Goal: Task Accomplishment & Management: Use online tool/utility

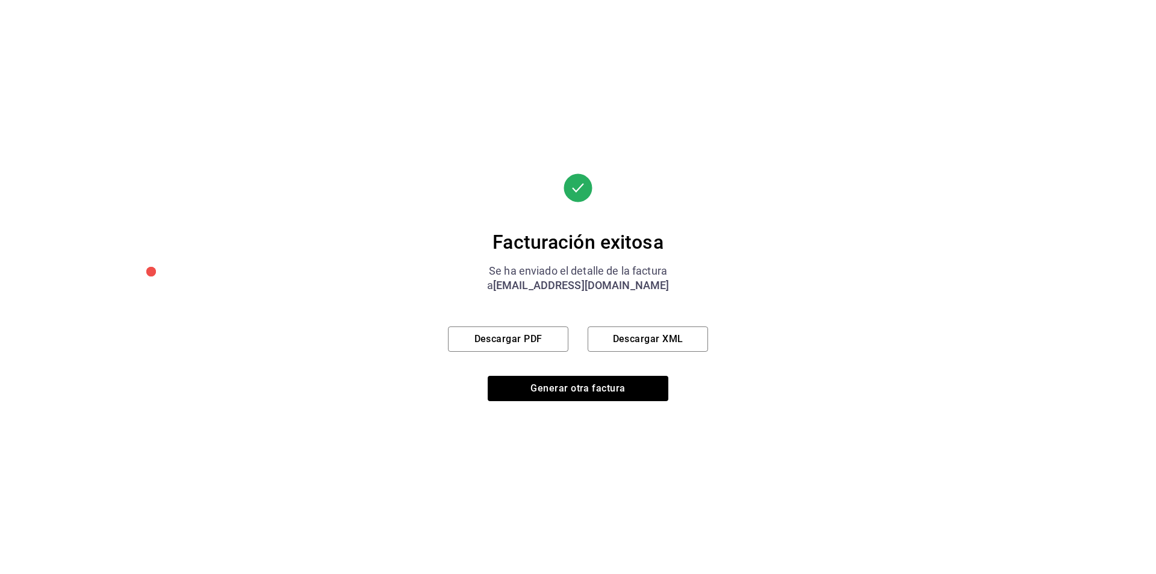
scroll to position [362, 0]
click at [564, 391] on button "Generar otra factura" at bounding box center [578, 388] width 181 height 25
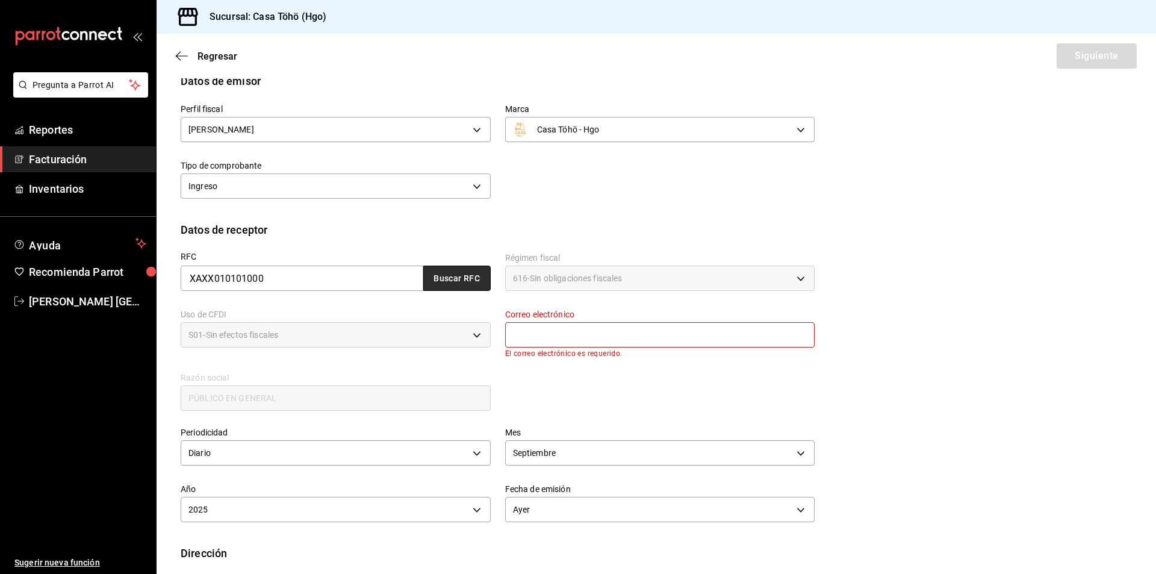
click at [452, 276] on button "Buscar RFC" at bounding box center [456, 278] width 67 height 25
type input "[EMAIL_ADDRESS][DOMAIN_NAME]"
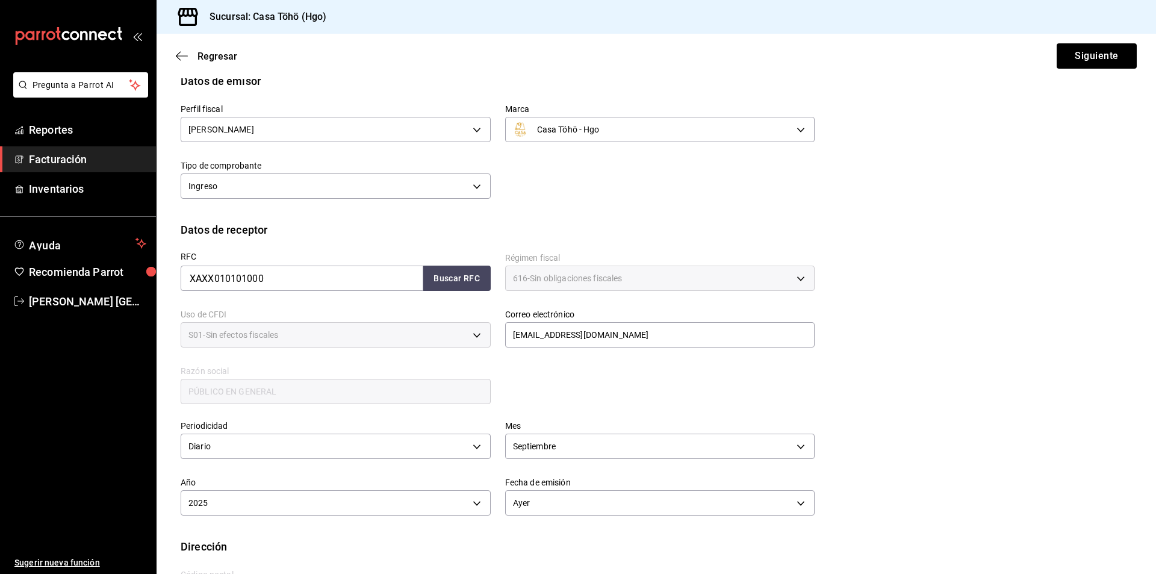
scroll to position [120, 0]
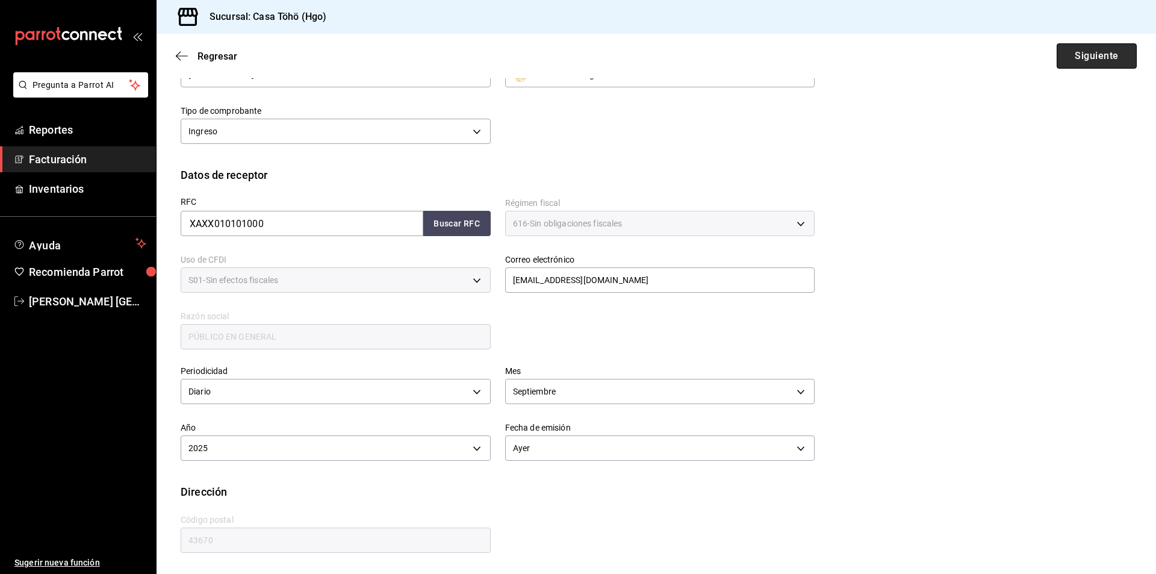
click at [1071, 48] on button "Siguiente" at bounding box center [1097, 55] width 80 height 25
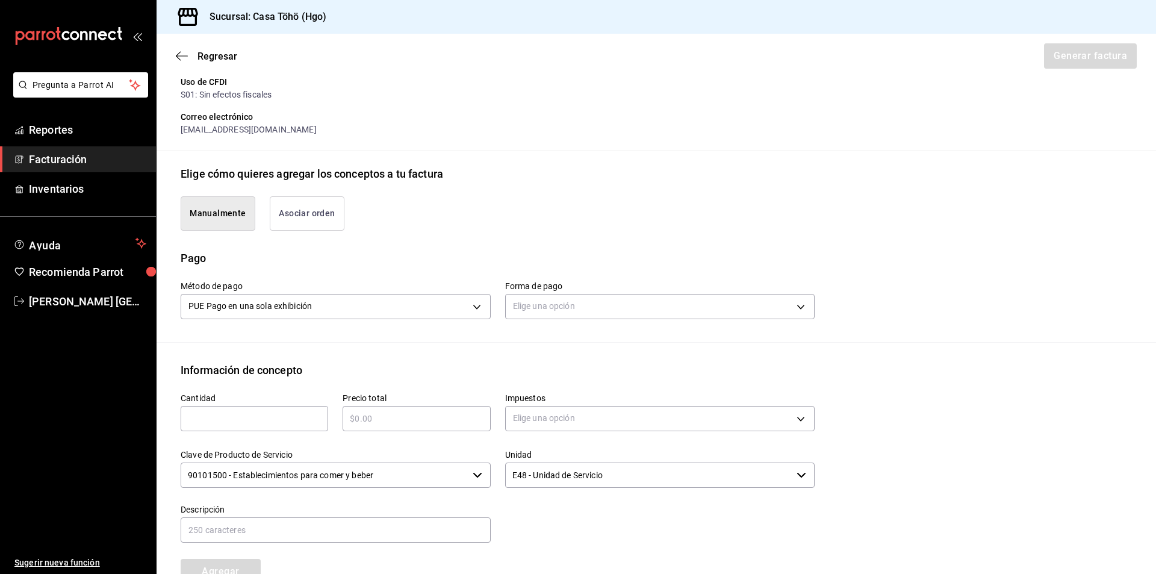
scroll to position [300, 0]
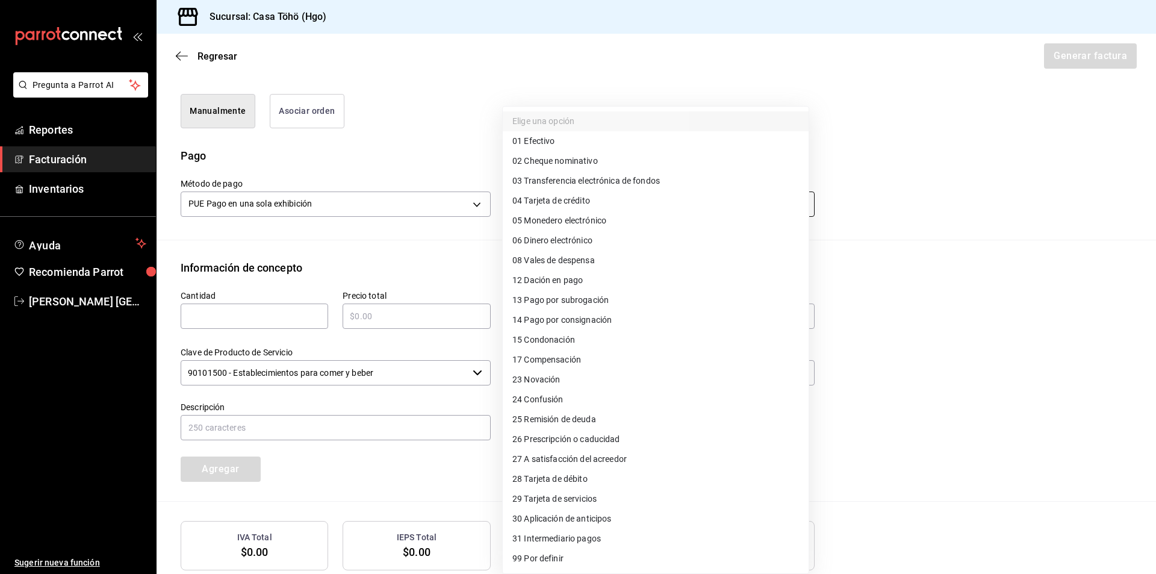
click at [553, 204] on body "Pregunta a Parrot AI Reportes Facturación Inventarios Ayuda Recomienda Parrot […" at bounding box center [578, 287] width 1156 height 574
click at [622, 187] on span "03 Transferencia electrónica de fondos" at bounding box center [586, 181] width 148 height 13
type input "03"
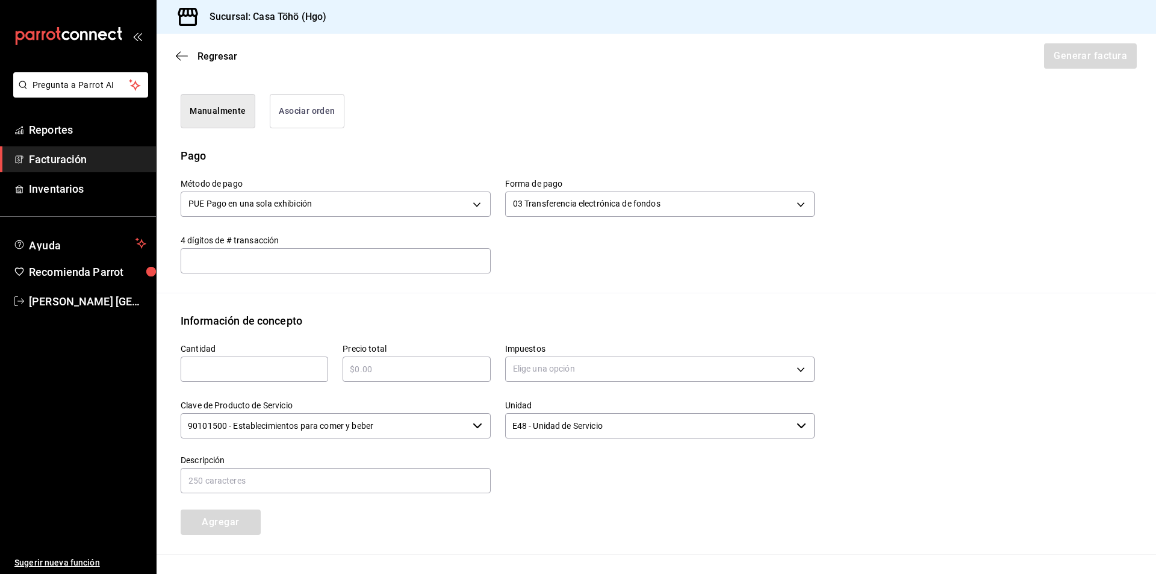
click at [527, 292] on div "Método de pago PUE Pago en una sola exhibición PUE Forma de pago 03 Transferenc…" at bounding box center [656, 228] width 951 height 129
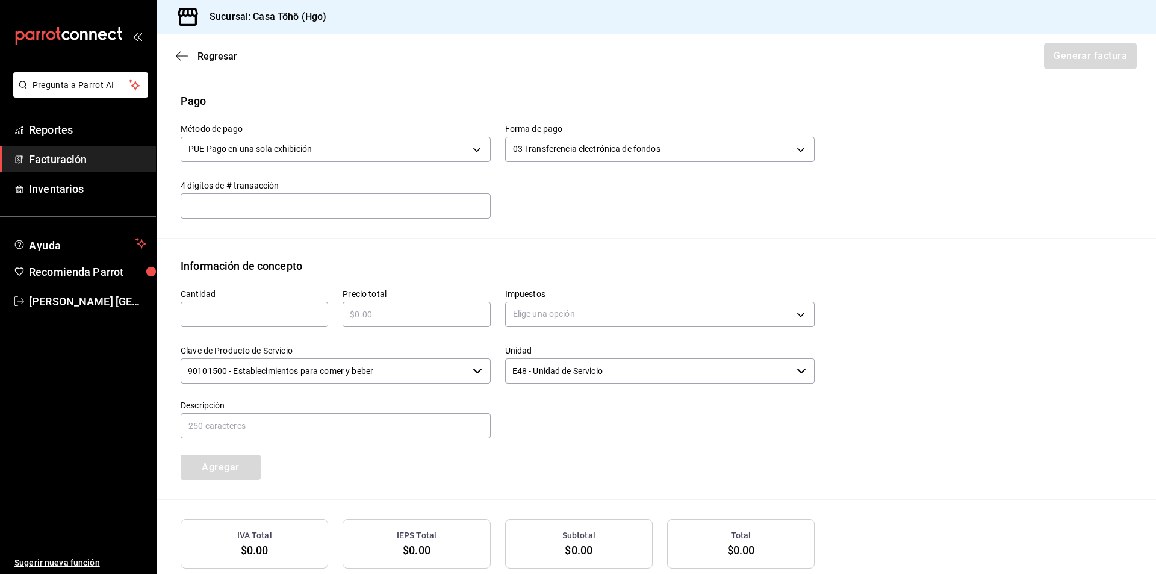
scroll to position [423, 0]
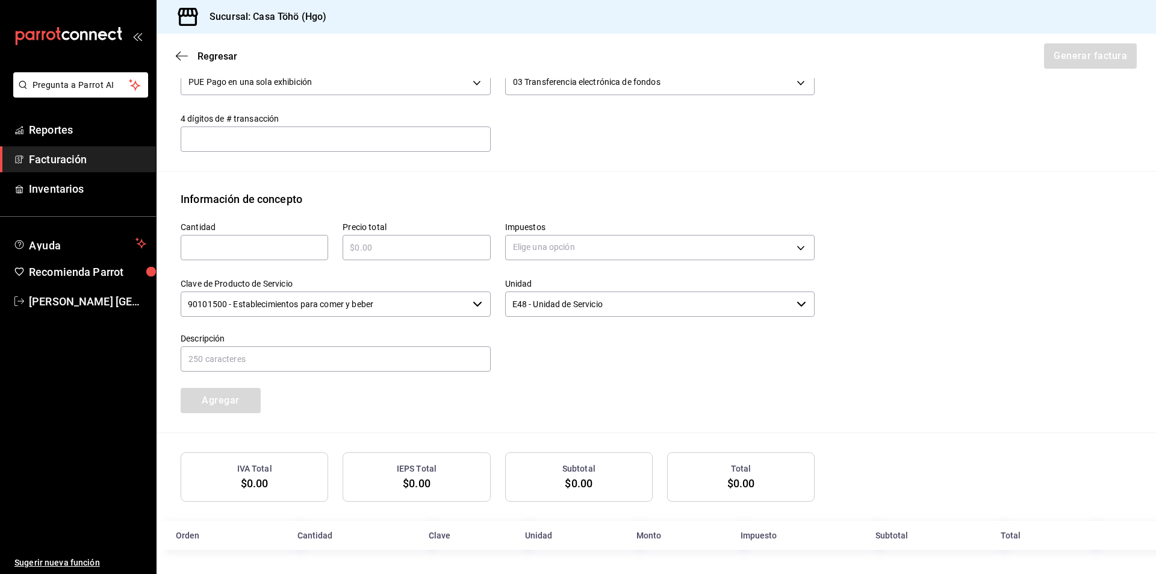
drag, startPoint x: 238, startPoint y: 250, endPoint x: 251, endPoint y: 252, distance: 12.9
click at [238, 250] on input "text" at bounding box center [255, 247] width 148 height 14
type input "1"
click at [415, 253] on input "text" at bounding box center [417, 247] width 148 height 14
type input "$360"
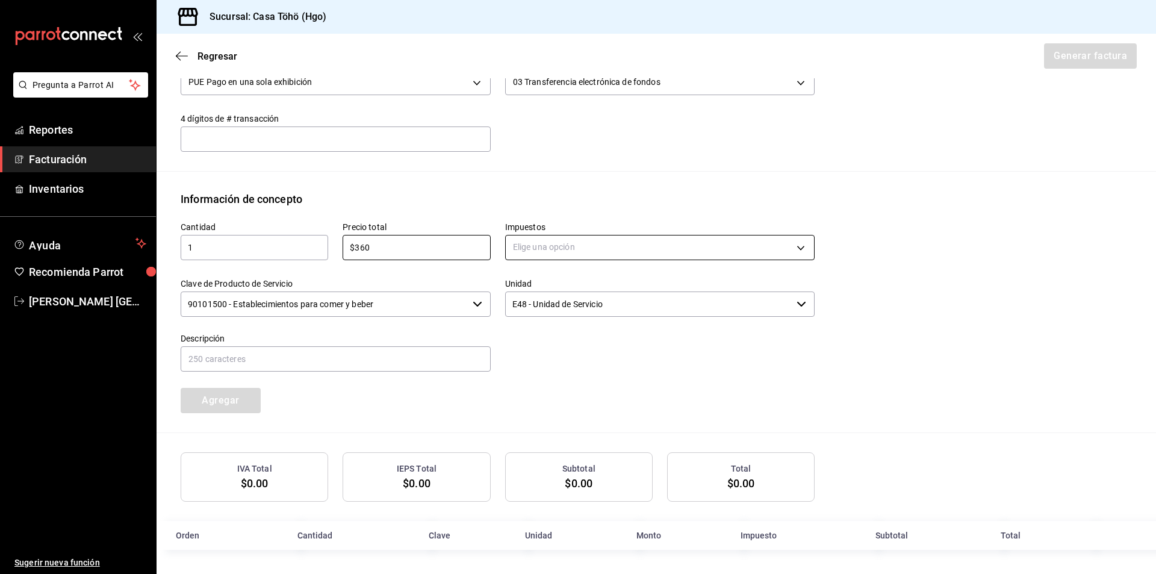
click at [544, 246] on body "Pregunta a Parrot AI Reportes Facturación Inventarios Ayuda Recomienda Parrot […" at bounding box center [578, 287] width 1156 height 574
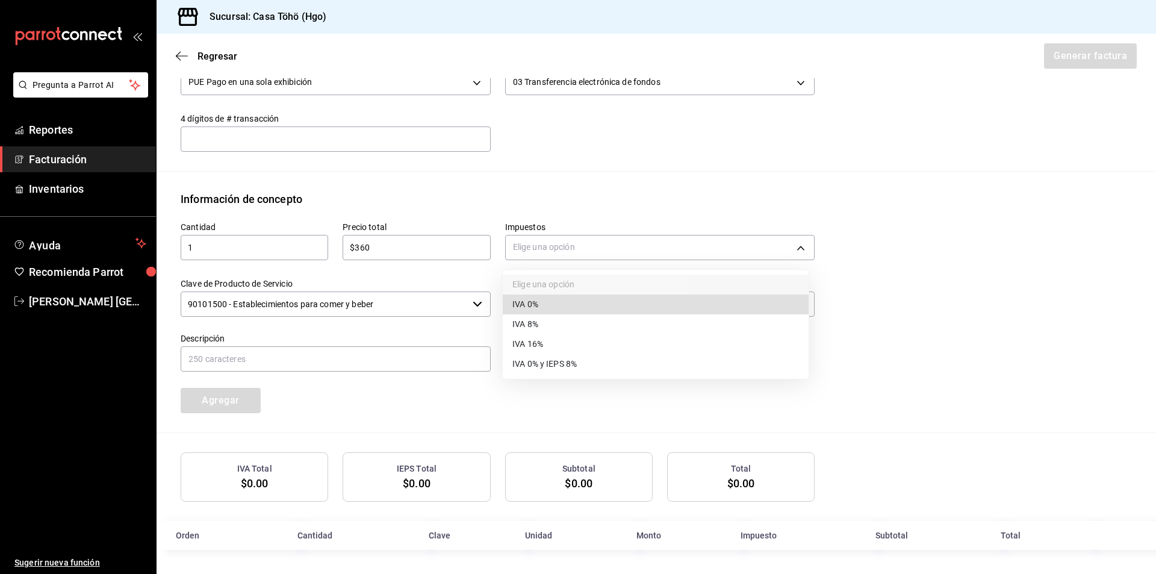
click at [554, 346] on li "IVA 16%" at bounding box center [656, 344] width 306 height 20
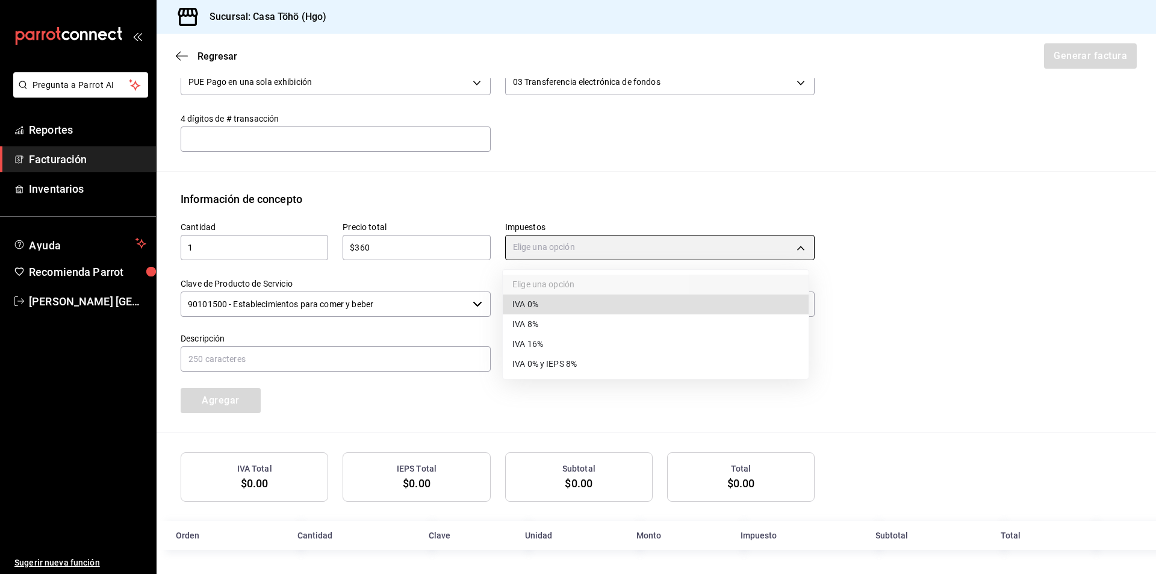
type input "IVA_16"
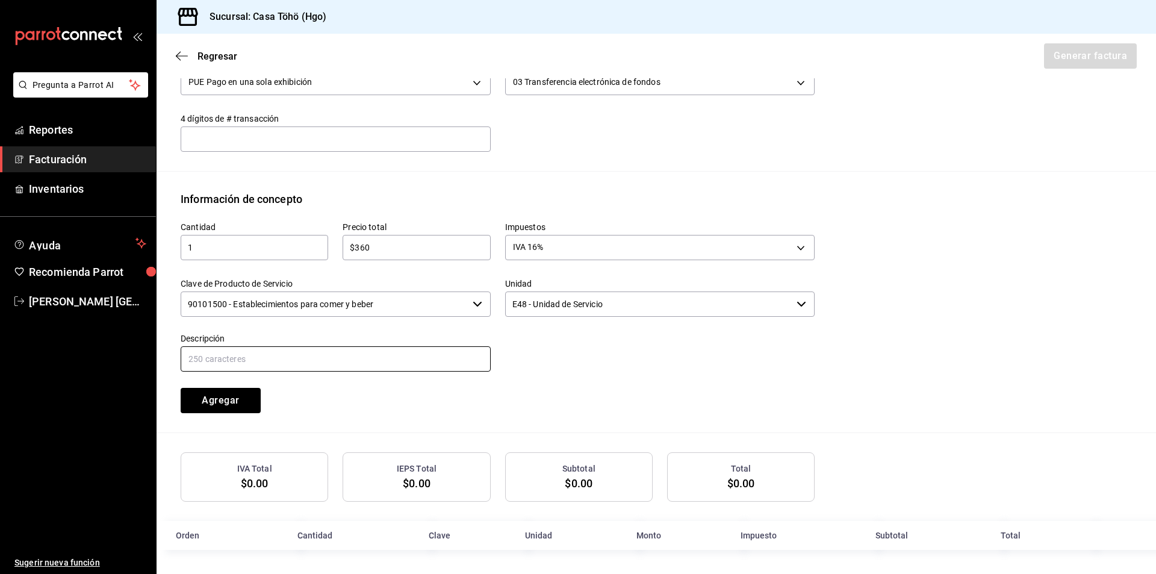
click at [346, 353] on input "text" at bounding box center [336, 358] width 310 height 25
click at [314, 355] on input "VENTA PUBLICO EN GENERAL [DATE][PERSON_NAME]" at bounding box center [336, 358] width 310 height 25
click at [429, 361] on input "VENTA PUBLICO EN GENERAL [DATE]" at bounding box center [336, 358] width 310 height 25
type input "VENTA PUBLICO EN GENERAL [DATE]"
click at [547, 375] on div "Cantidad 1 ​ Precio total $360 ​ Impuestos IVA 16% IVA_16 Clave de Producto de …" at bounding box center [490, 310] width 648 height 206
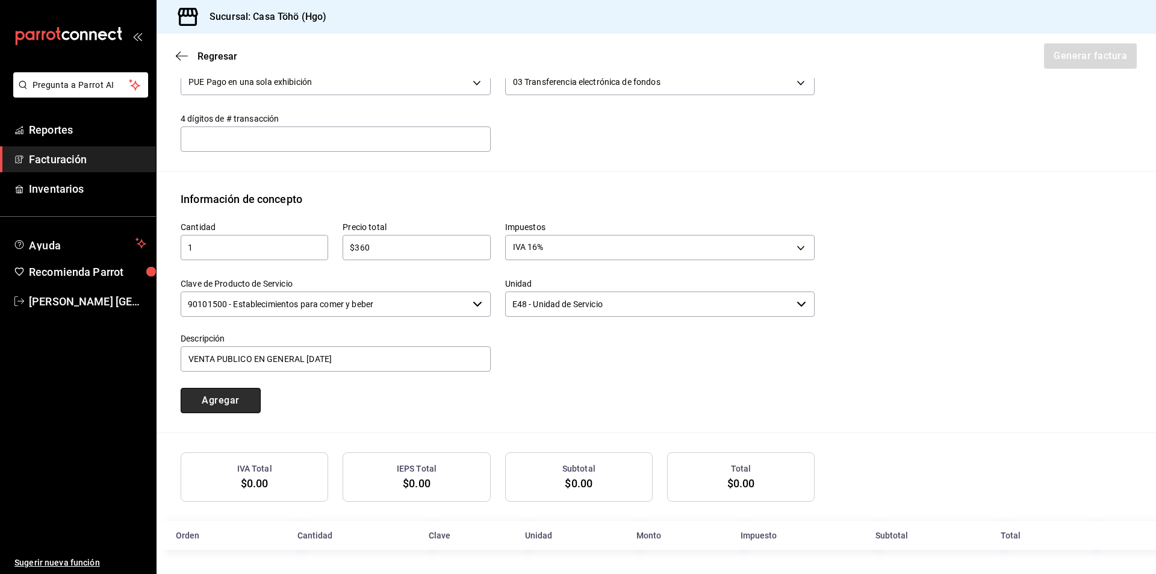
click at [216, 405] on button "Agregar" at bounding box center [221, 400] width 80 height 25
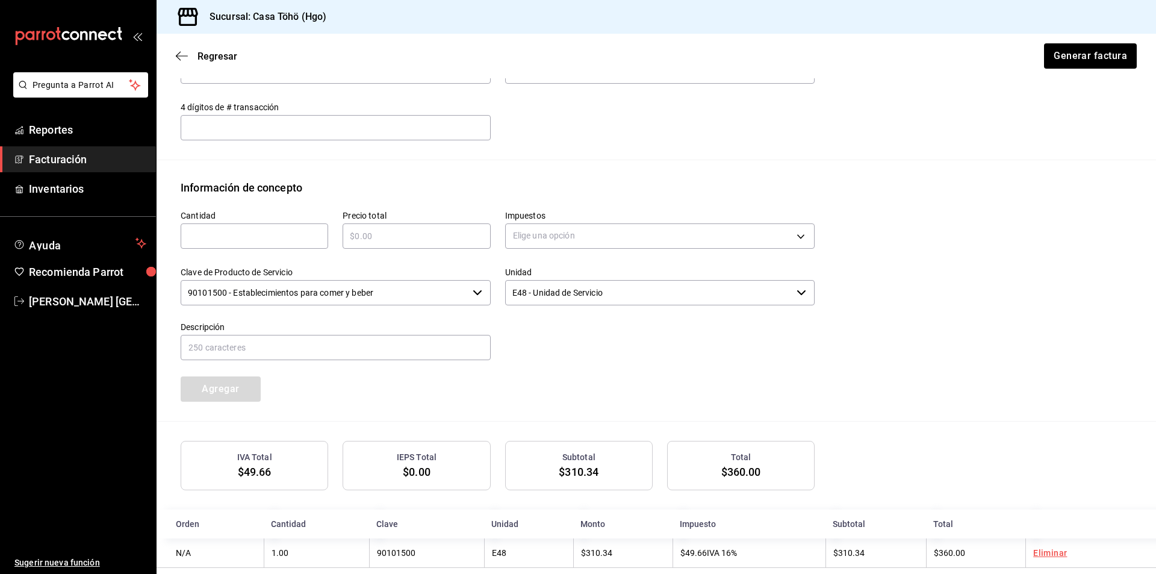
scroll to position [453, 0]
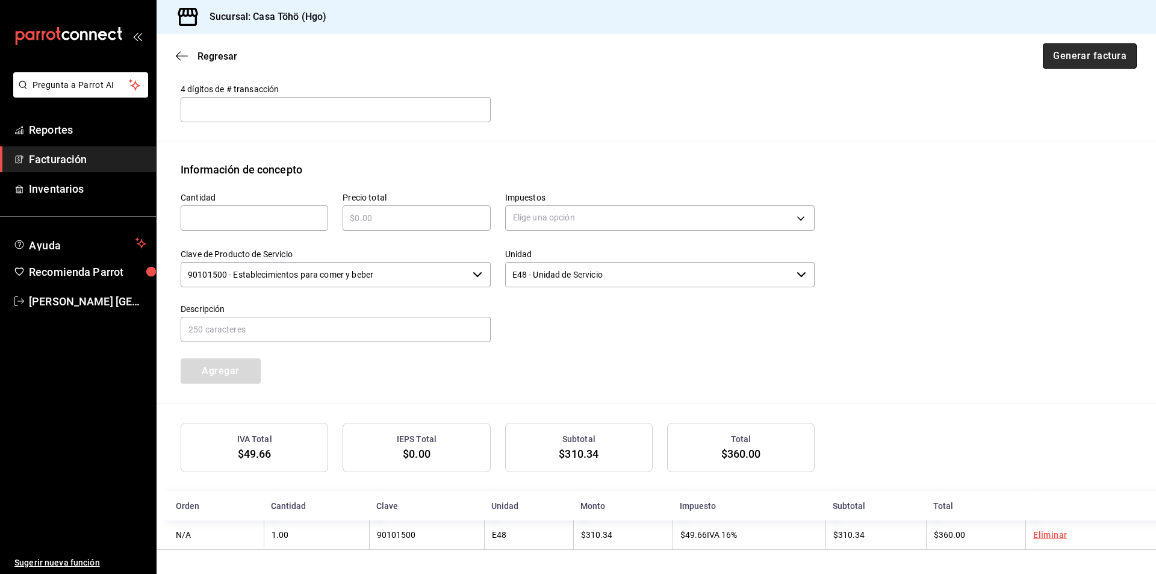
click at [1080, 59] on button "Generar factura" at bounding box center [1090, 55] width 94 height 25
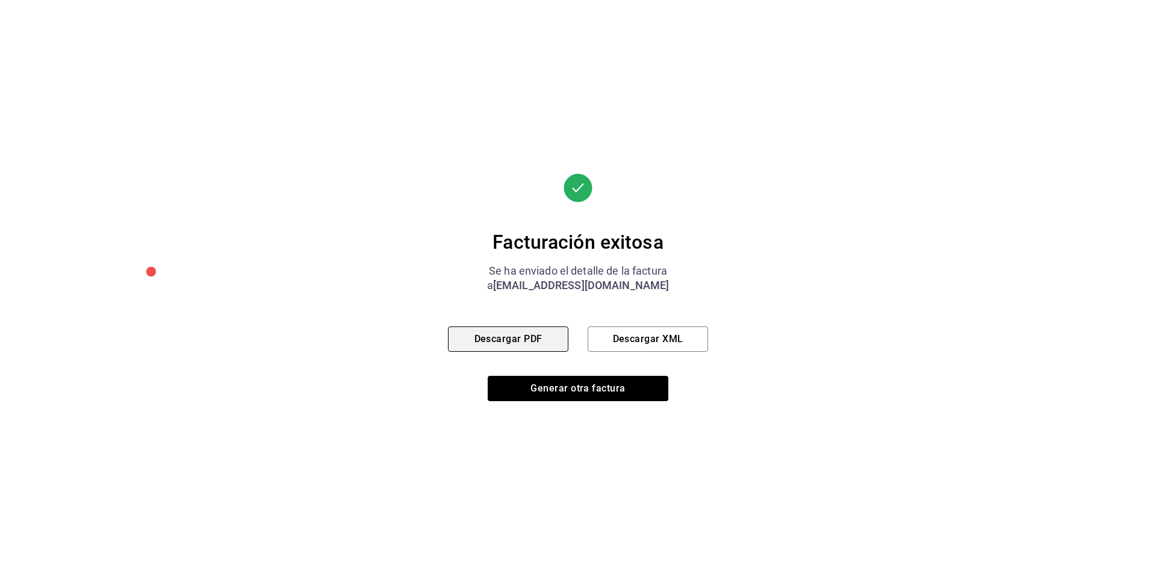
click at [502, 345] on button "Descargar PDF" at bounding box center [508, 338] width 120 height 25
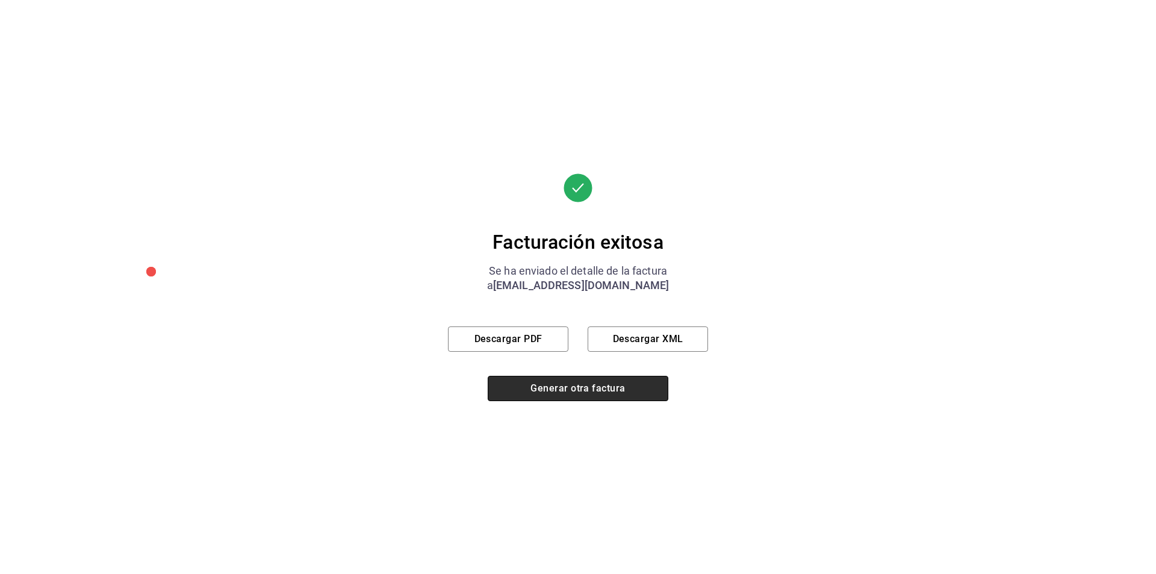
click at [578, 393] on button "Generar otra factura" at bounding box center [578, 388] width 181 height 25
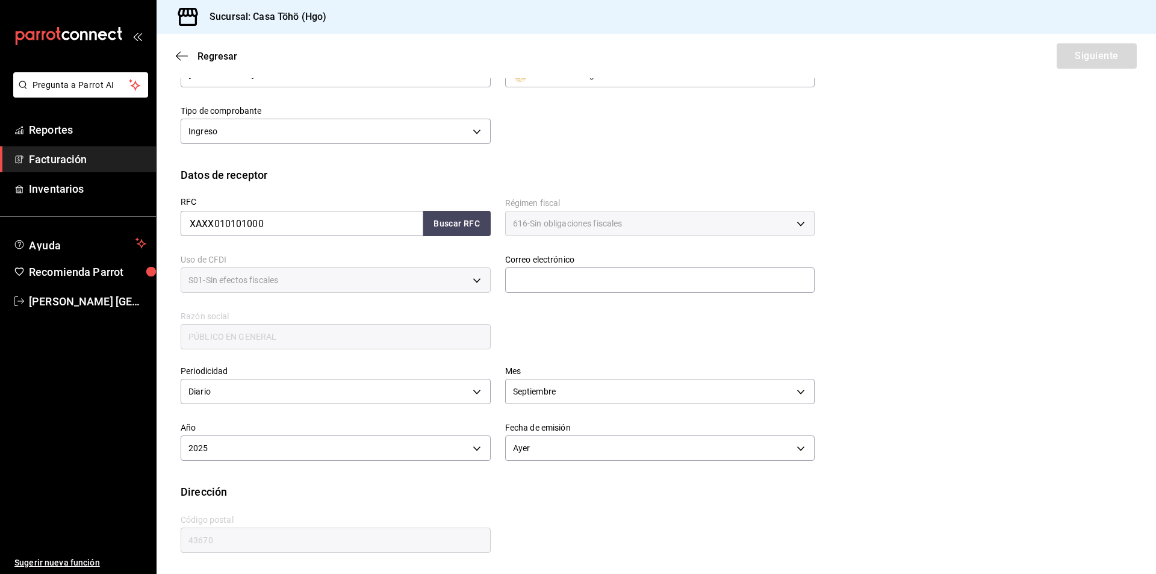
scroll to position [65, 0]
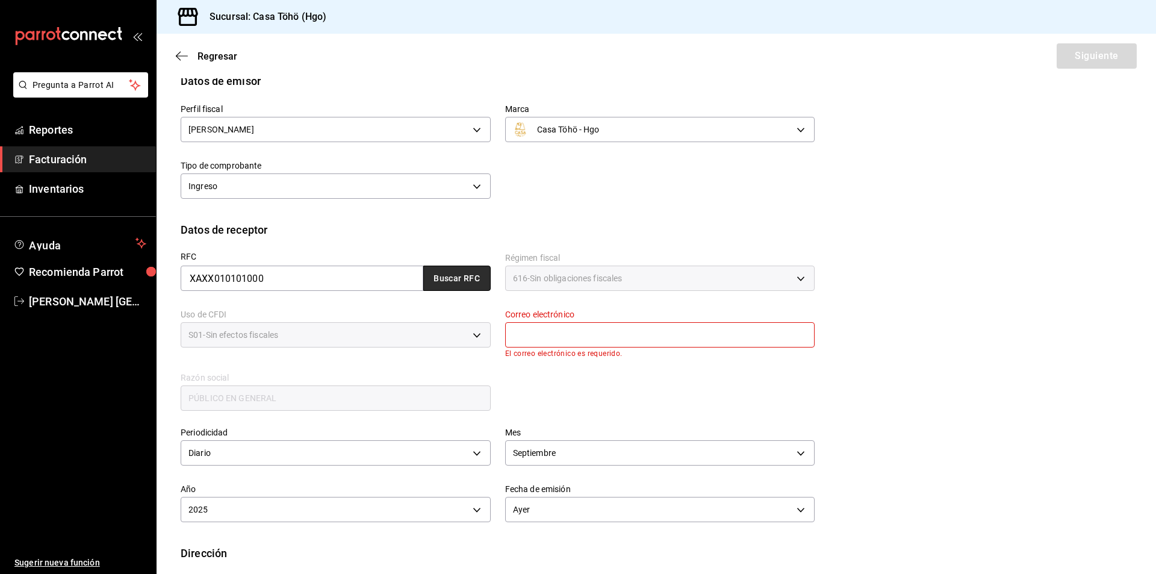
click at [432, 273] on button "Buscar RFC" at bounding box center [456, 278] width 67 height 25
type input "[EMAIL_ADDRESS][DOMAIN_NAME]"
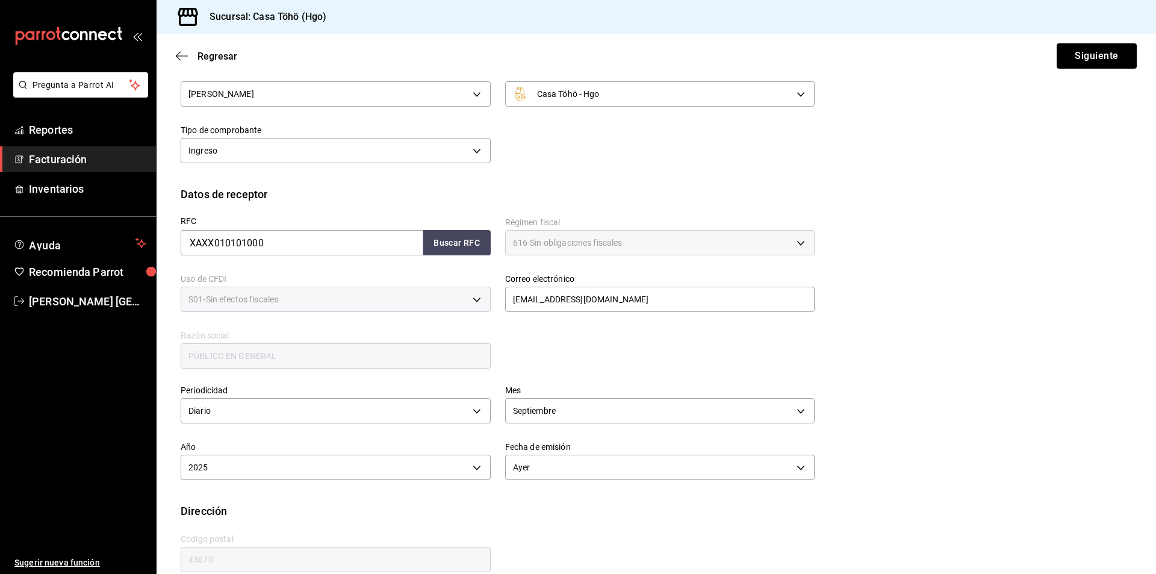
scroll to position [120, 0]
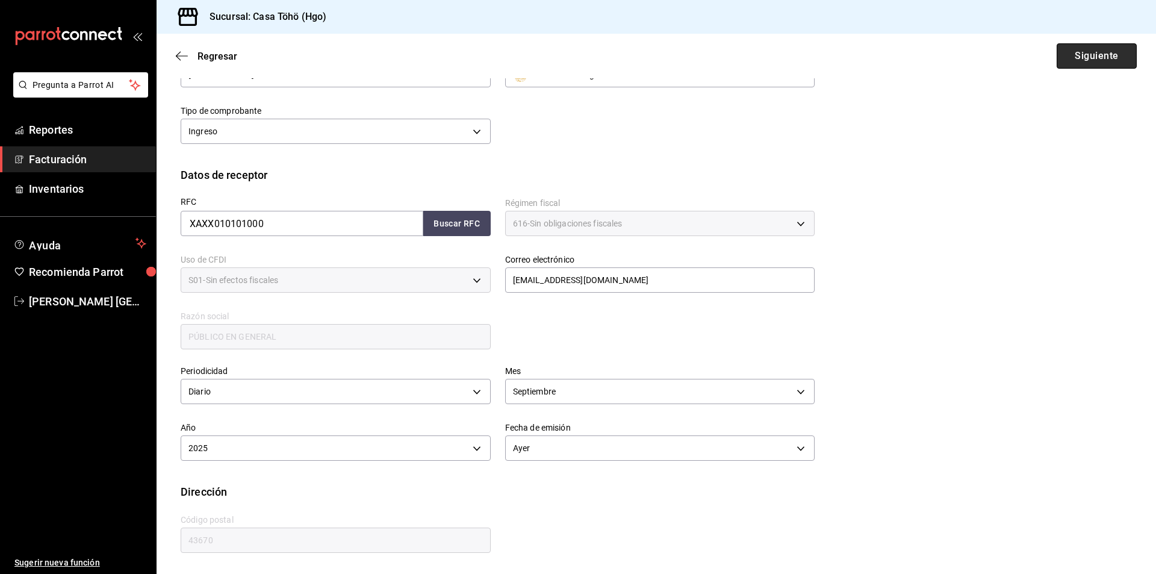
click at [1080, 52] on button "Siguiente" at bounding box center [1097, 55] width 80 height 25
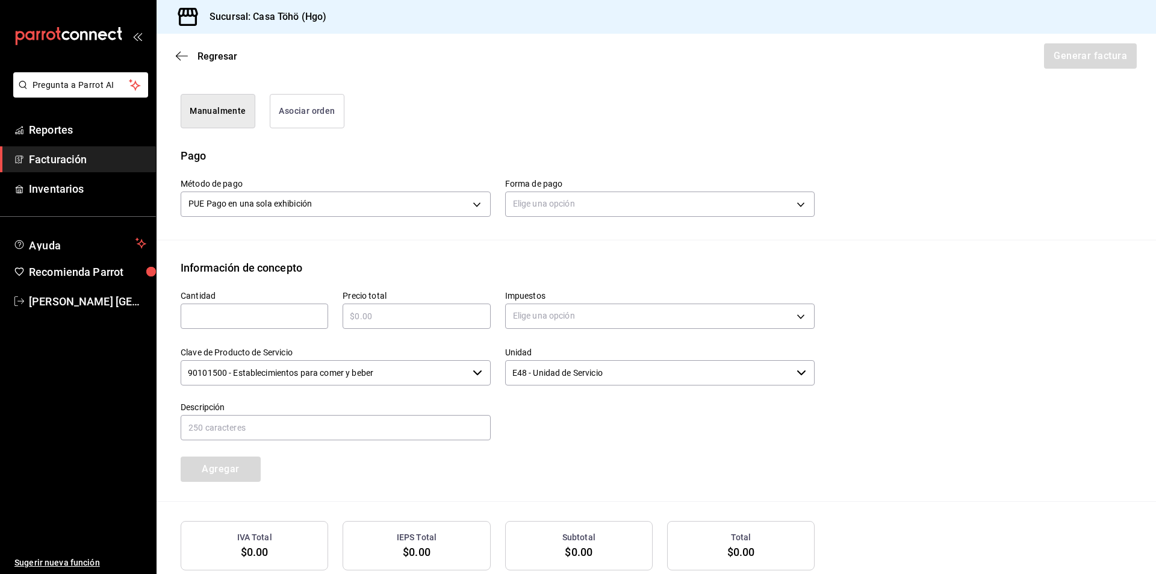
click at [300, 115] on button "Asociar orden" at bounding box center [307, 111] width 75 height 34
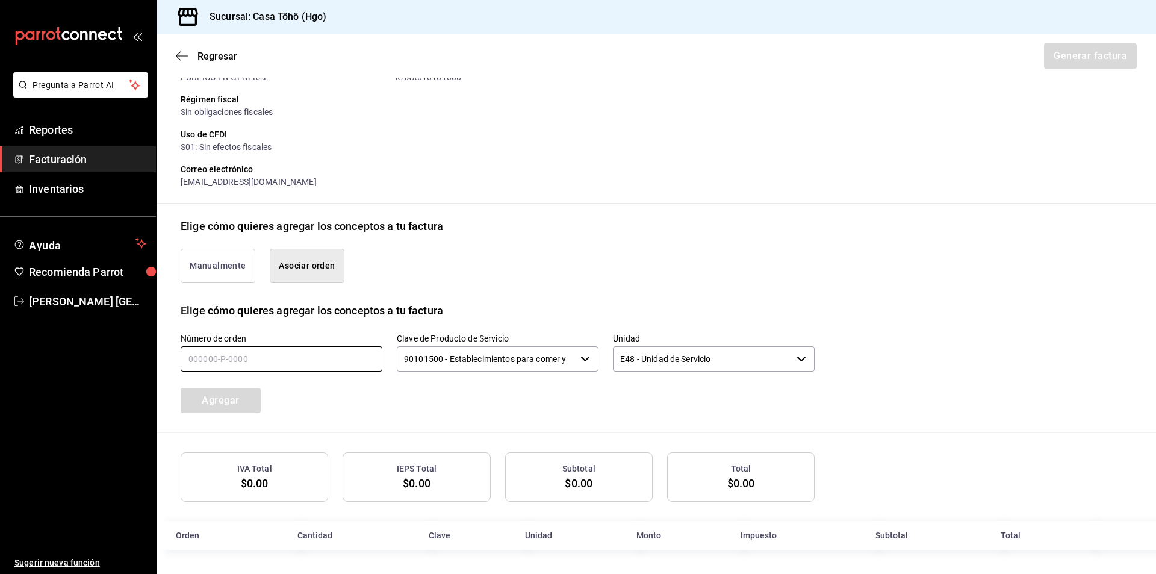
click at [251, 361] on input "text" at bounding box center [282, 358] width 202 height 25
type input "070925-P-0053"
click at [219, 402] on button "Agregar" at bounding box center [221, 400] width 80 height 25
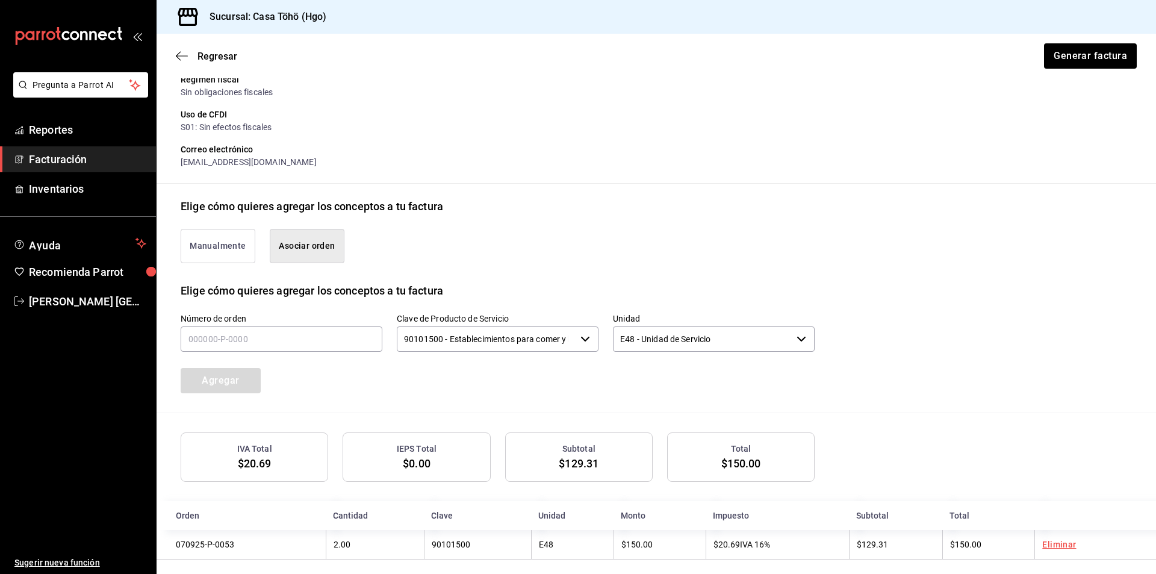
scroll to position [176, 0]
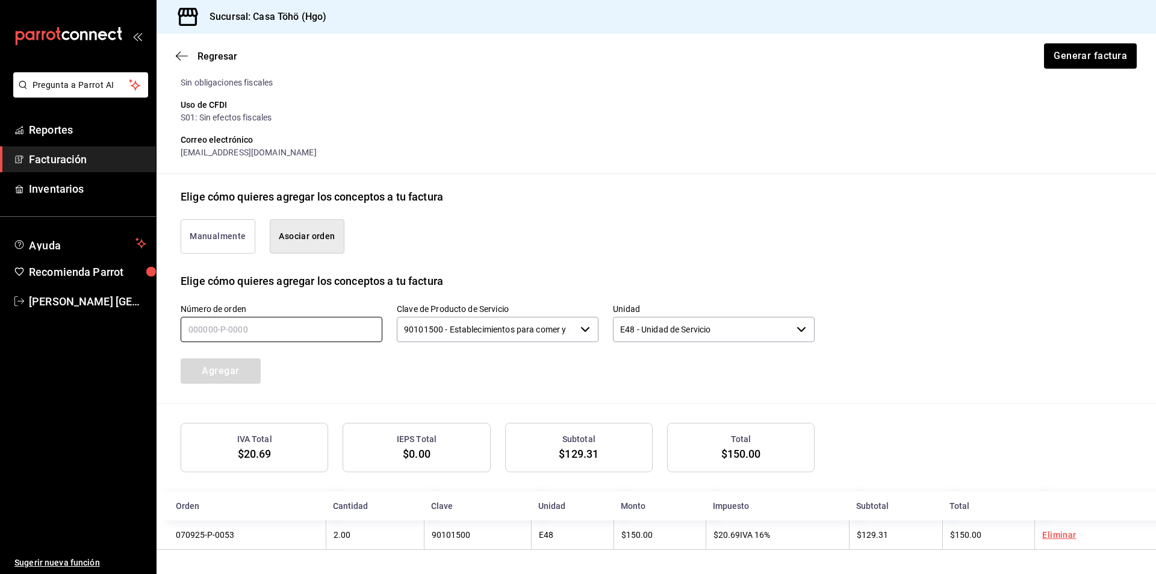
click at [202, 332] on input "text" at bounding box center [282, 329] width 202 height 25
type input "070925-P-0048"
click at [234, 375] on button "Agregar" at bounding box center [221, 370] width 80 height 25
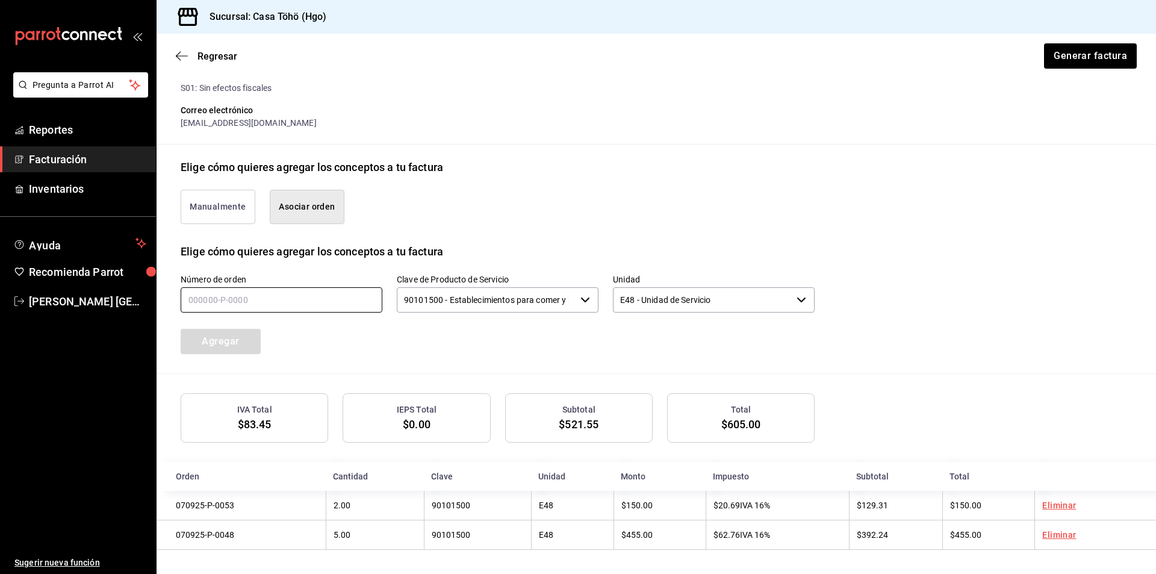
click at [237, 309] on input "text" at bounding box center [282, 299] width 202 height 25
type input "070925-P-0039"
click at [244, 344] on button "Agregar" at bounding box center [221, 341] width 80 height 25
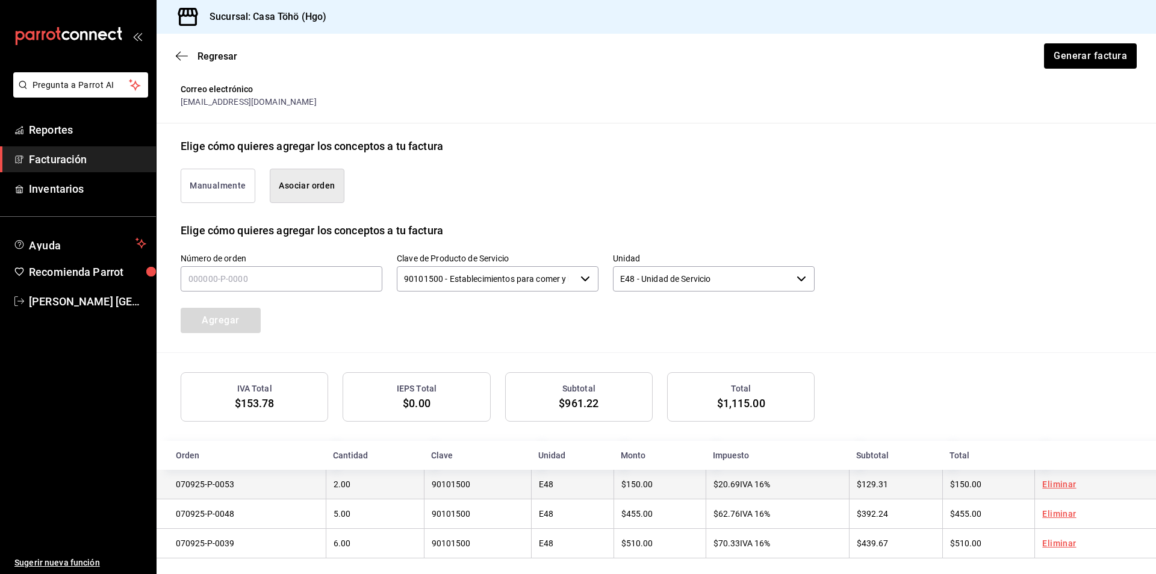
scroll to position [237, 0]
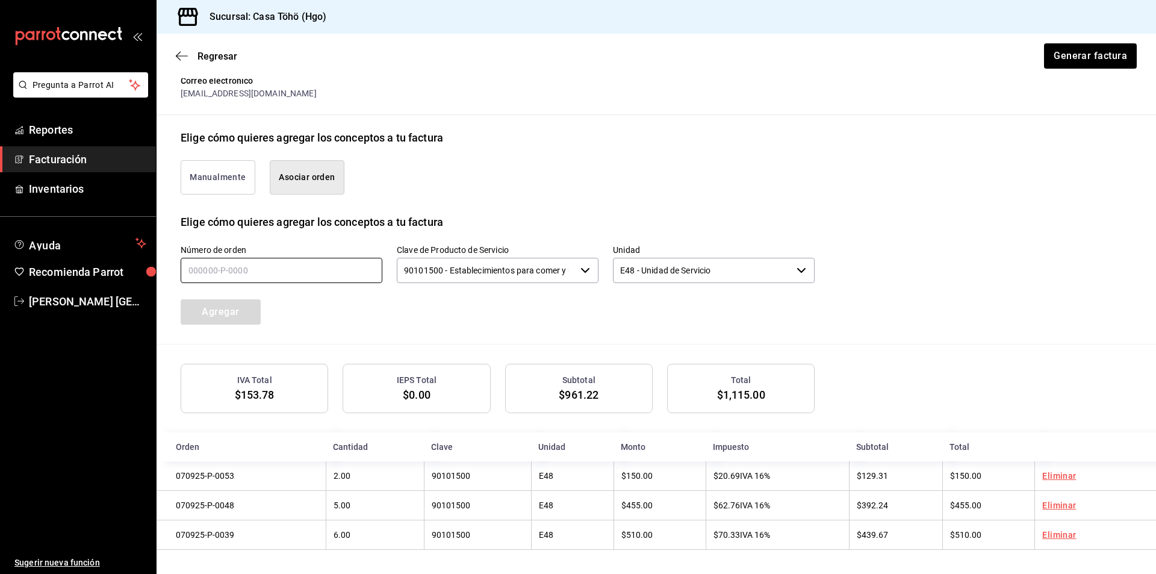
click at [199, 265] on input "text" at bounding box center [282, 270] width 202 height 25
type input "070925-P-0013"
click at [220, 322] on button "Agregar" at bounding box center [221, 311] width 80 height 25
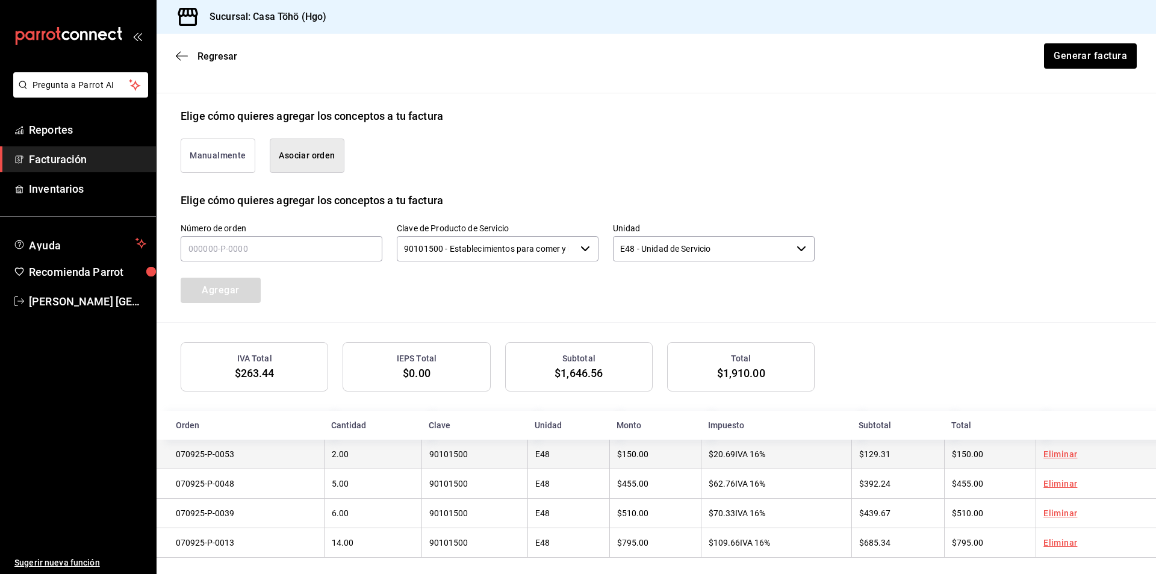
scroll to position [267, 0]
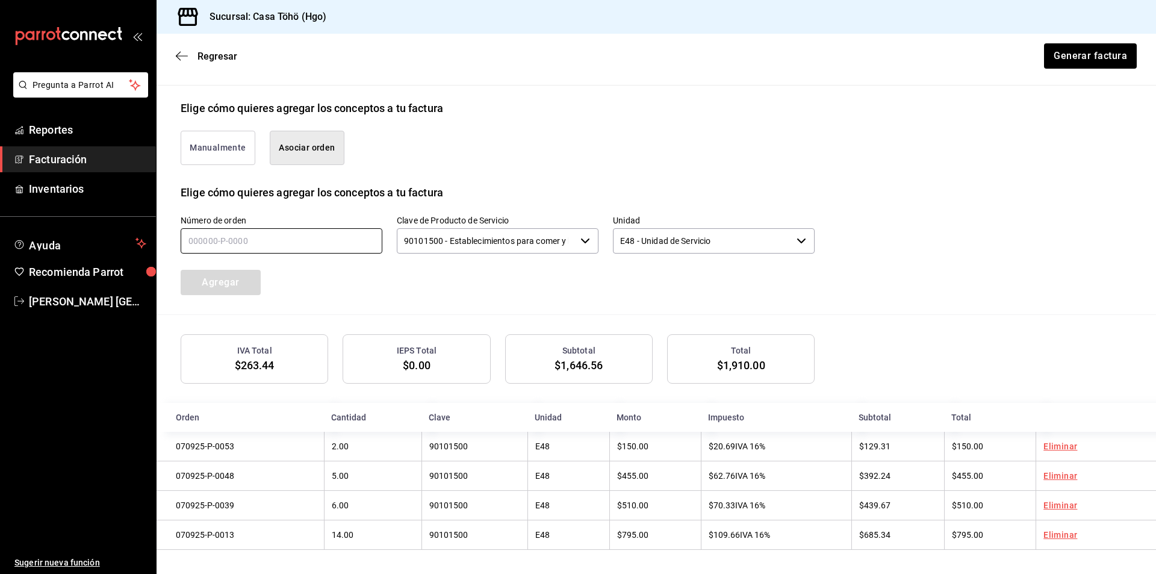
click at [292, 234] on input "text" at bounding box center [282, 240] width 202 height 25
type input "070905-P-0025"
click at [212, 287] on button "Agregar" at bounding box center [221, 282] width 80 height 25
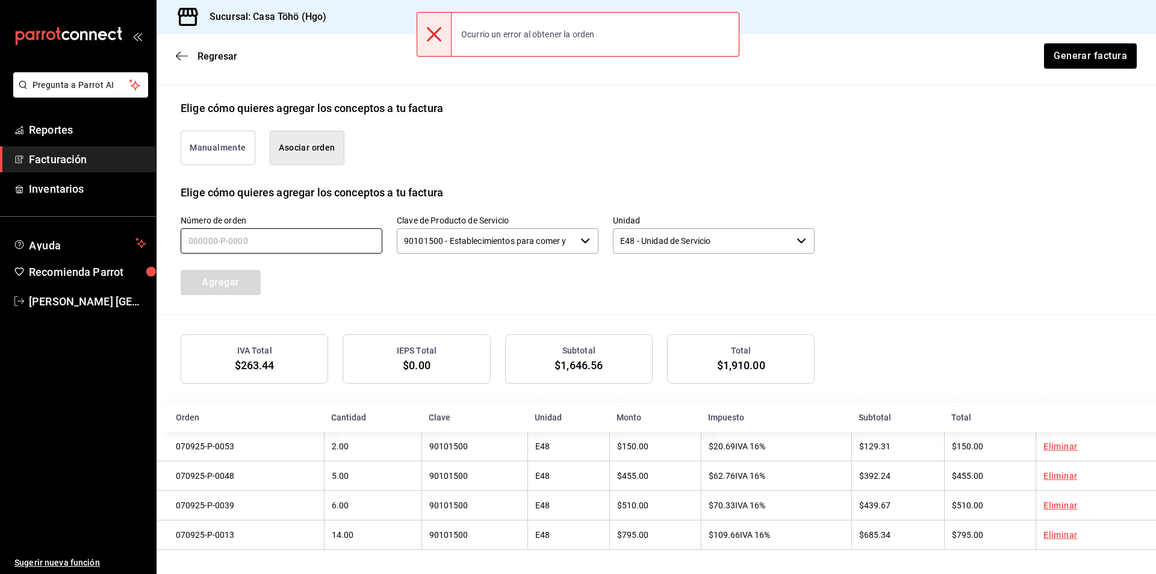
drag, startPoint x: 234, startPoint y: 235, endPoint x: 281, endPoint y: 235, distance: 47.6
click at [234, 235] on input "text" at bounding box center [282, 240] width 202 height 25
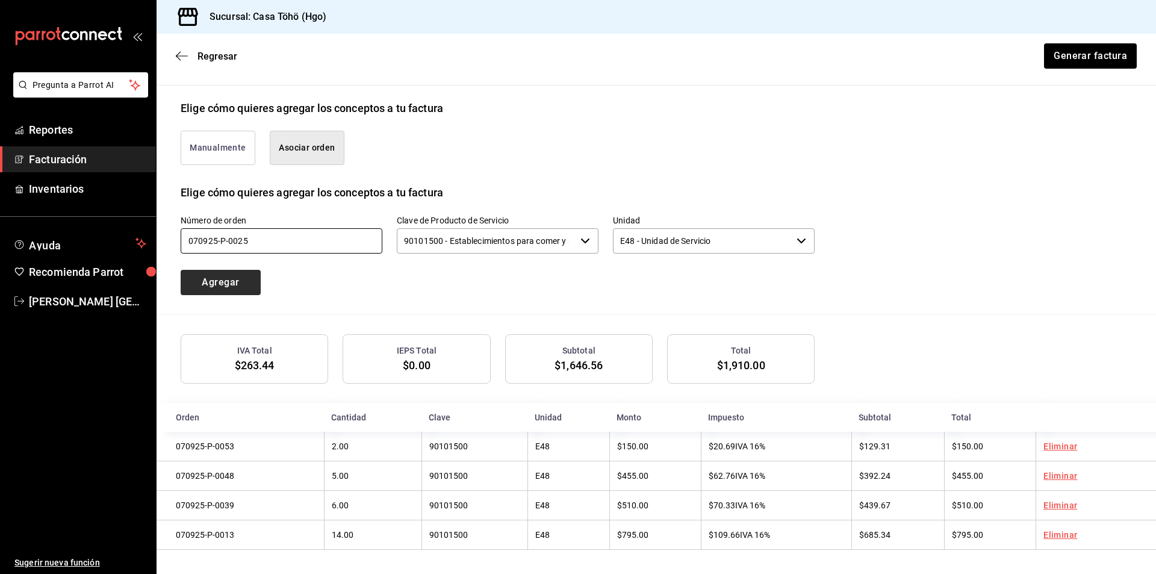
type input "070925-P-0025"
click at [240, 279] on button "Agregar" at bounding box center [221, 282] width 80 height 25
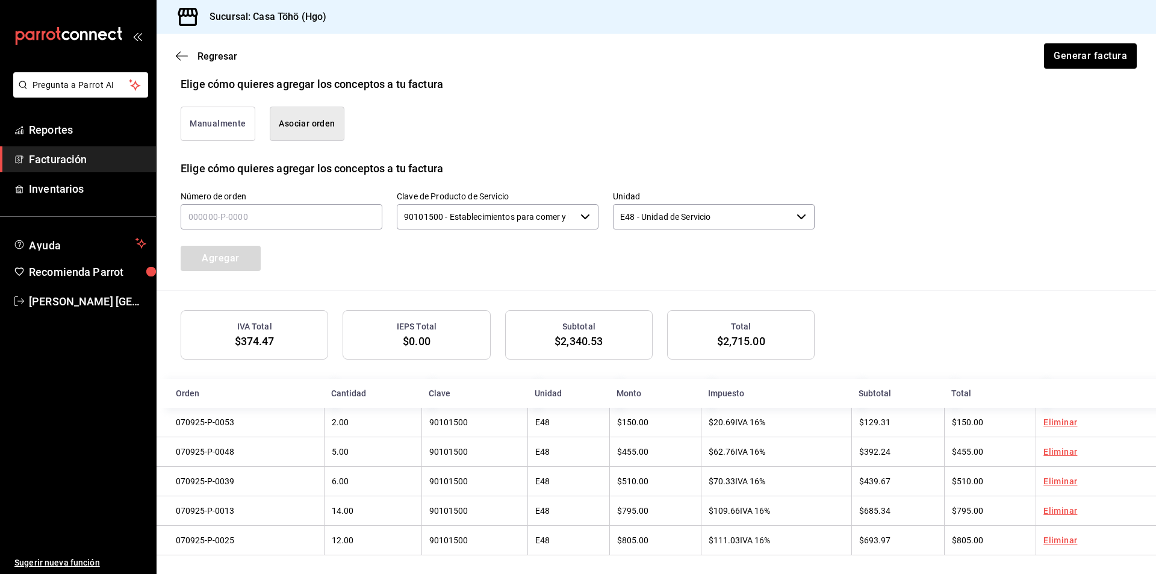
scroll to position [297, 0]
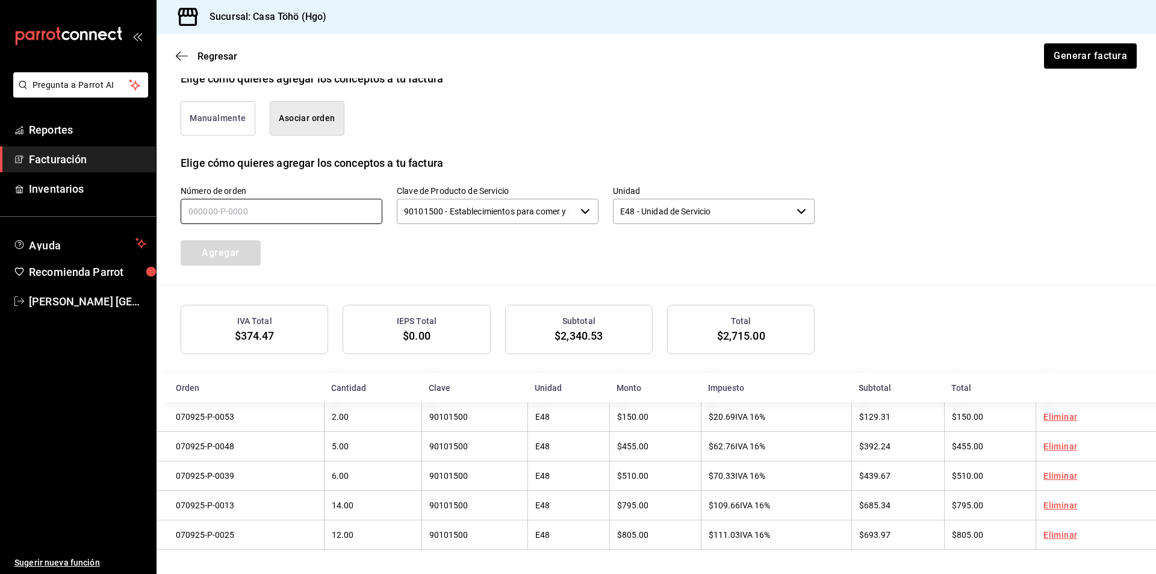
click at [212, 205] on input "text" at bounding box center [282, 211] width 202 height 25
type input "070925-P-0016"
click at [241, 244] on button "Agregar" at bounding box center [221, 252] width 80 height 25
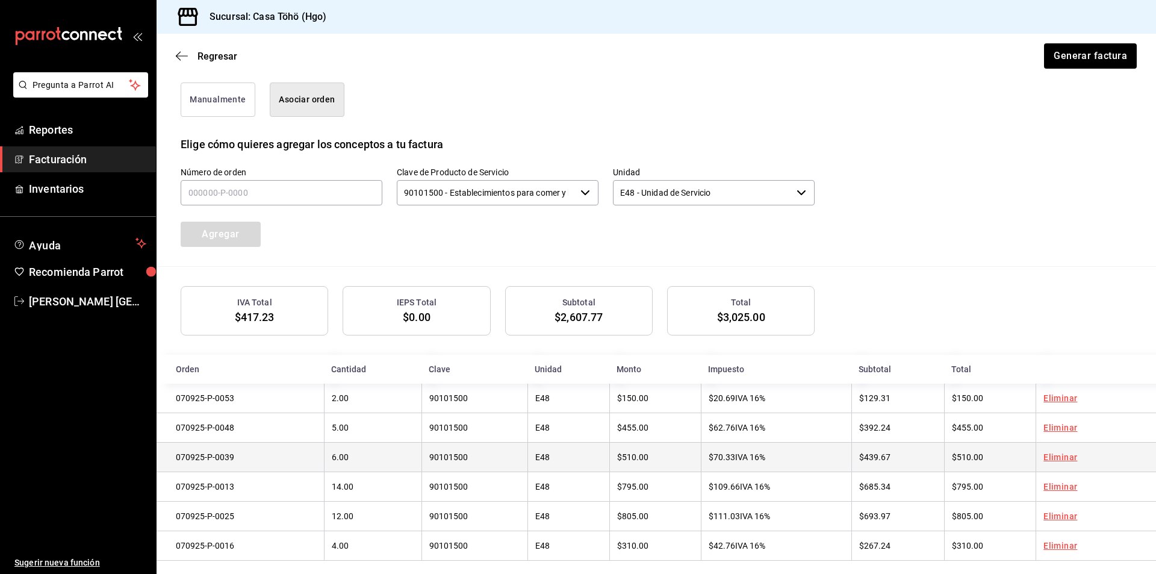
scroll to position [327, 0]
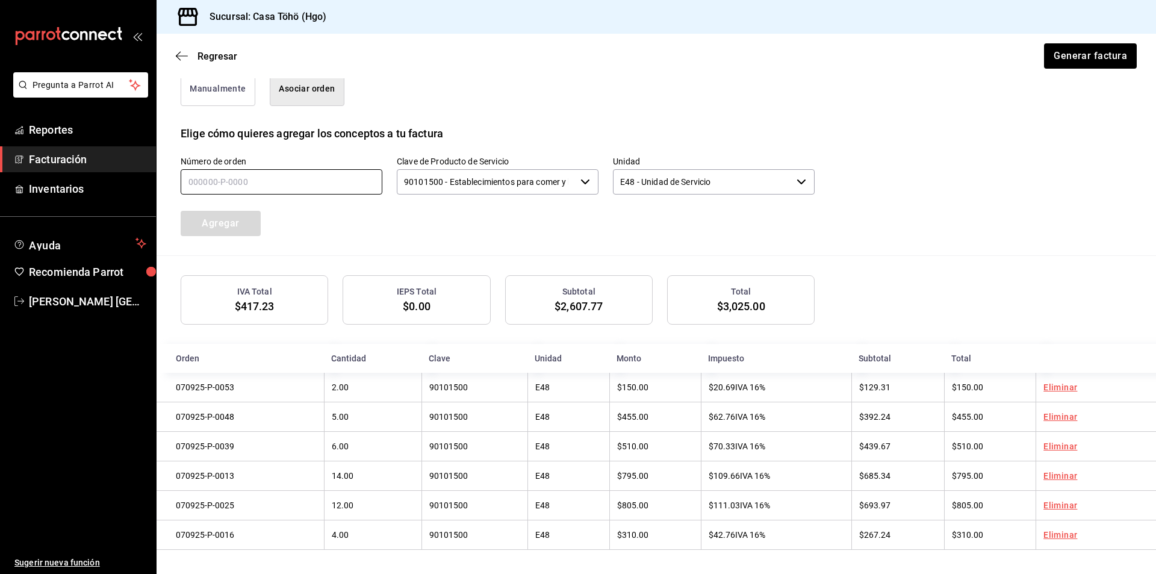
click at [275, 178] on input "text" at bounding box center [282, 181] width 202 height 25
type input "070925-P-0031"
click at [249, 221] on button "Agregar" at bounding box center [221, 223] width 80 height 25
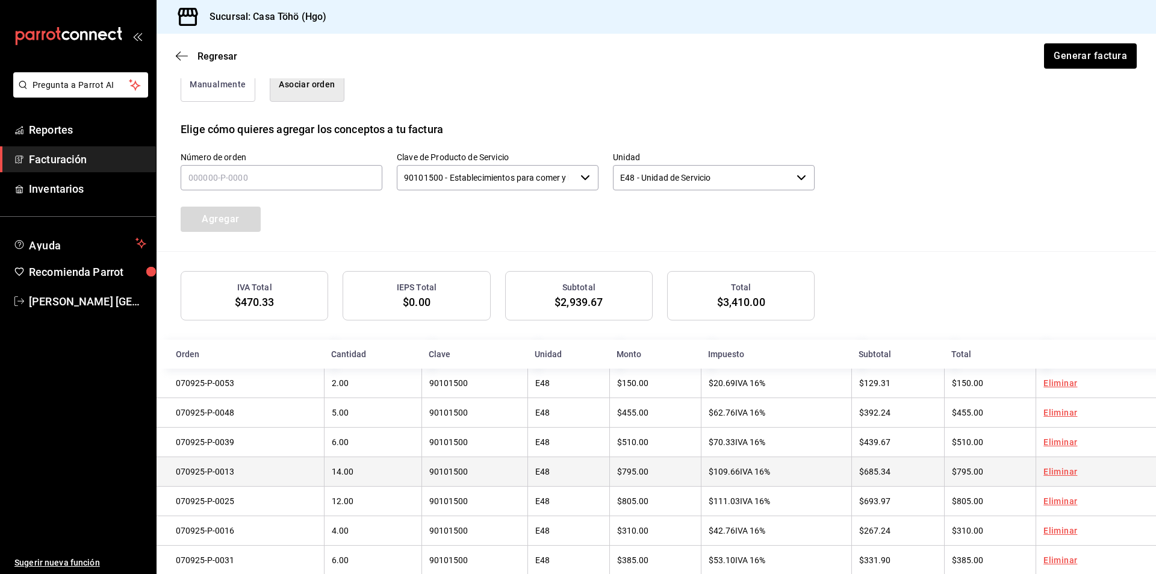
scroll to position [357, 0]
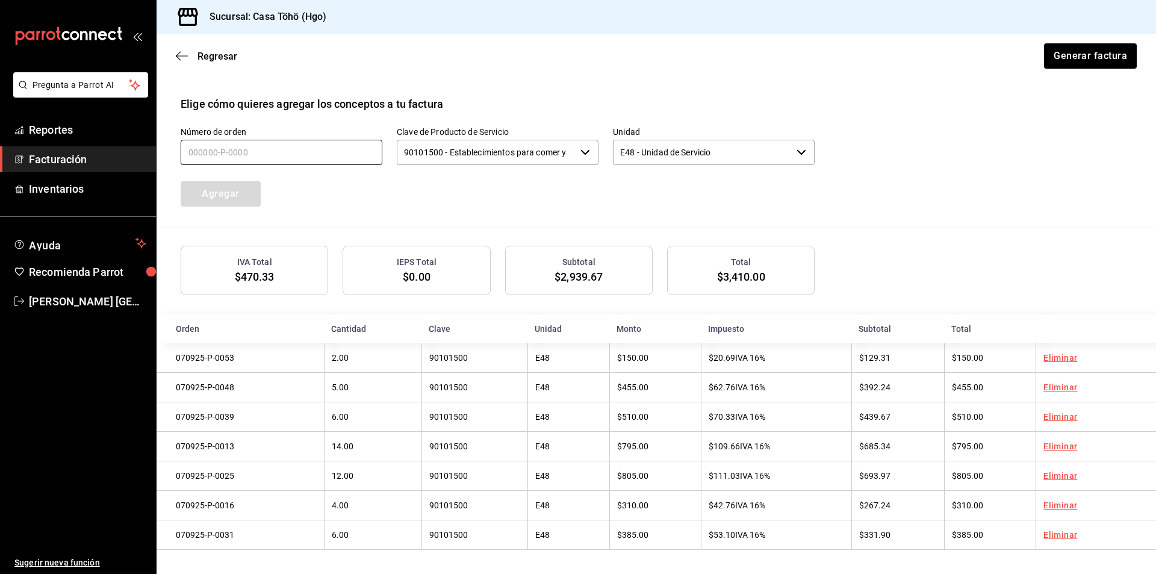
click at [199, 154] on input "text" at bounding box center [282, 152] width 202 height 25
type input "070925-P-0040"
click at [231, 189] on button "Agregar" at bounding box center [221, 193] width 80 height 25
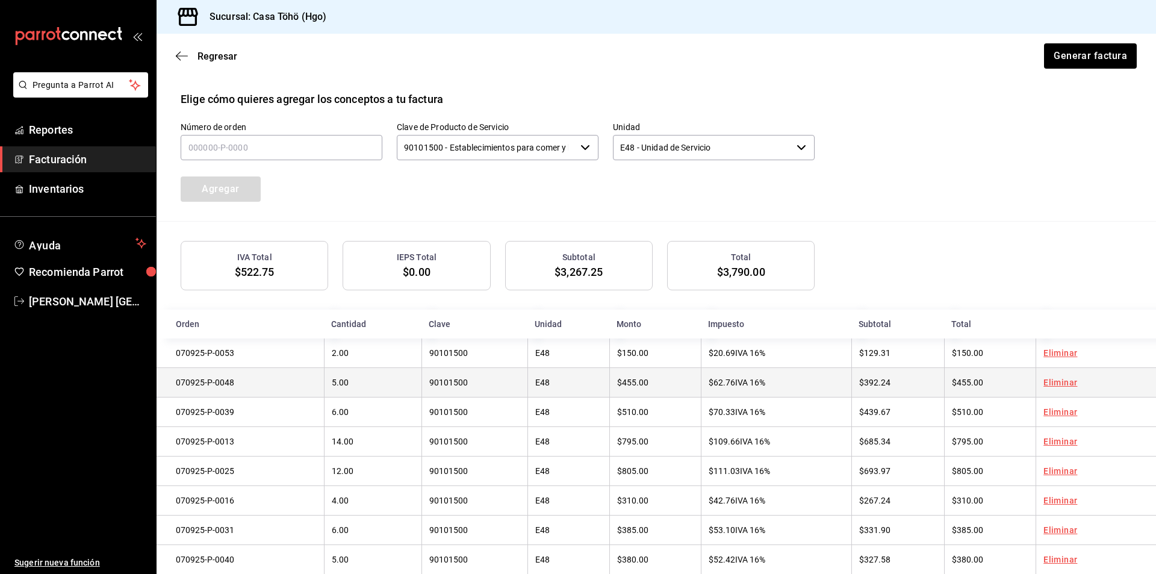
scroll to position [387, 0]
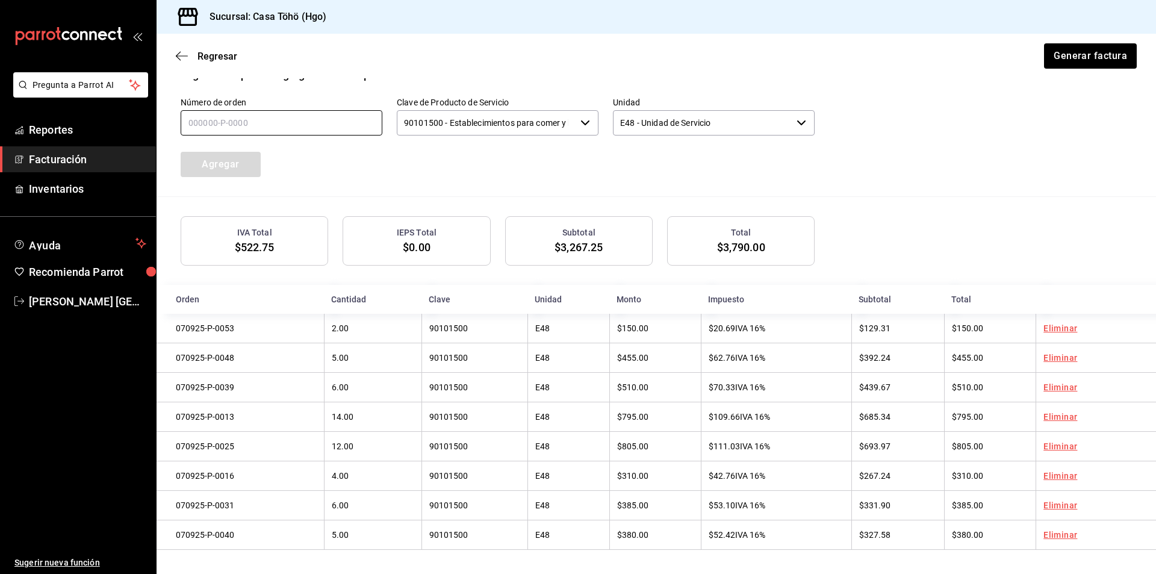
click at [288, 125] on input "text" at bounding box center [282, 122] width 202 height 25
type input "070925-P-0045"
click at [241, 155] on button "Agregar" at bounding box center [221, 164] width 80 height 25
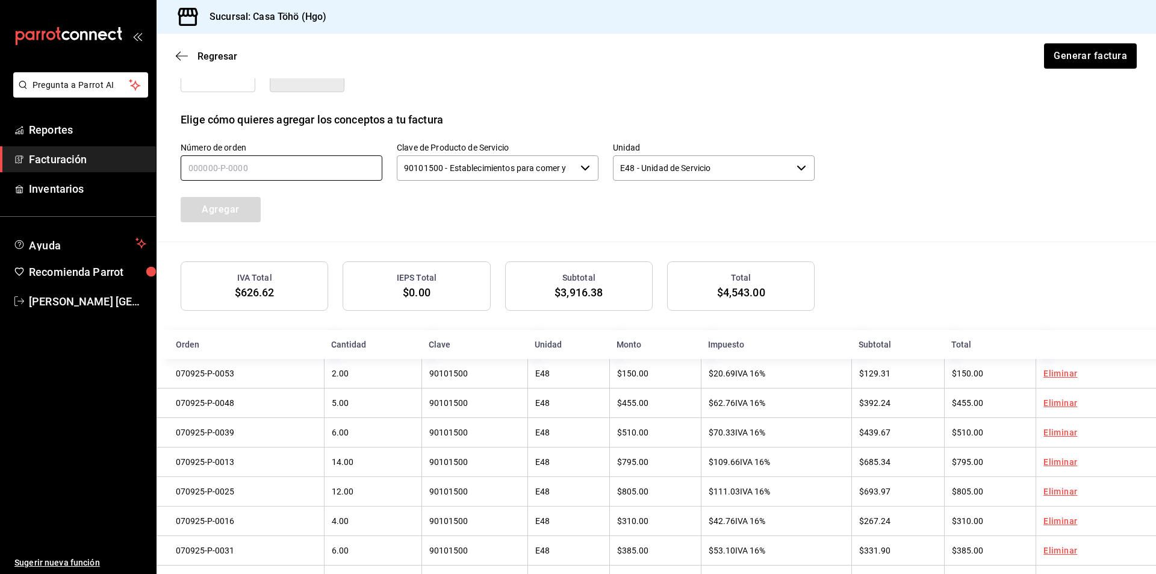
scroll to position [237, 0]
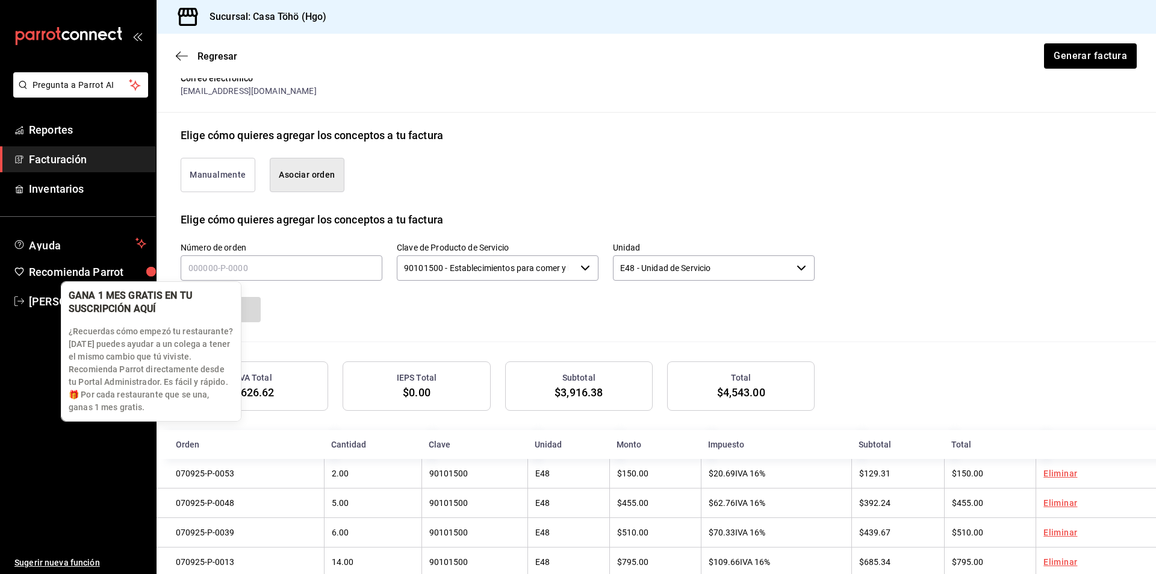
click at [156, 268] on div "button" at bounding box center [151, 272] width 10 height 10
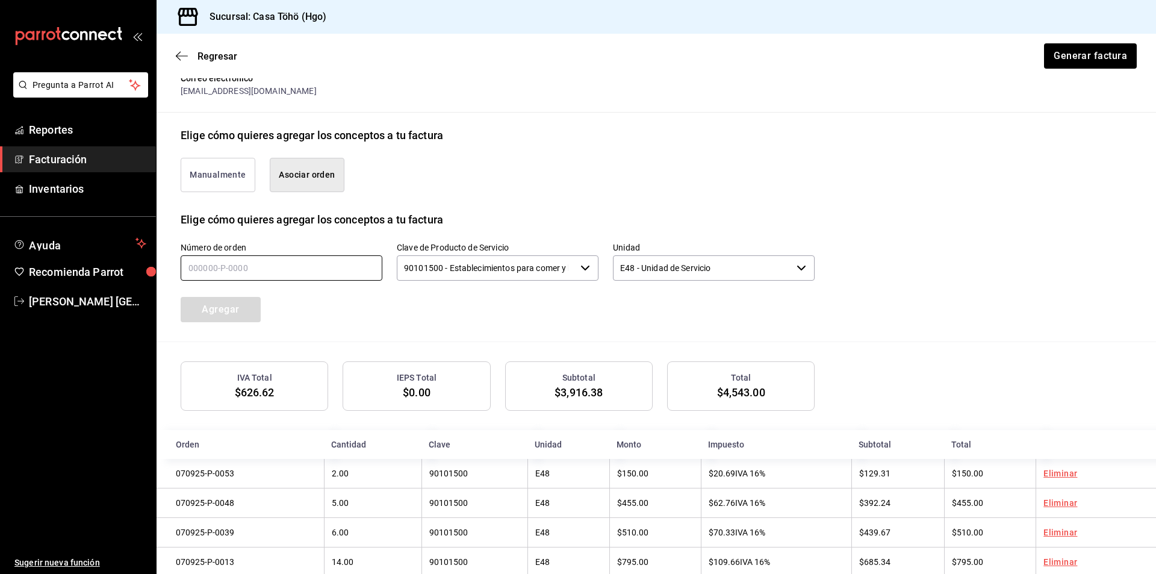
click at [218, 261] on input "text" at bounding box center [282, 267] width 202 height 25
type input "070925-P-0052"
click at [236, 311] on button "Agregar" at bounding box center [221, 309] width 80 height 25
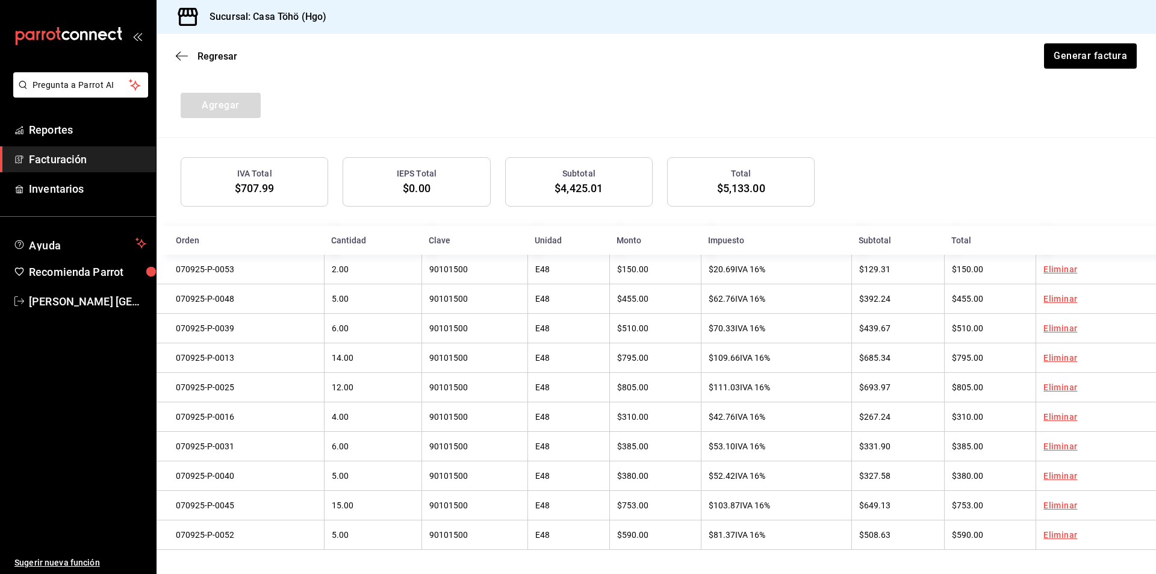
scroll to position [267, 0]
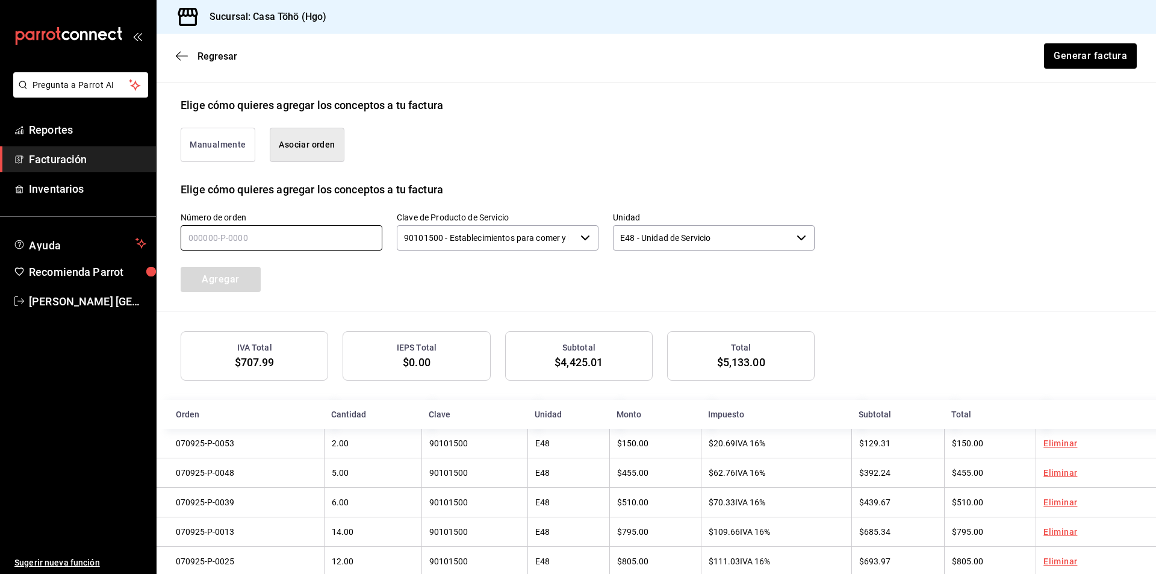
click at [275, 241] on input "text" at bounding box center [282, 237] width 202 height 25
type input "070925-P-0028"
click at [228, 282] on button "Agregar" at bounding box center [221, 279] width 80 height 25
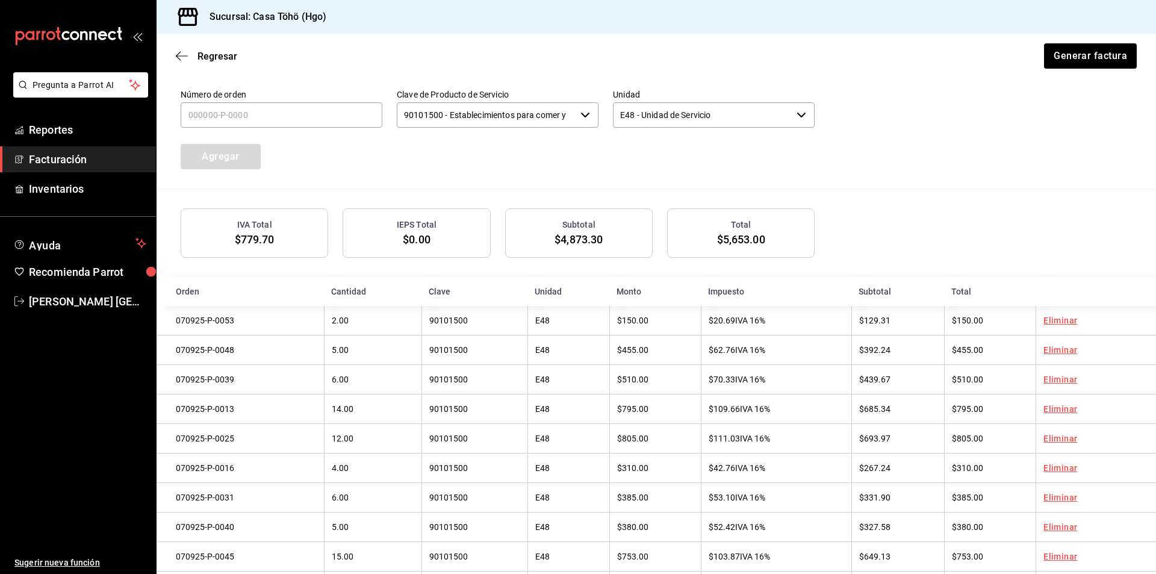
scroll to position [297, 0]
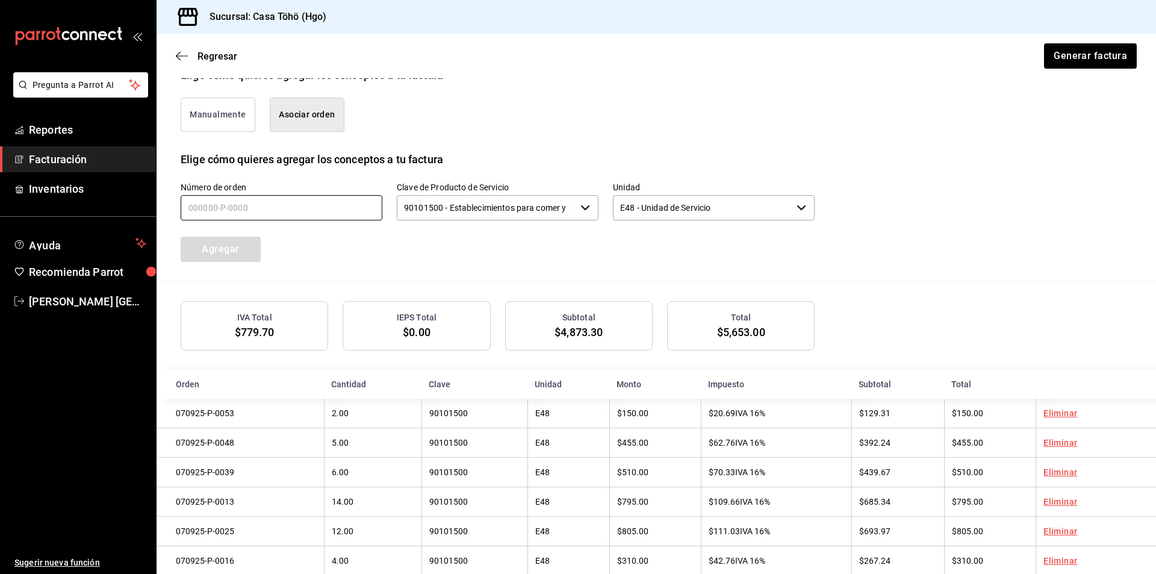
click at [246, 204] on input "text" at bounding box center [282, 207] width 202 height 25
type input "070925-P-0018"
click at [230, 246] on button "Agregar" at bounding box center [221, 249] width 80 height 25
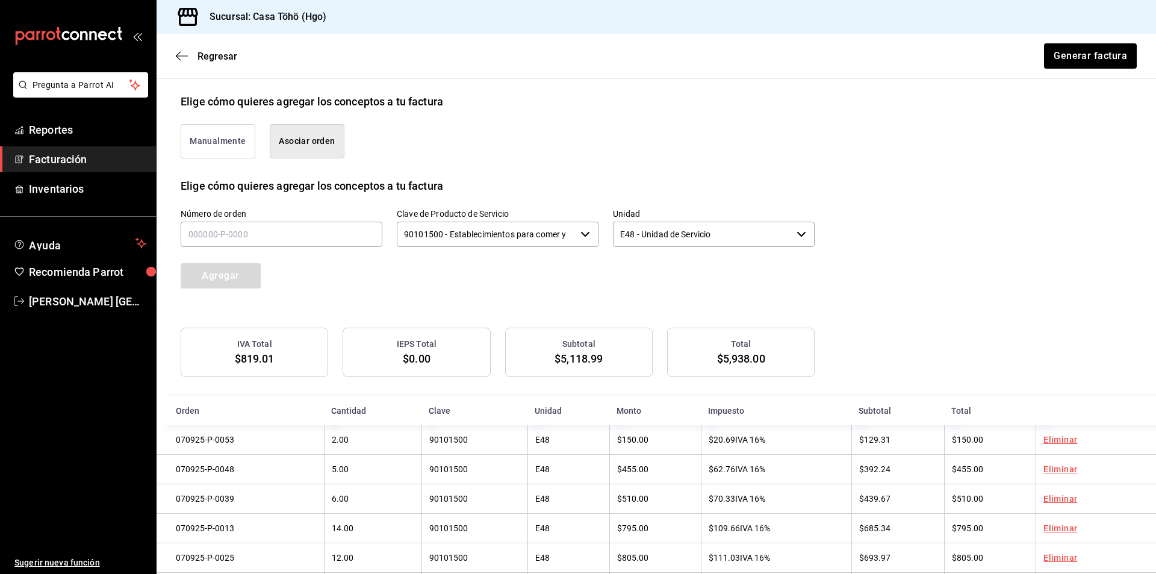
scroll to position [267, 0]
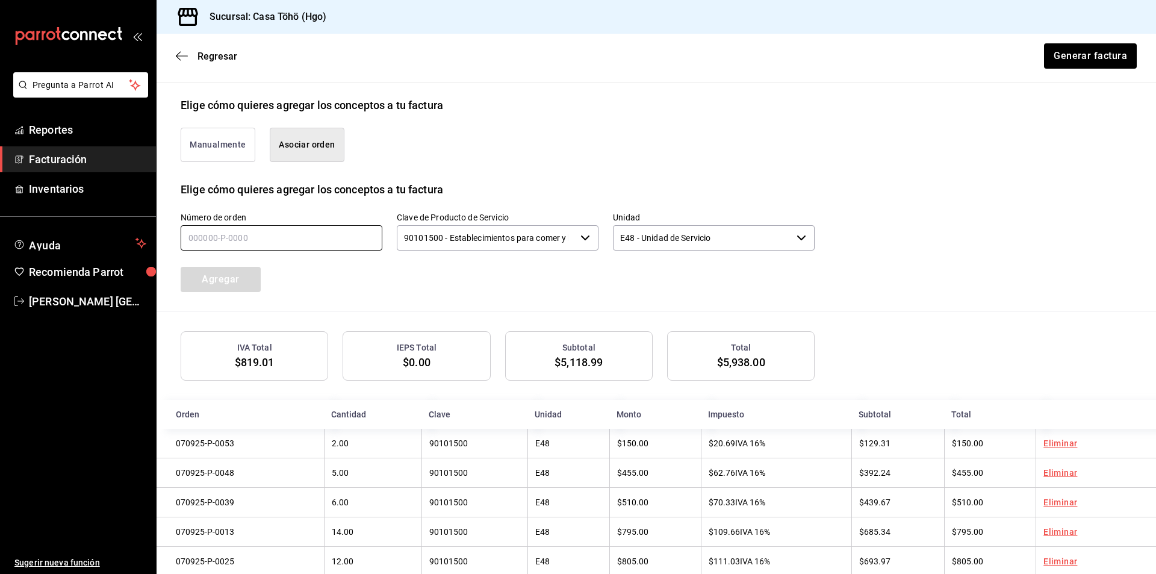
click at [272, 232] on input "text" at bounding box center [282, 237] width 202 height 25
type input "070925-P-0012"
click at [214, 292] on div "Número de orden 070925-P-0012 Clave de Producto de Servicio 90101500 - Establec…" at bounding box center [656, 254] width 951 height 114
click at [222, 281] on button "Agregar" at bounding box center [221, 279] width 80 height 25
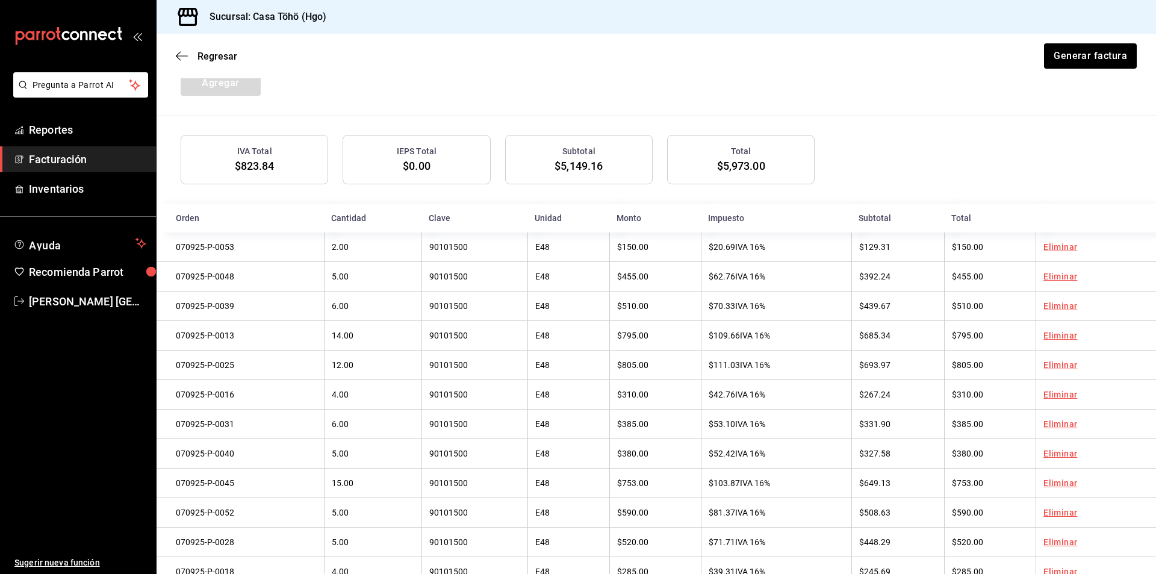
scroll to position [297, 0]
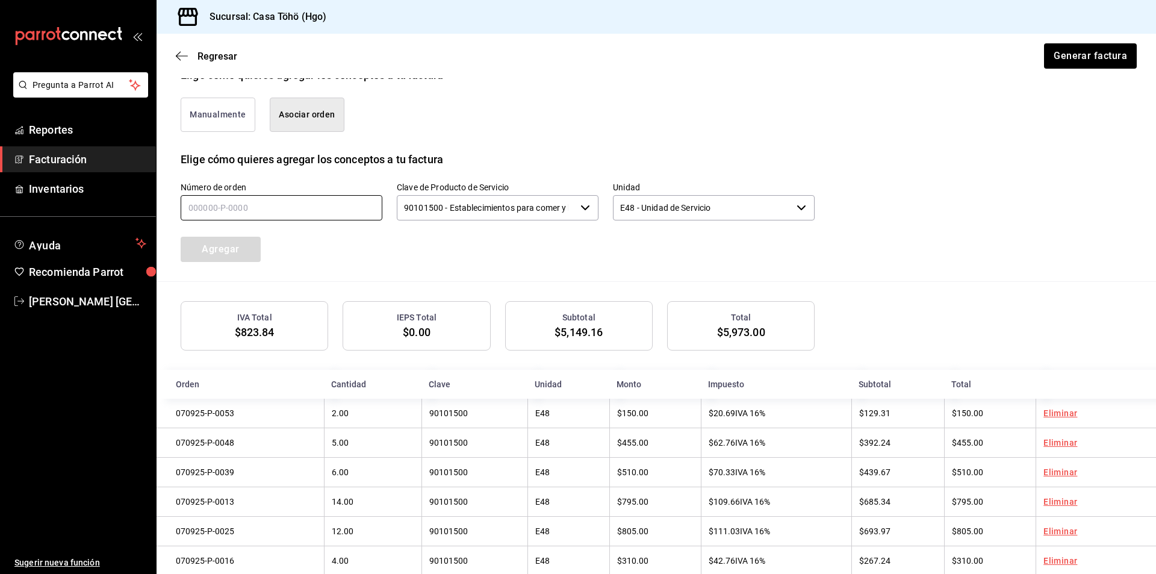
click at [247, 214] on input "text" at bounding box center [282, 207] width 202 height 25
type input "070925-P-0046"
click at [252, 250] on button "Agregar" at bounding box center [221, 249] width 80 height 25
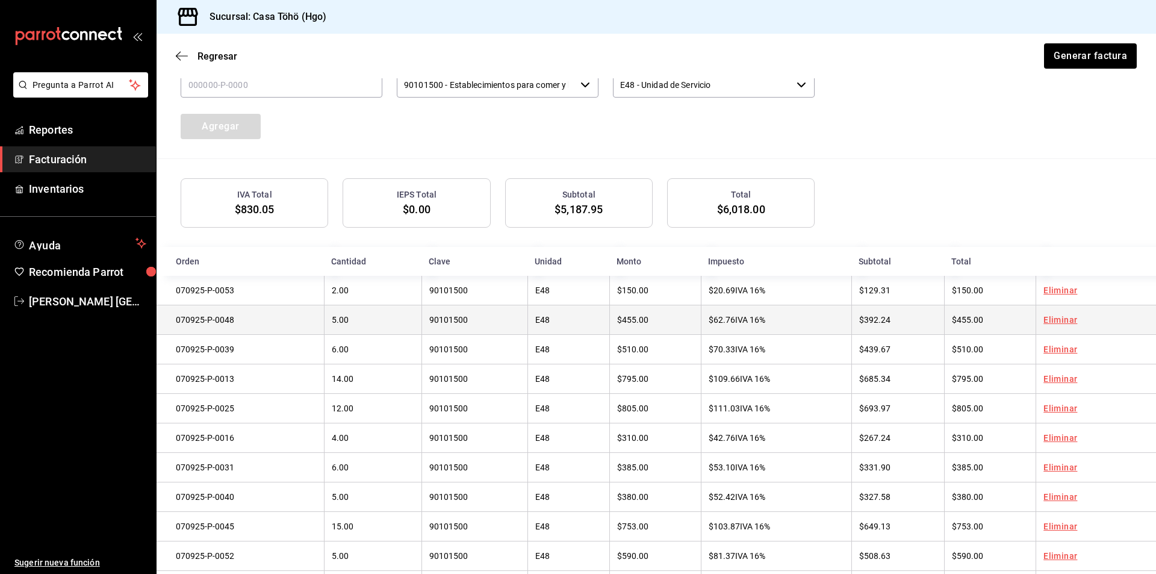
scroll to position [327, 0]
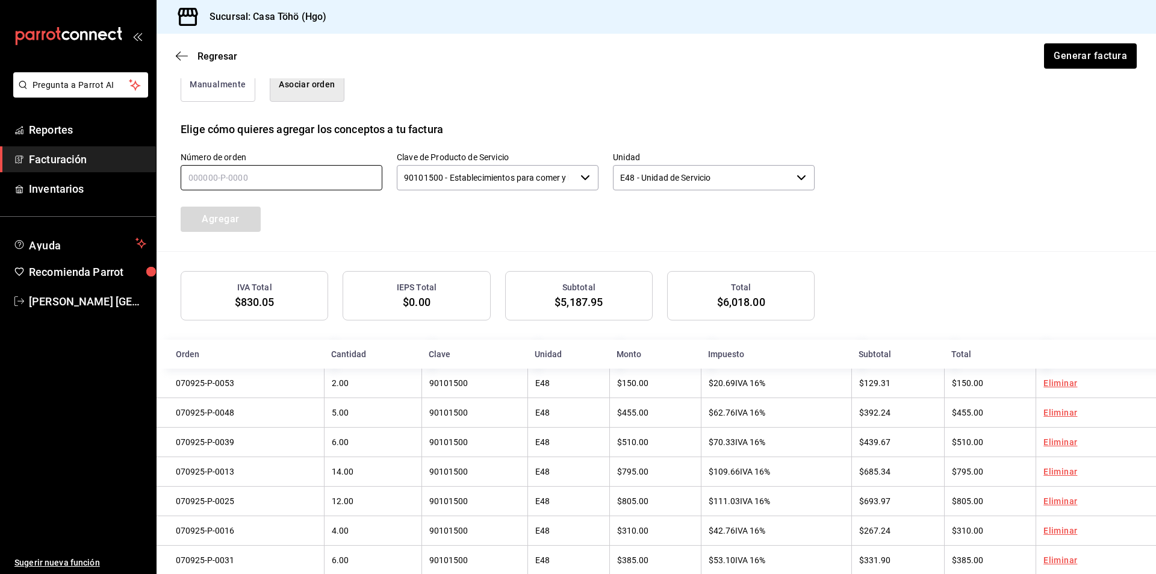
click at [320, 169] on input "text" at bounding box center [282, 177] width 202 height 25
type input "070925-P-0070"
click at [249, 213] on button "Agregar" at bounding box center [221, 219] width 80 height 25
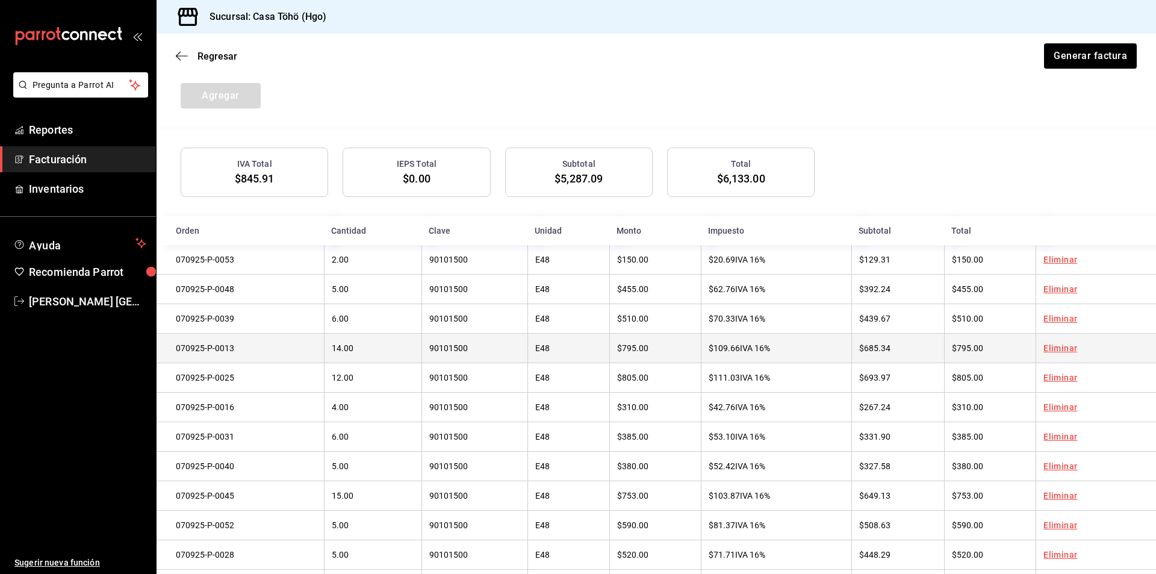
scroll to position [297, 0]
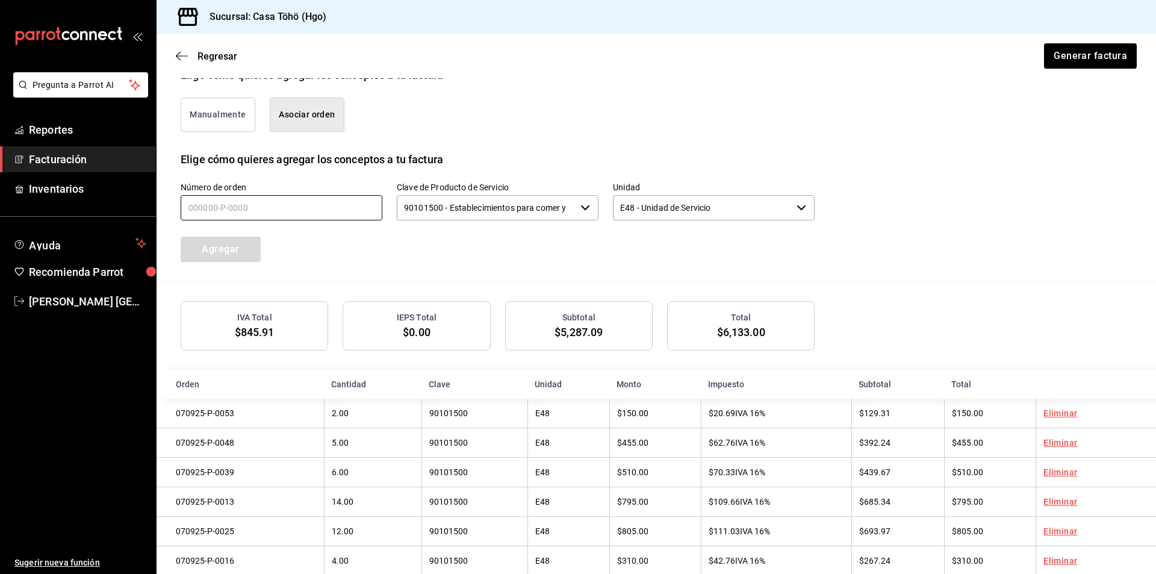
drag, startPoint x: 338, startPoint y: 208, endPoint x: 352, endPoint y: 216, distance: 15.6
click at [338, 208] on input "text" at bounding box center [282, 207] width 202 height 25
type input "070925-P-0062"
click at [256, 252] on button "Agregar" at bounding box center [221, 249] width 80 height 25
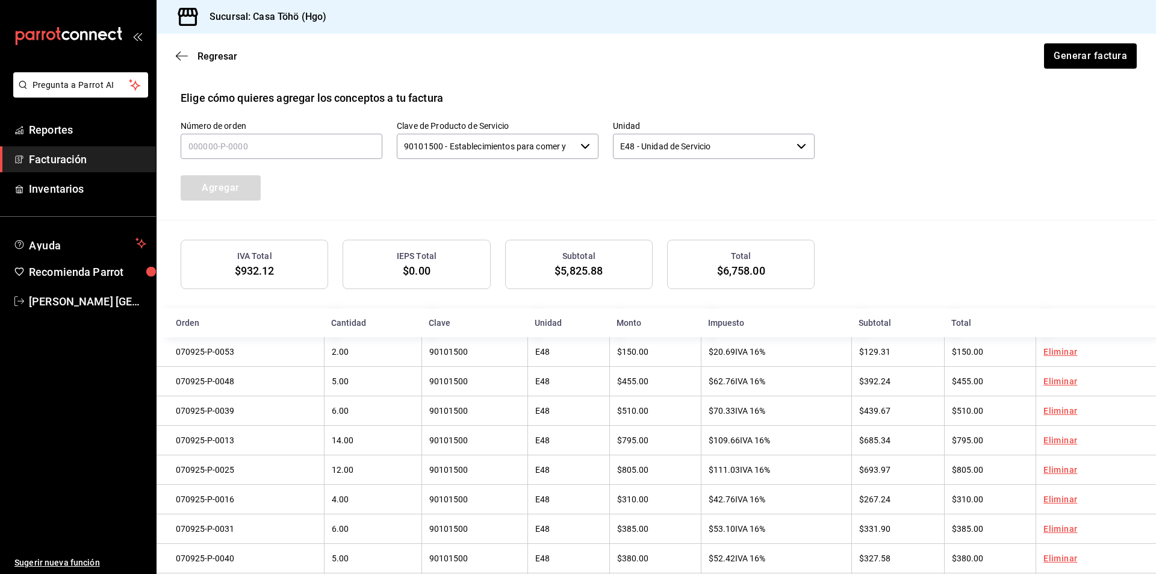
scroll to position [267, 0]
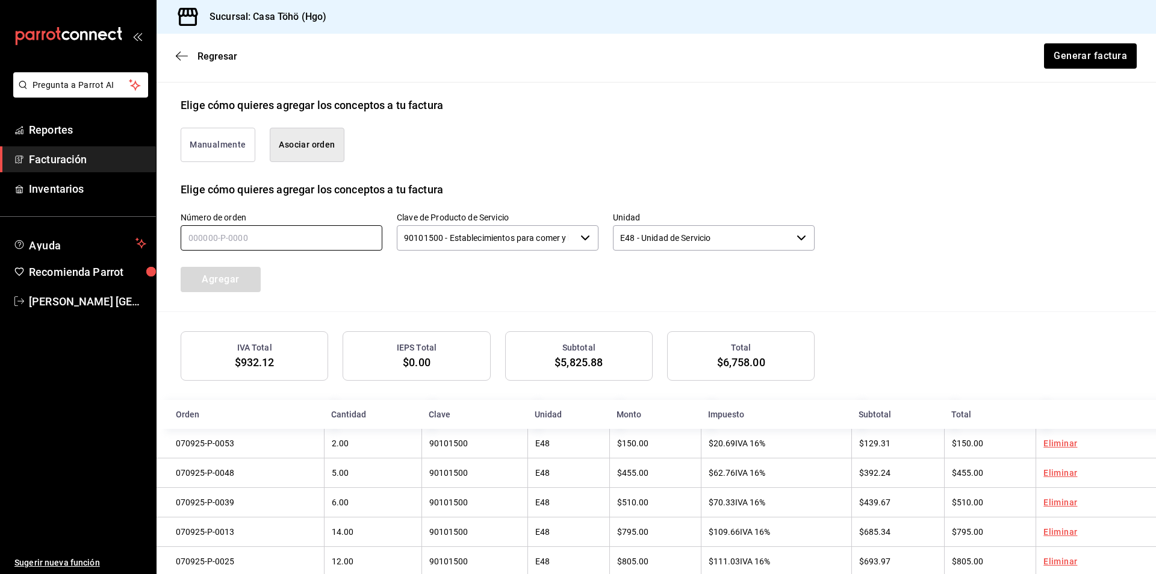
click at [264, 241] on input "text" at bounding box center [282, 237] width 202 height 25
type input "070925-P-0061"
click at [238, 276] on button "Agregar" at bounding box center [221, 279] width 80 height 25
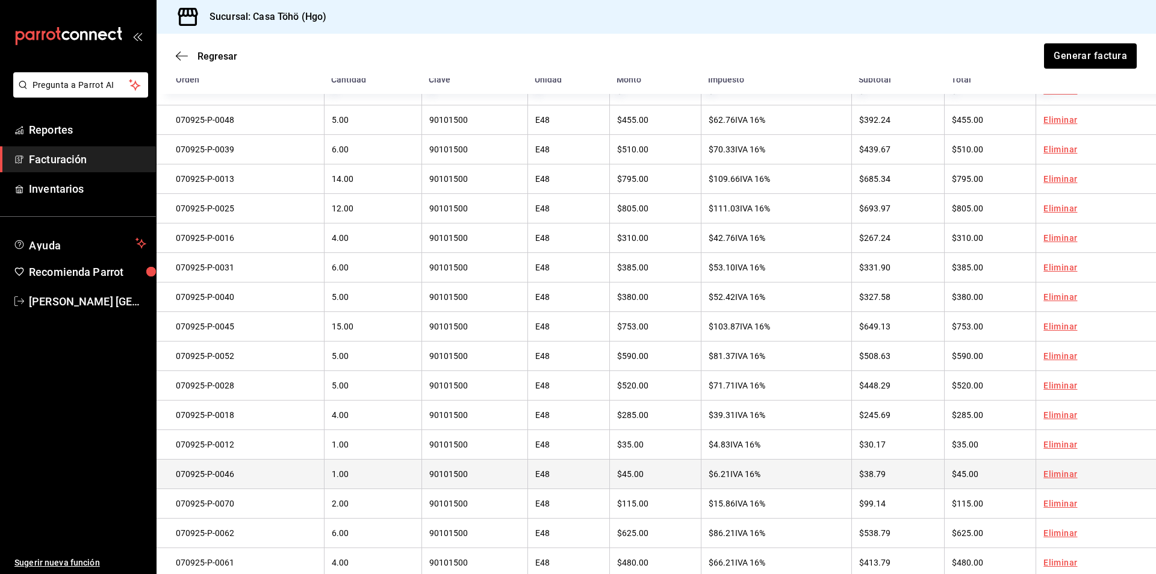
scroll to position [658, 0]
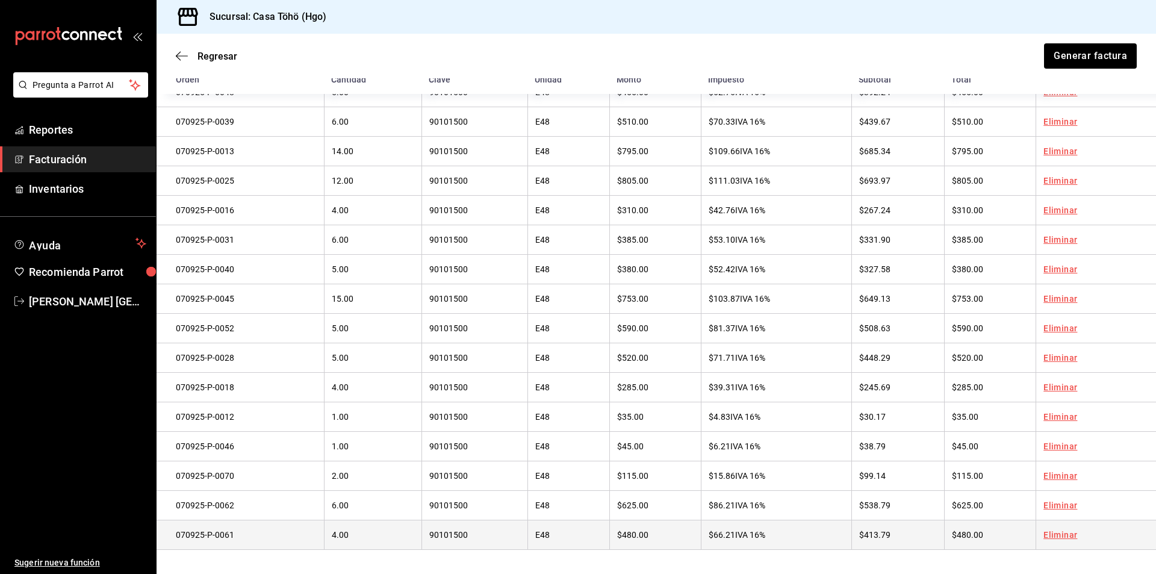
click at [1056, 538] on link "Eliminar" at bounding box center [1060, 535] width 34 height 10
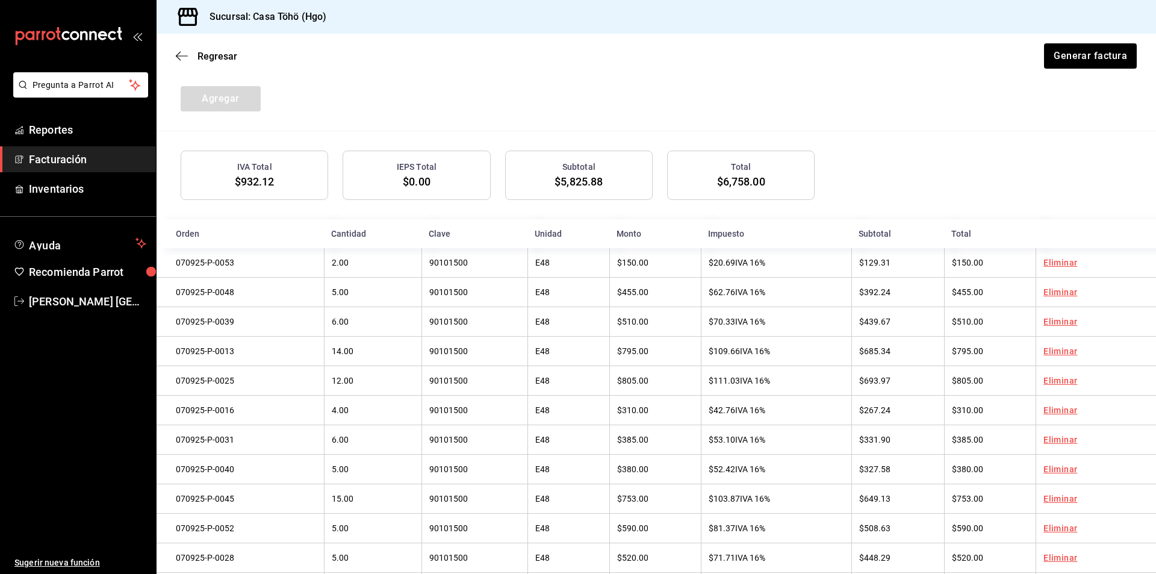
scroll to position [327, 0]
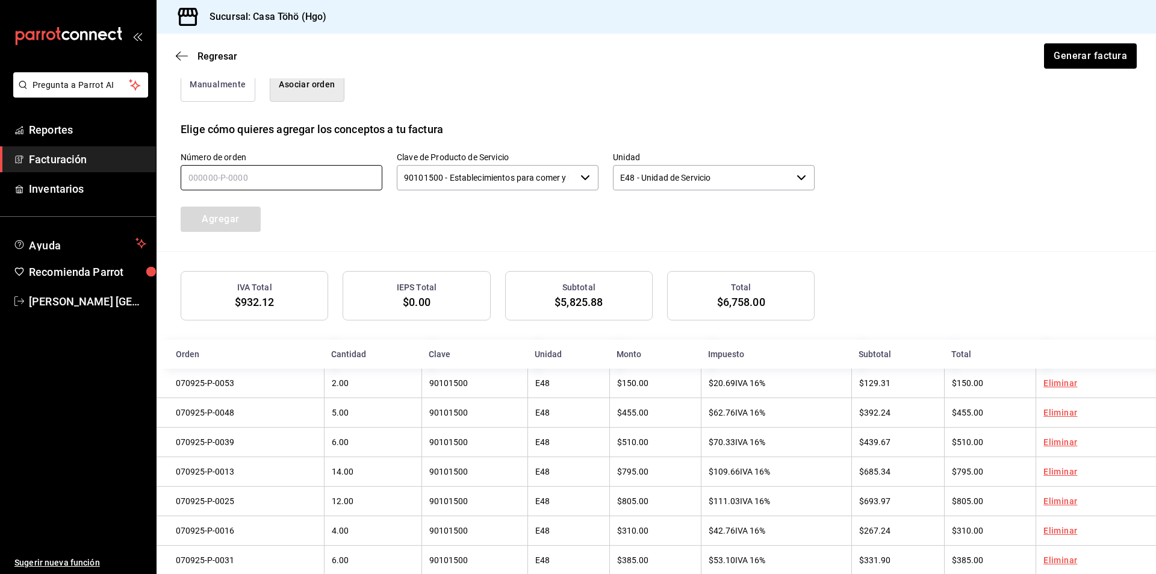
click at [300, 181] on input "text" at bounding box center [282, 177] width 202 height 25
type input "070925-P-0062"
click at [223, 226] on button "Agregar" at bounding box center [221, 219] width 80 height 25
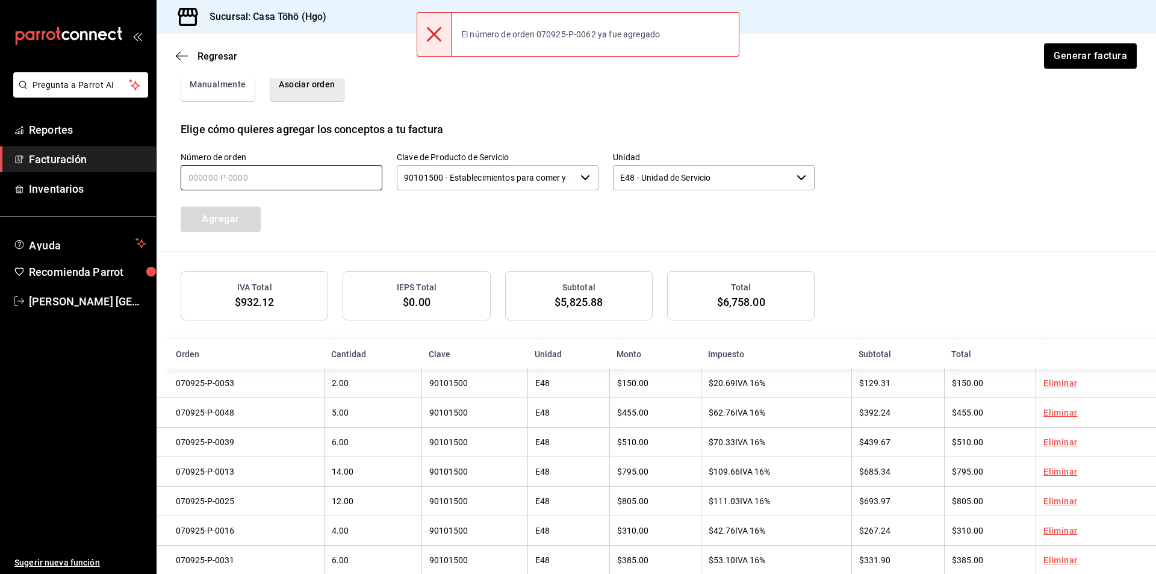
drag, startPoint x: 210, startPoint y: 177, endPoint x: 238, endPoint y: 178, distance: 28.3
click at [210, 177] on input "text" at bounding box center [282, 177] width 202 height 25
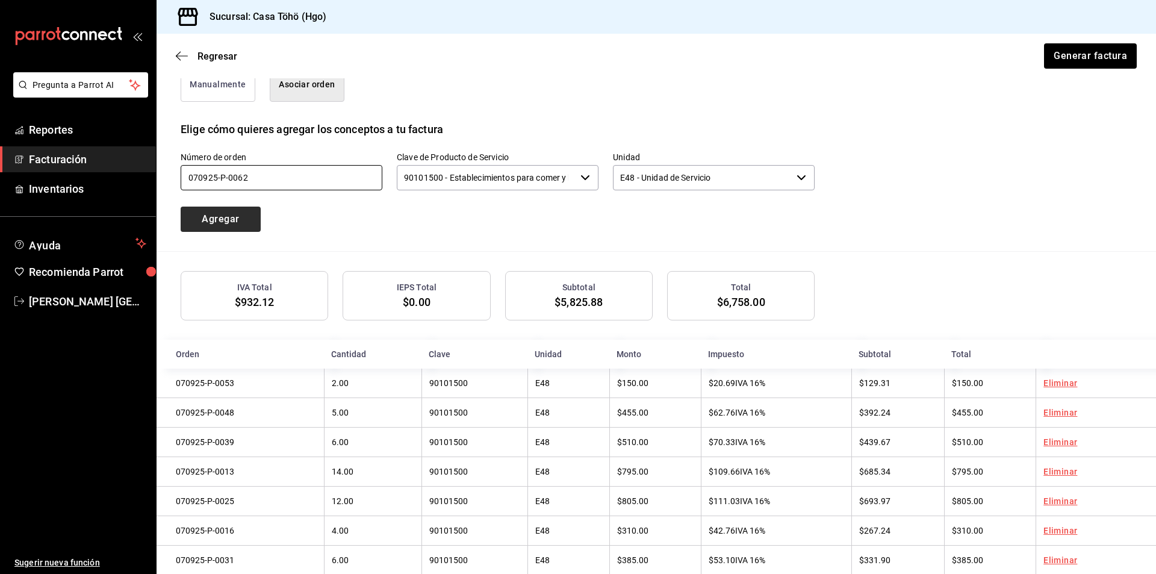
type input "070925-P-0062"
click at [226, 216] on button "Agregar" at bounding box center [221, 219] width 80 height 25
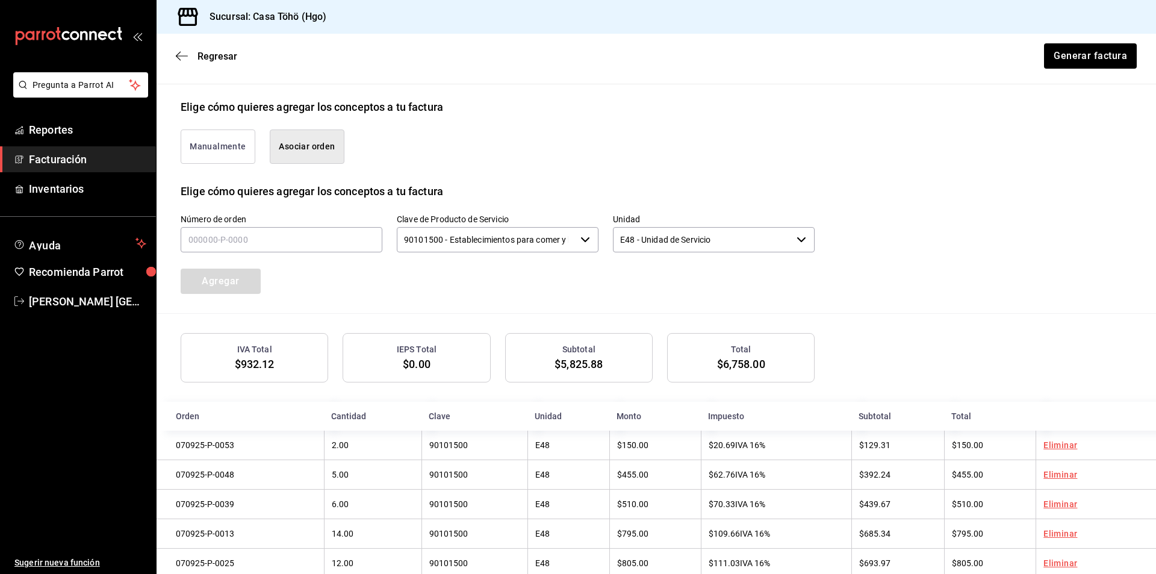
scroll to position [207, 0]
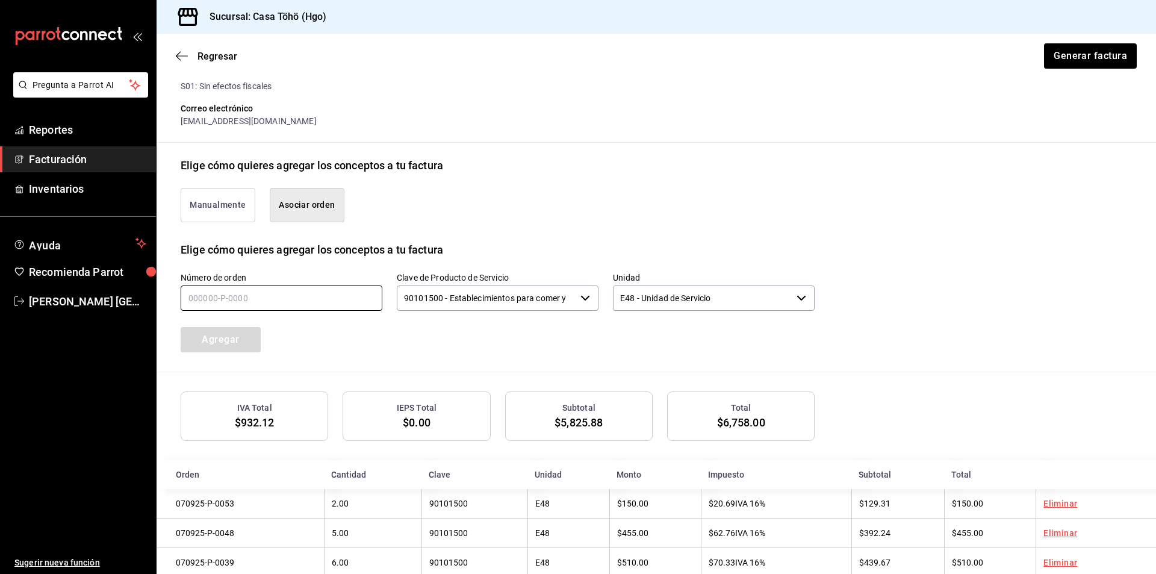
click at [252, 303] on input "text" at bounding box center [282, 297] width 202 height 25
type input "070925-P-0066"
click at [241, 350] on button "Agregar" at bounding box center [221, 339] width 80 height 25
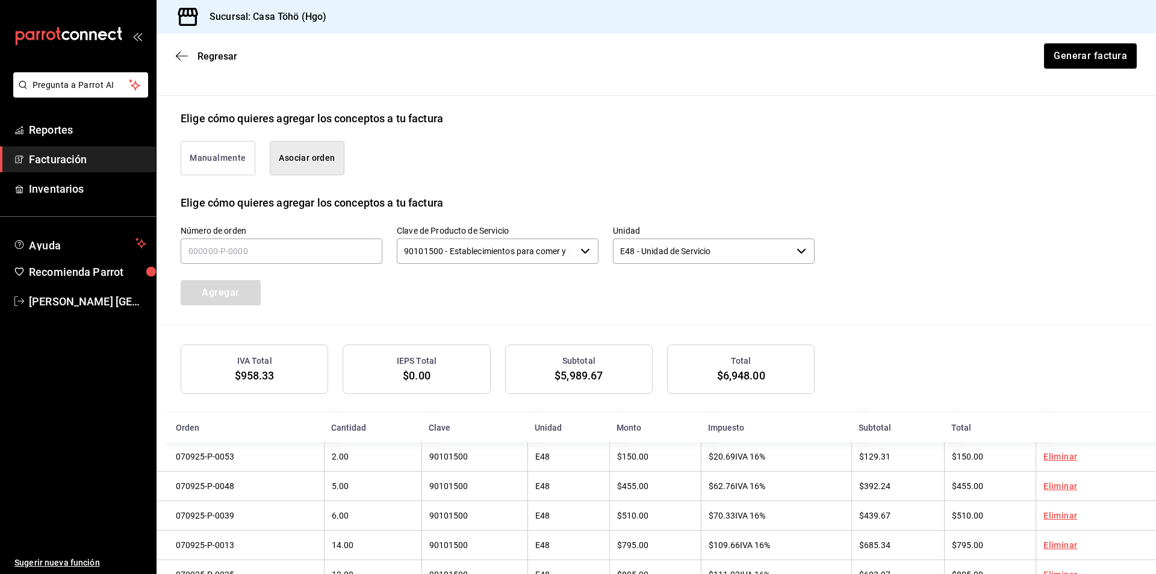
scroll to position [237, 0]
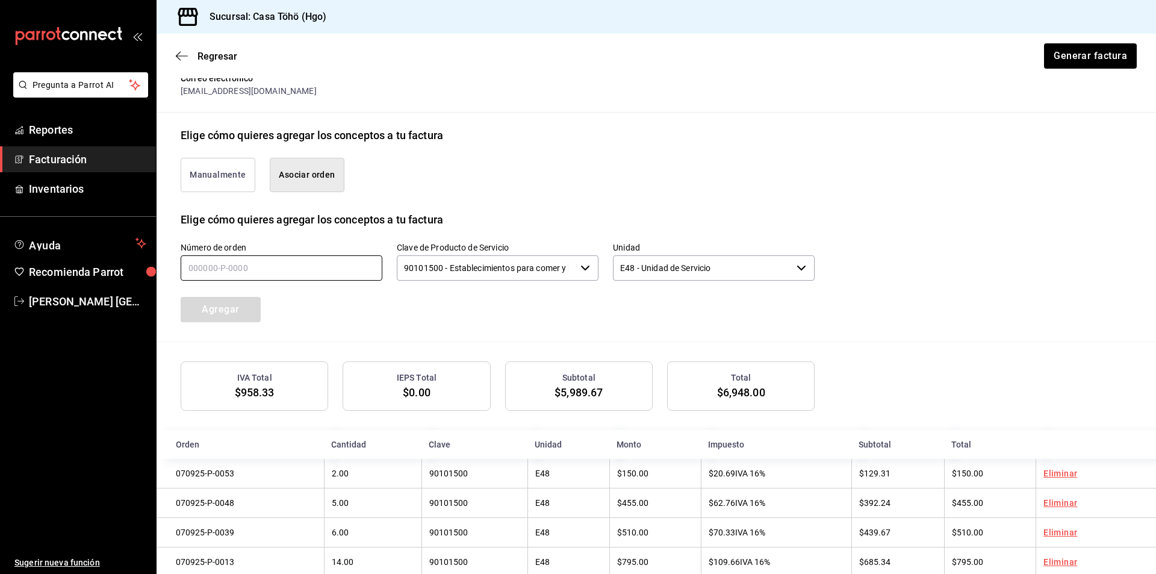
click at [289, 266] on input "text" at bounding box center [282, 267] width 202 height 25
type input "070925-P-0074"
click at [225, 305] on button "Agregar" at bounding box center [221, 309] width 80 height 25
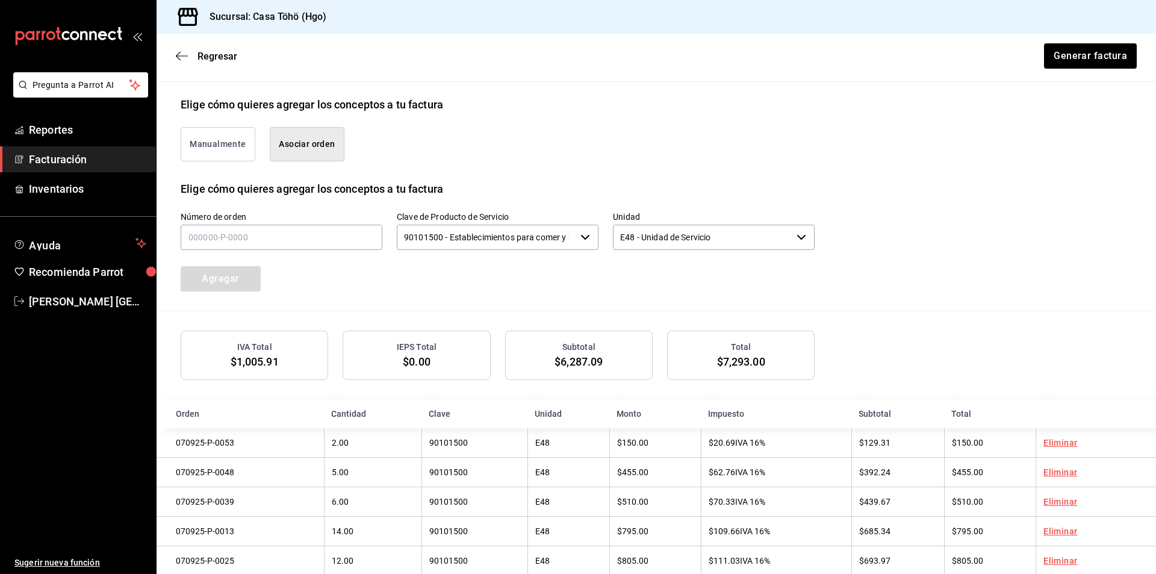
scroll to position [267, 0]
click at [262, 237] on input "text" at bounding box center [282, 237] width 202 height 25
type input "070925-P-0090"
click at [237, 278] on button "Agregar" at bounding box center [221, 279] width 80 height 25
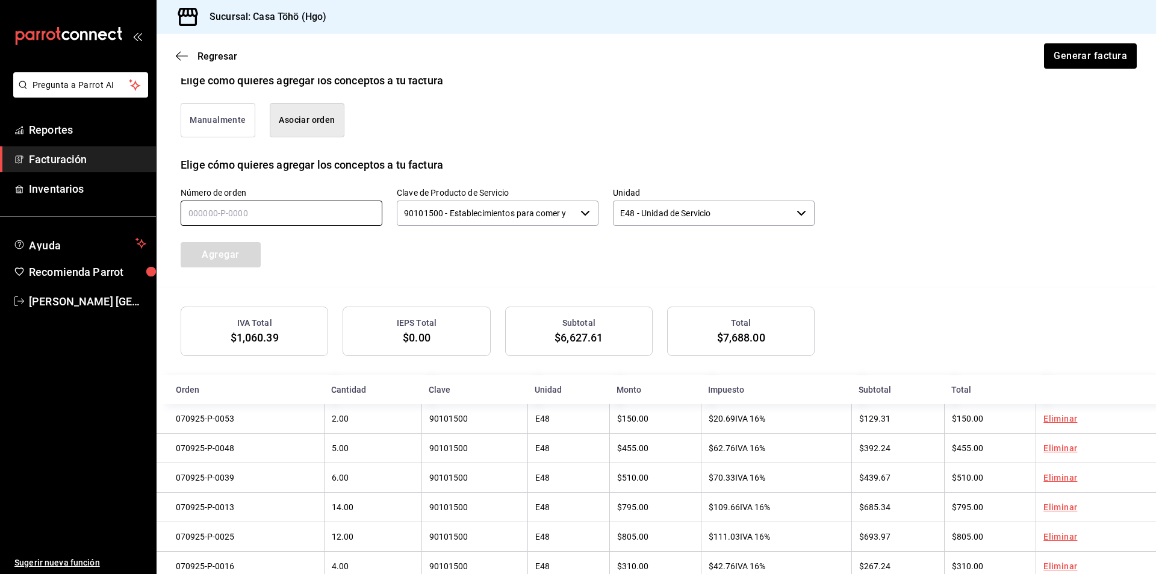
scroll to position [237, 0]
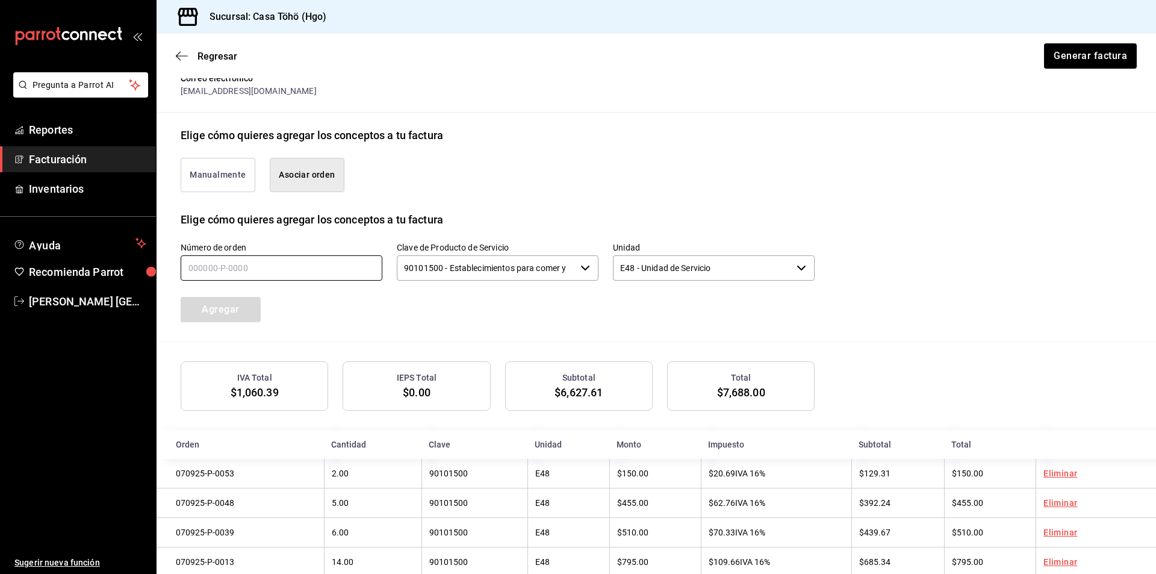
click at [282, 275] on input "text" at bounding box center [282, 267] width 202 height 25
type input "070925-P-0072"
click at [251, 306] on button "Agregar" at bounding box center [221, 309] width 80 height 25
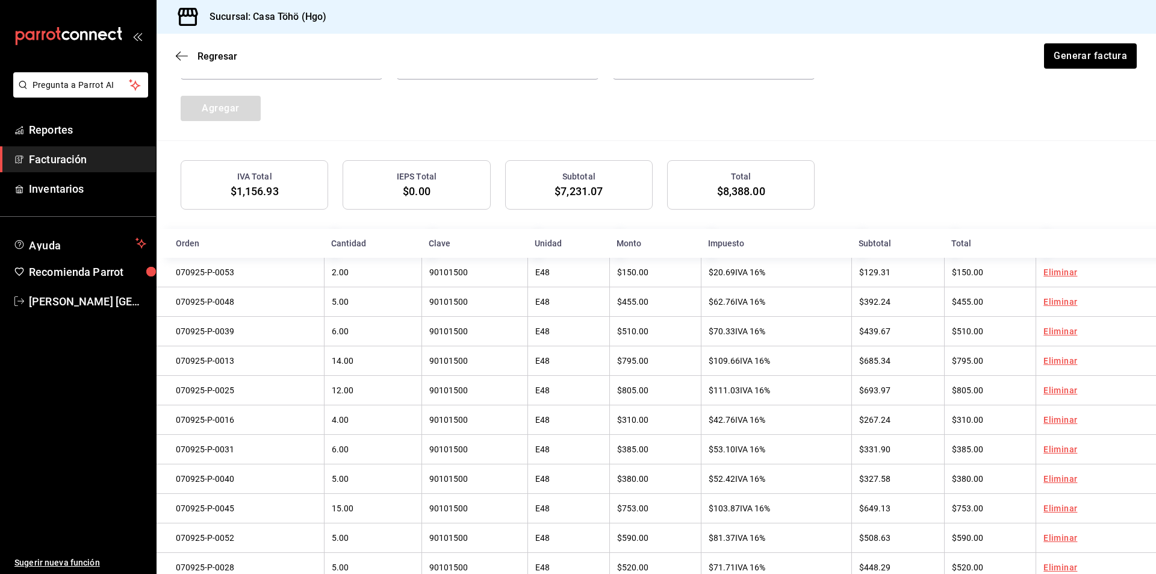
scroll to position [327, 0]
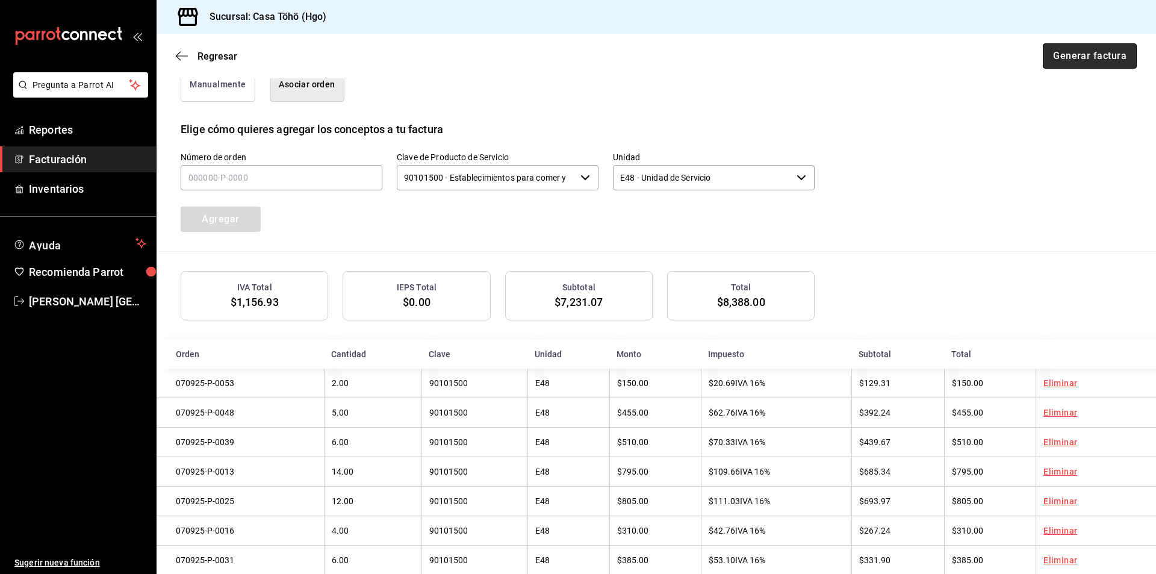
click at [1096, 58] on button "Generar factura" at bounding box center [1090, 55] width 94 height 25
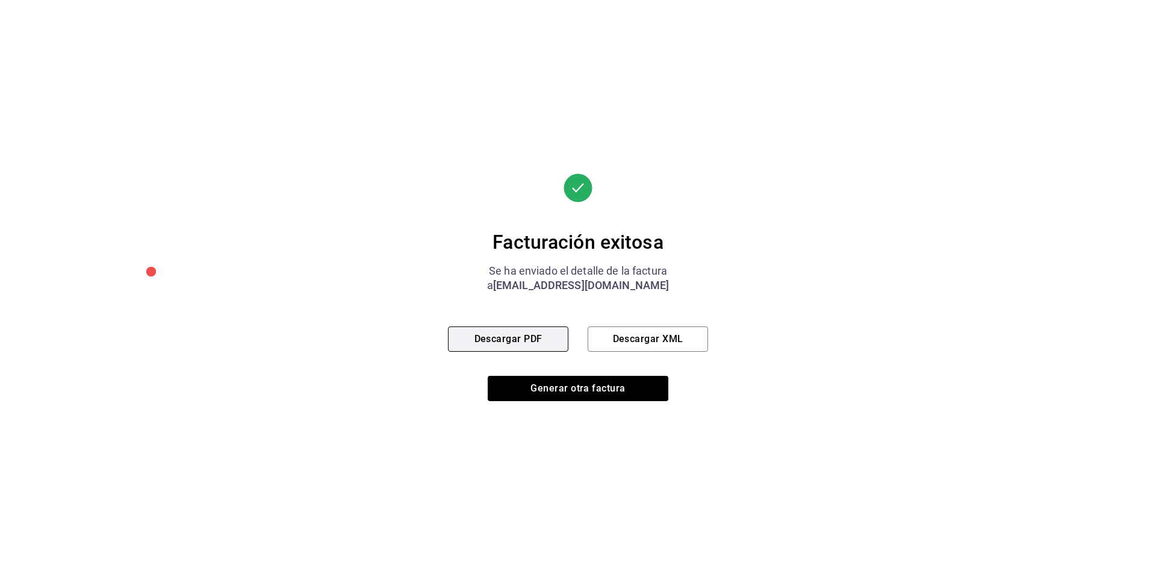
click at [517, 335] on button "Descargar PDF" at bounding box center [508, 338] width 120 height 25
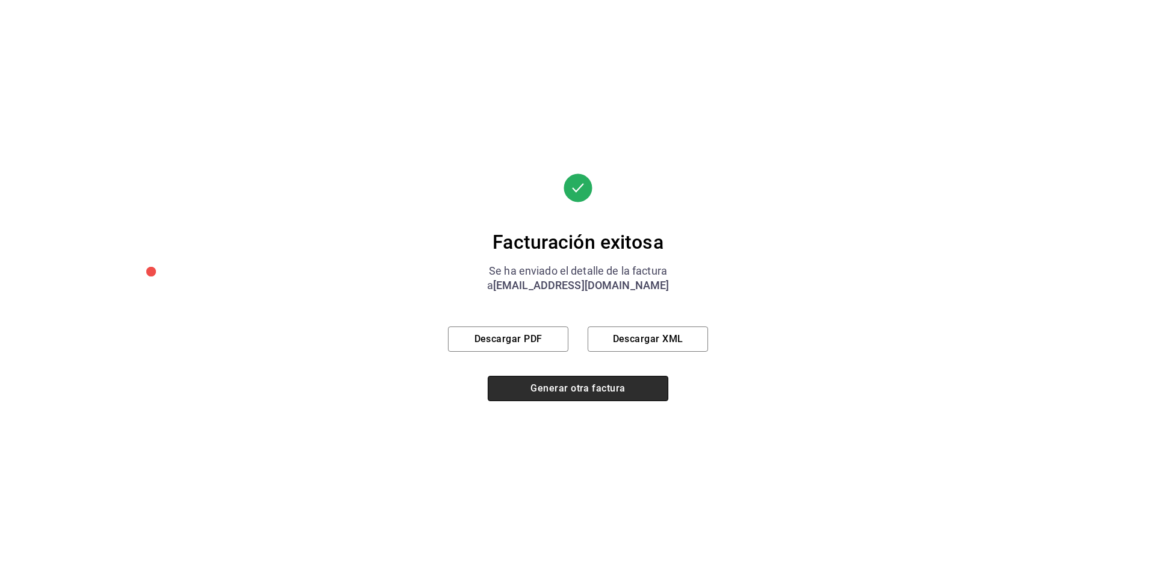
click at [567, 388] on button "Generar otra factura" at bounding box center [578, 388] width 181 height 25
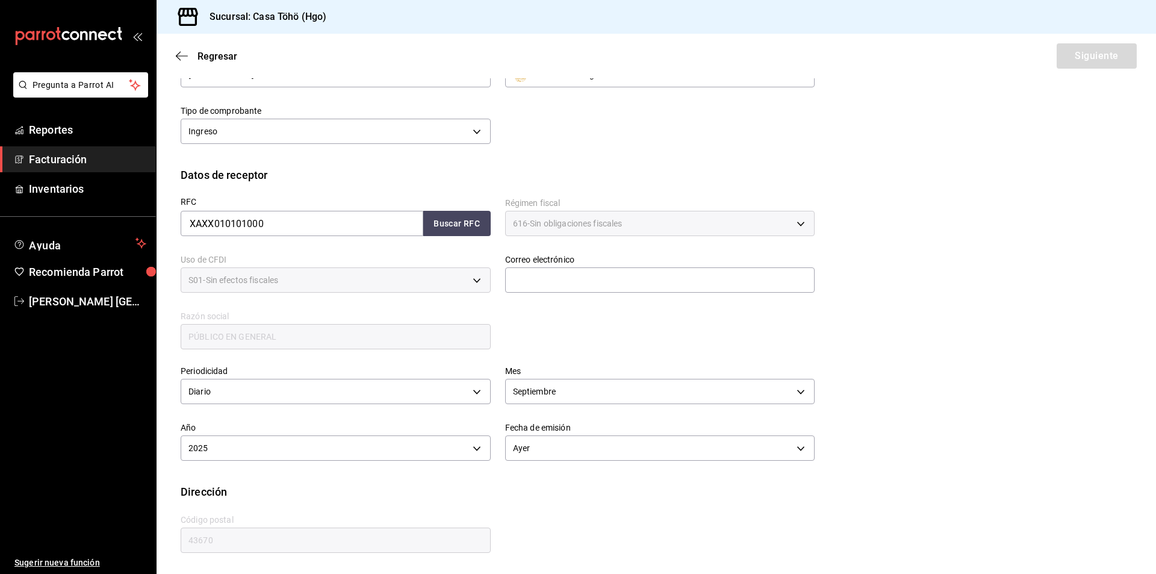
scroll to position [65, 0]
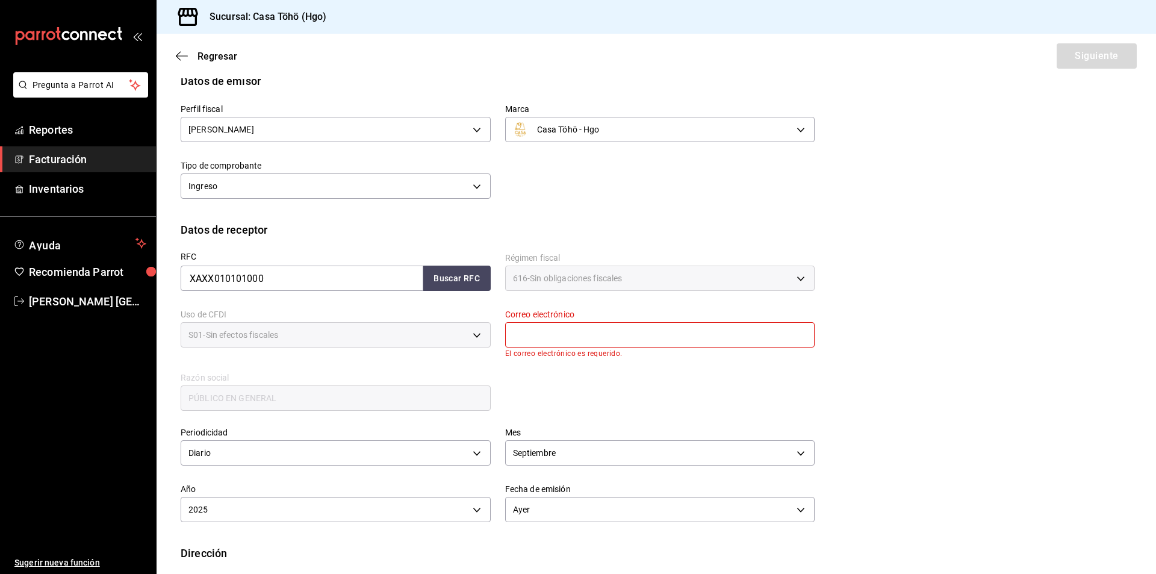
click at [577, 343] on input "text" at bounding box center [660, 334] width 310 height 25
drag, startPoint x: 437, startPoint y: 273, endPoint x: 464, endPoint y: 291, distance: 32.2
click at [437, 274] on button "Buscar RFC" at bounding box center [456, 278] width 67 height 25
type input "[EMAIL_ADDRESS][DOMAIN_NAME]"
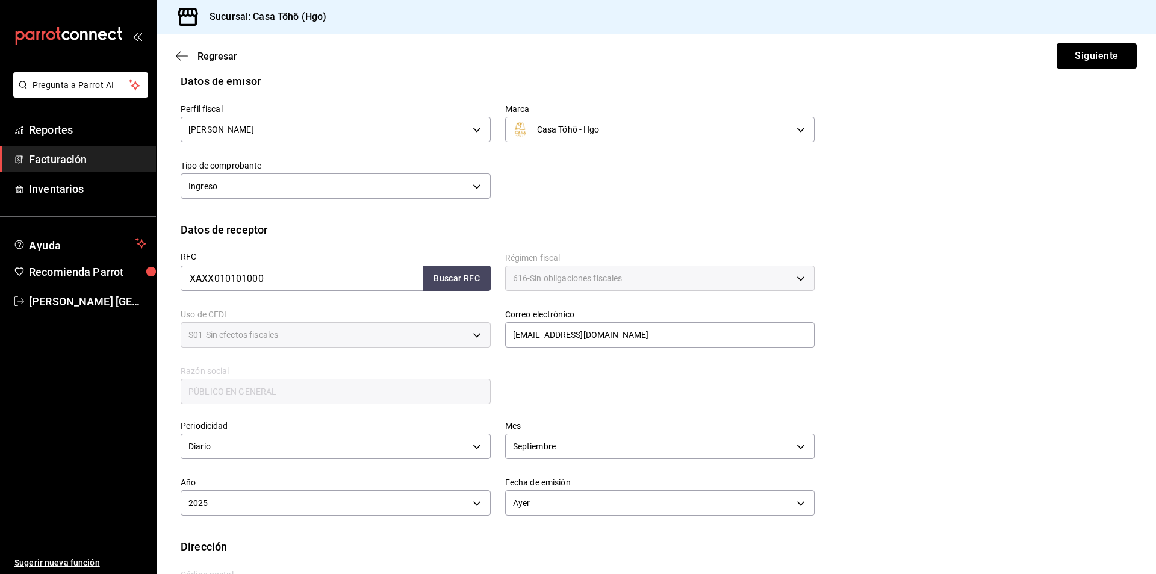
click at [594, 382] on div "RFC XAXX010101000 Buscar RFC Régimen fiscal 616 - Sin obligaciones fiscales 616…" at bounding box center [490, 322] width 648 height 168
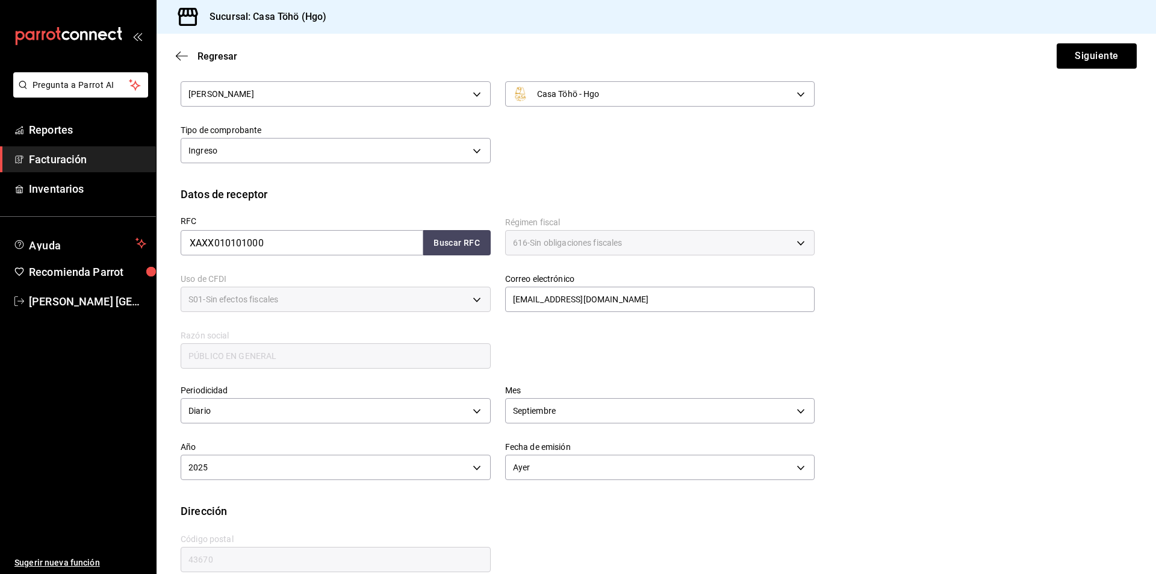
scroll to position [120, 0]
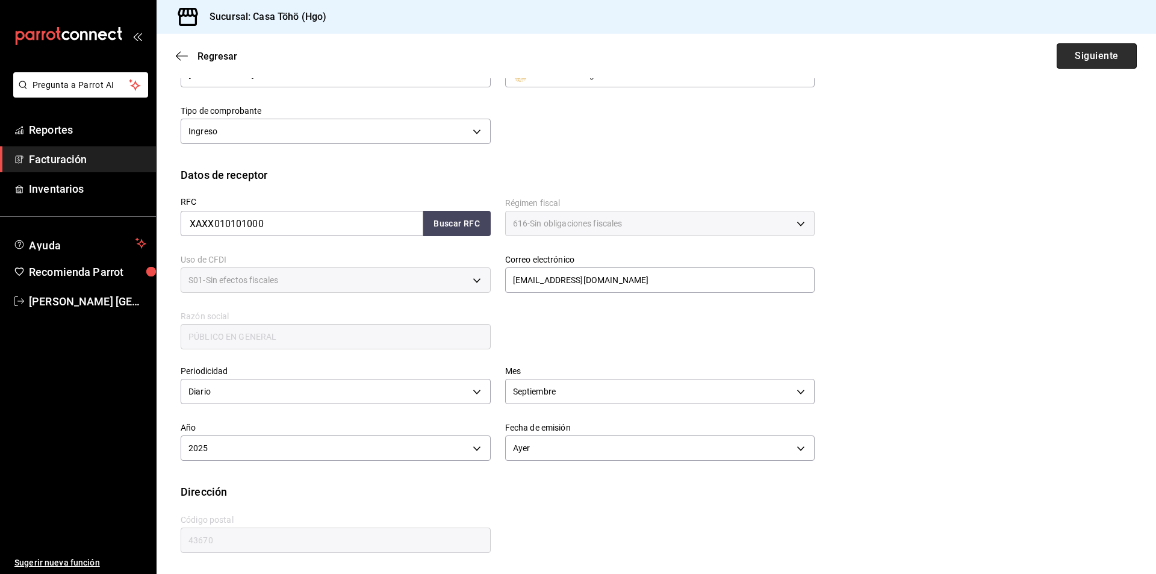
click at [1079, 54] on button "Siguiente" at bounding box center [1097, 55] width 80 height 25
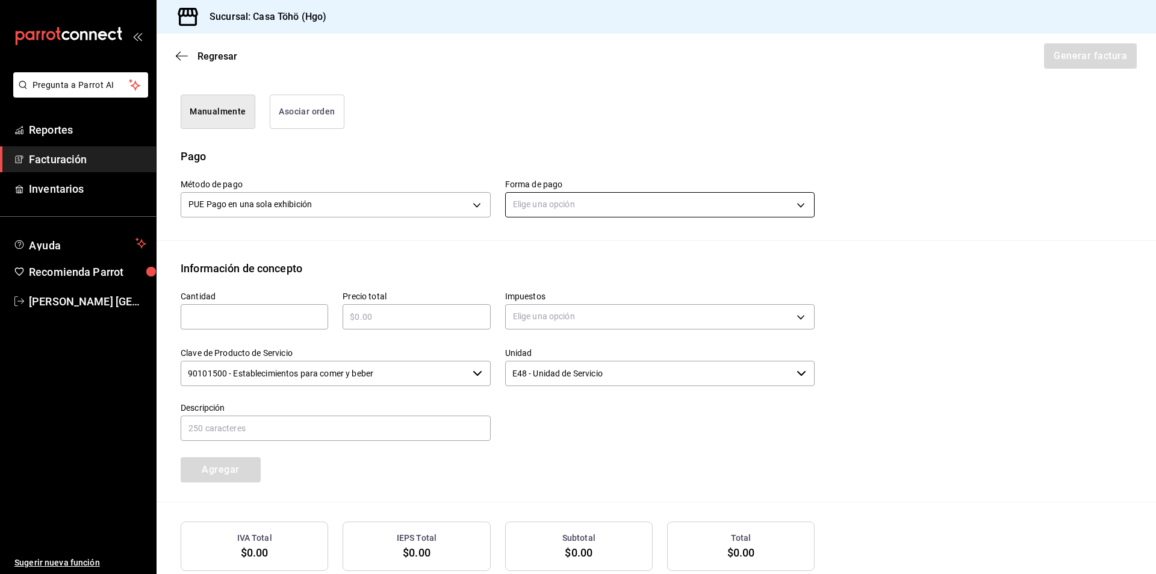
scroll to position [300, 0]
click at [538, 208] on body "Pregunta a Parrot AI Reportes Facturación Inventarios Ayuda Recomienda Parrot […" at bounding box center [578, 287] width 1156 height 574
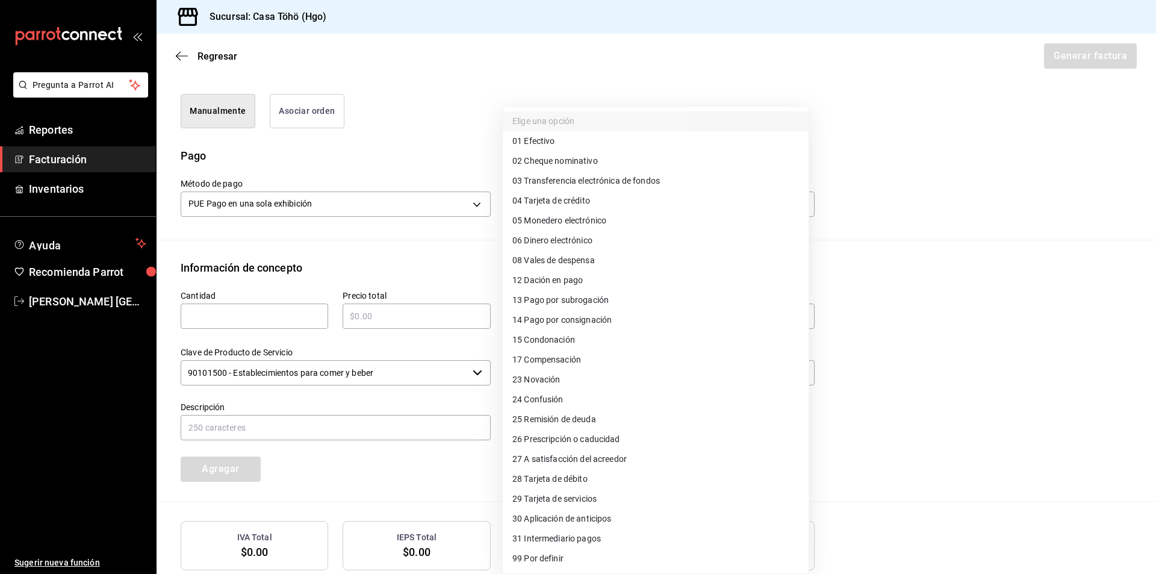
click at [571, 482] on span "28 Tarjeta de débito" at bounding box center [549, 479] width 75 height 13
type input "28"
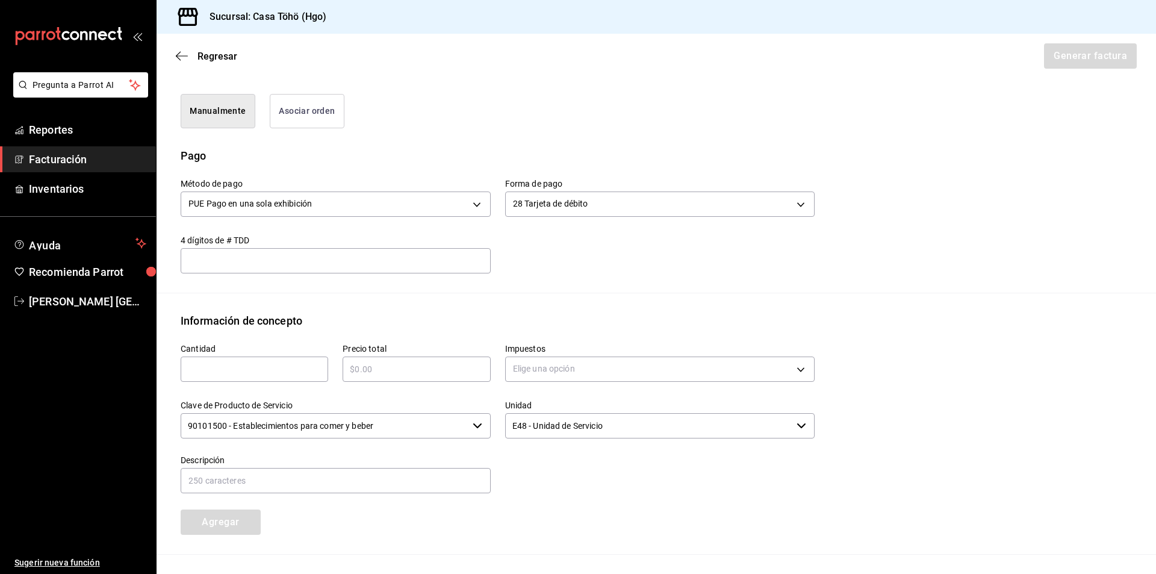
drag, startPoint x: 254, startPoint y: 376, endPoint x: 273, endPoint y: 373, distance: 19.4
click at [254, 376] on input "text" at bounding box center [255, 369] width 148 height 14
type input "1"
click at [429, 379] on div "​" at bounding box center [417, 368] width 148 height 25
click at [444, 368] on input "text" at bounding box center [417, 369] width 148 height 14
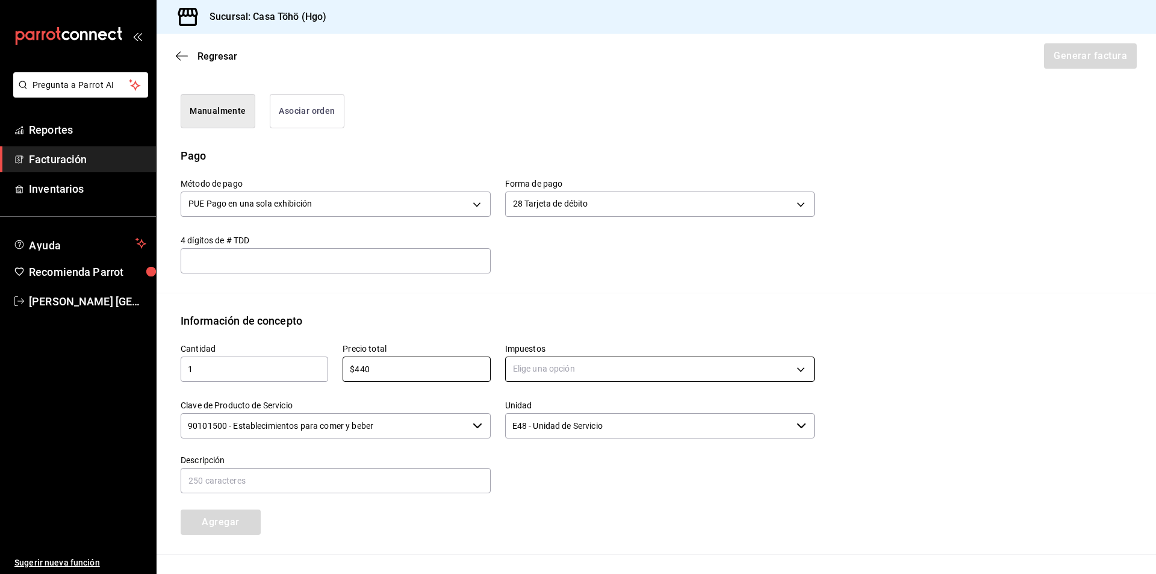
type input "$440"
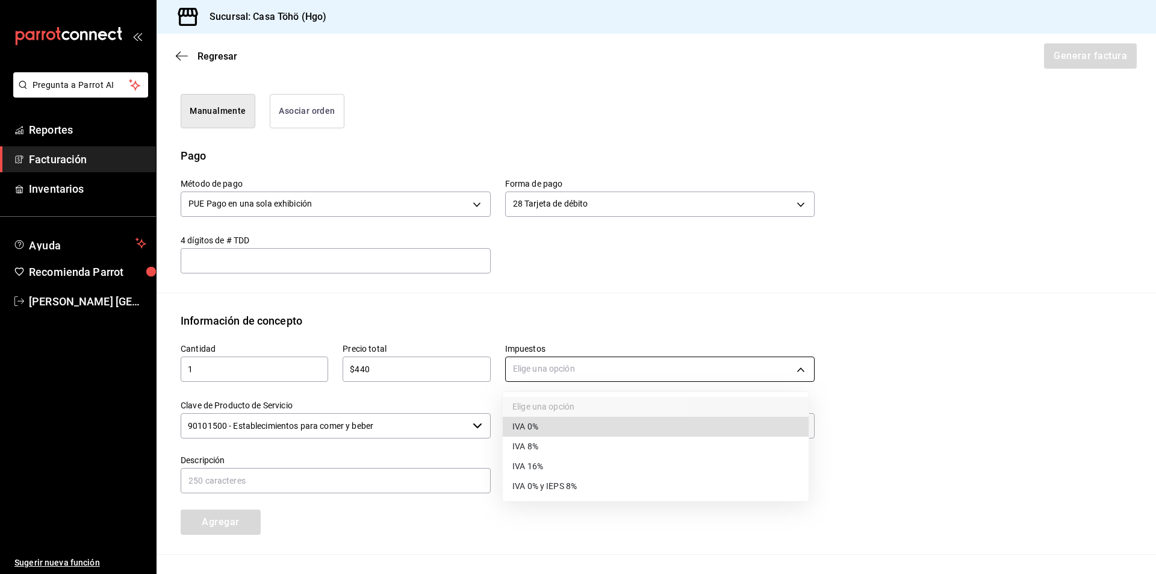
click at [527, 378] on body "Pregunta a Parrot AI Reportes Facturación Inventarios Ayuda Recomienda Parrot […" at bounding box center [578, 287] width 1156 height 574
drag, startPoint x: 549, startPoint y: 462, endPoint x: 509, endPoint y: 465, distance: 40.4
click at [549, 462] on li "IVA 16%" at bounding box center [656, 466] width 306 height 20
type input "IVA_16"
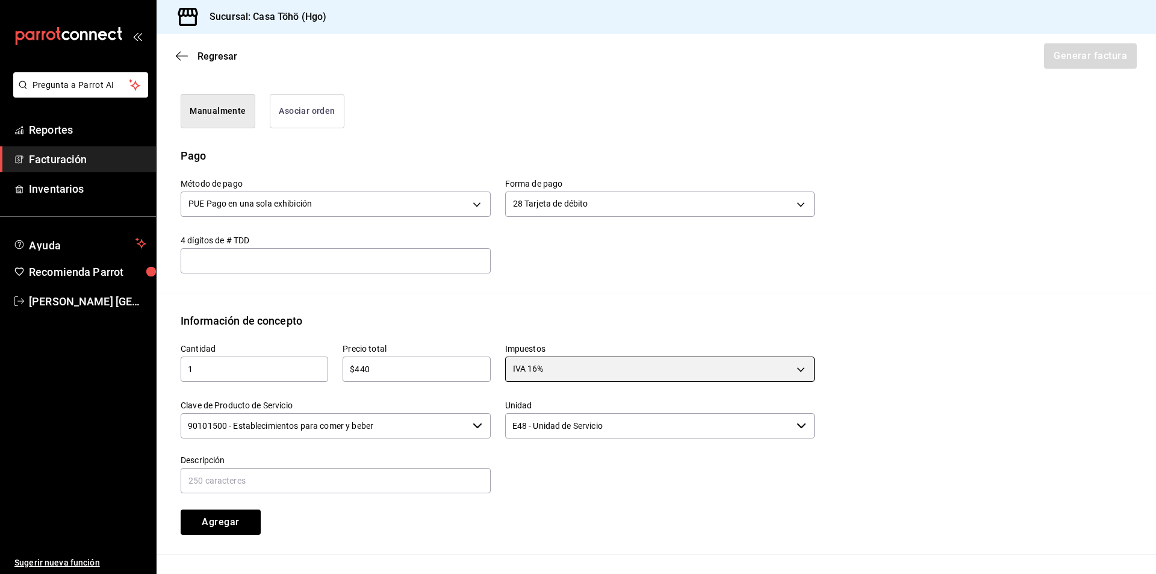
scroll to position [423, 0]
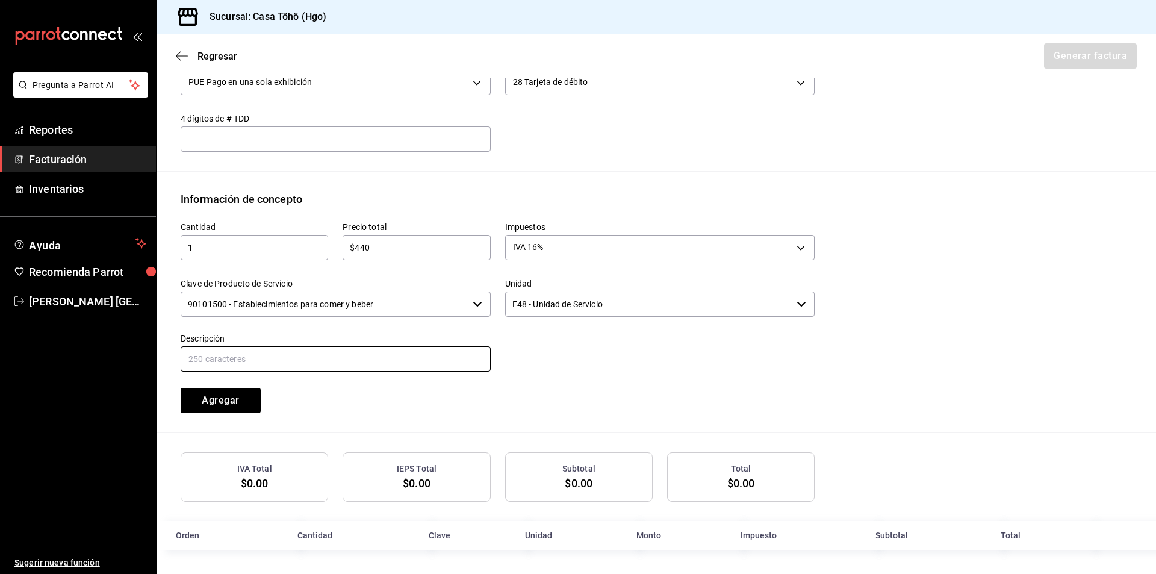
click at [250, 356] on input "text" at bounding box center [336, 358] width 310 height 25
click at [317, 361] on input "VENTA PUBLICO EN GENERAL [DATE][PERSON_NAME]" at bounding box center [336, 358] width 310 height 25
type input "VENTA PUBLICO EN GENERAL [DATE]"
click at [340, 388] on div "Cantidad 1 ​ Precio total $440 ​ Impuestos IVA 16% IVA_16 Clave de Producto de …" at bounding box center [490, 310] width 648 height 206
click at [420, 363] on input "VENTA PUBLICO EN GENERAL [DATE]" at bounding box center [336, 358] width 310 height 25
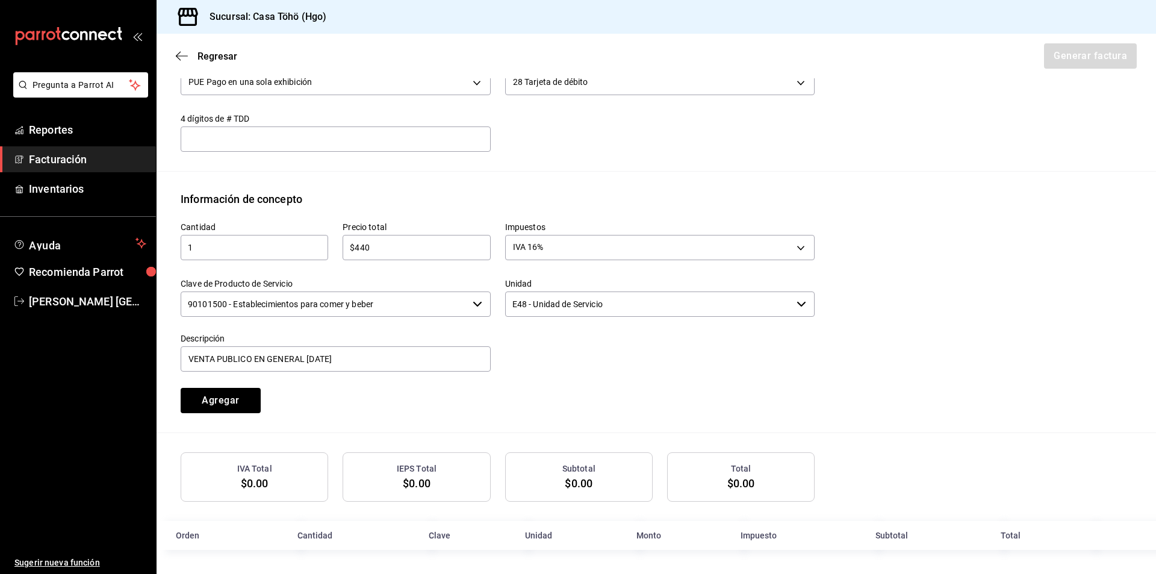
click at [409, 400] on div "Cantidad 1 ​ Precio total $440 ​ Impuestos IVA 16% IVA_16 Clave de Producto de …" at bounding box center [490, 310] width 648 height 206
click at [205, 397] on button "Agregar" at bounding box center [221, 400] width 80 height 25
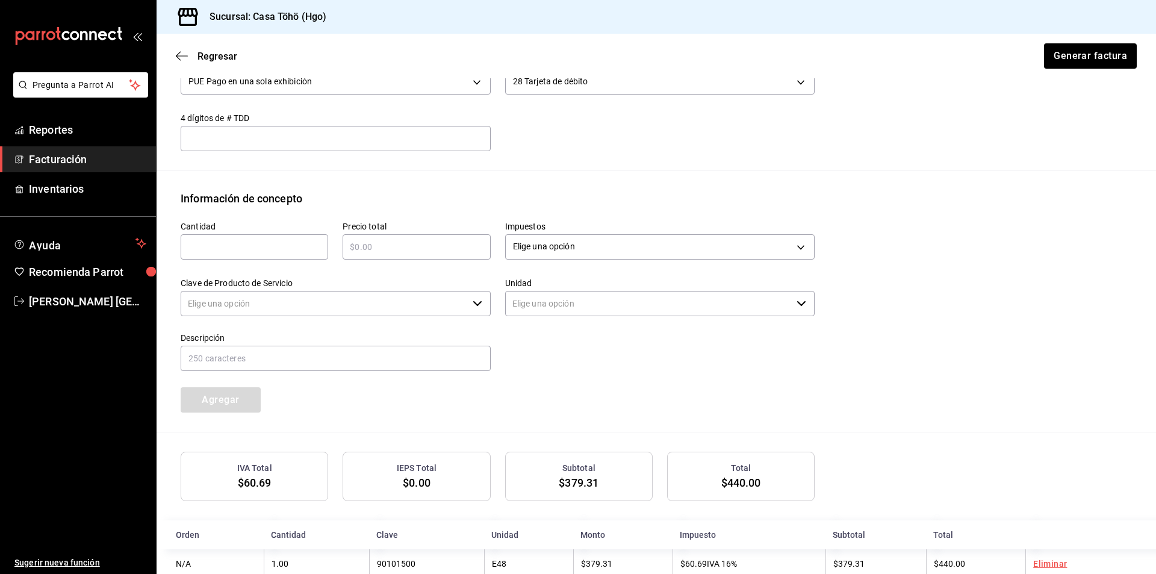
type input "90101500 - Establecimientos para comer y beber"
type input "E48 - Unidad de Servicio"
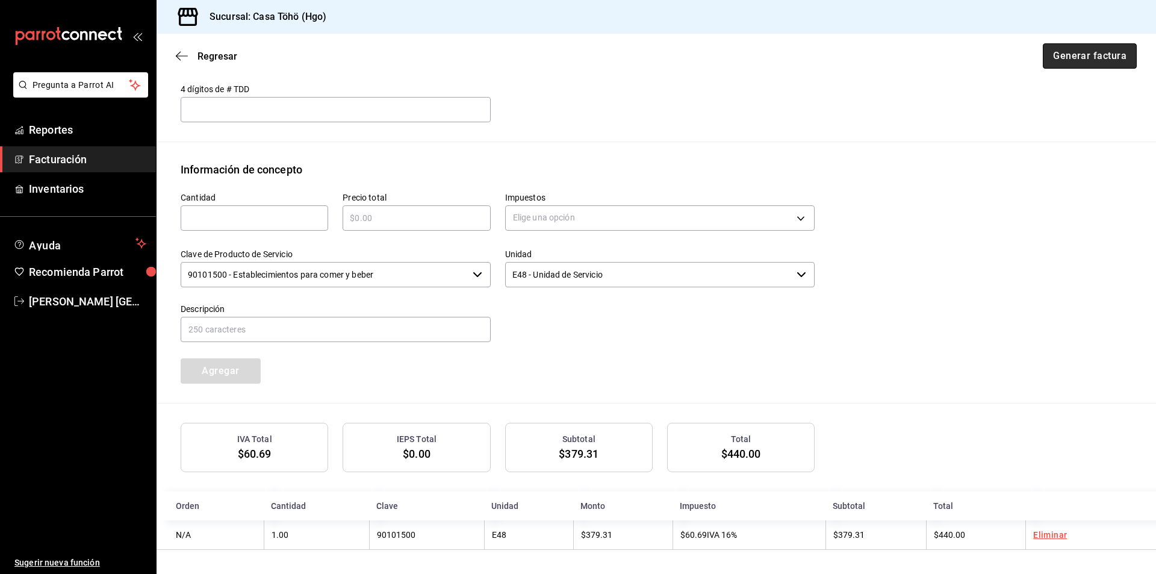
click at [1080, 57] on button "Generar factura" at bounding box center [1090, 55] width 94 height 25
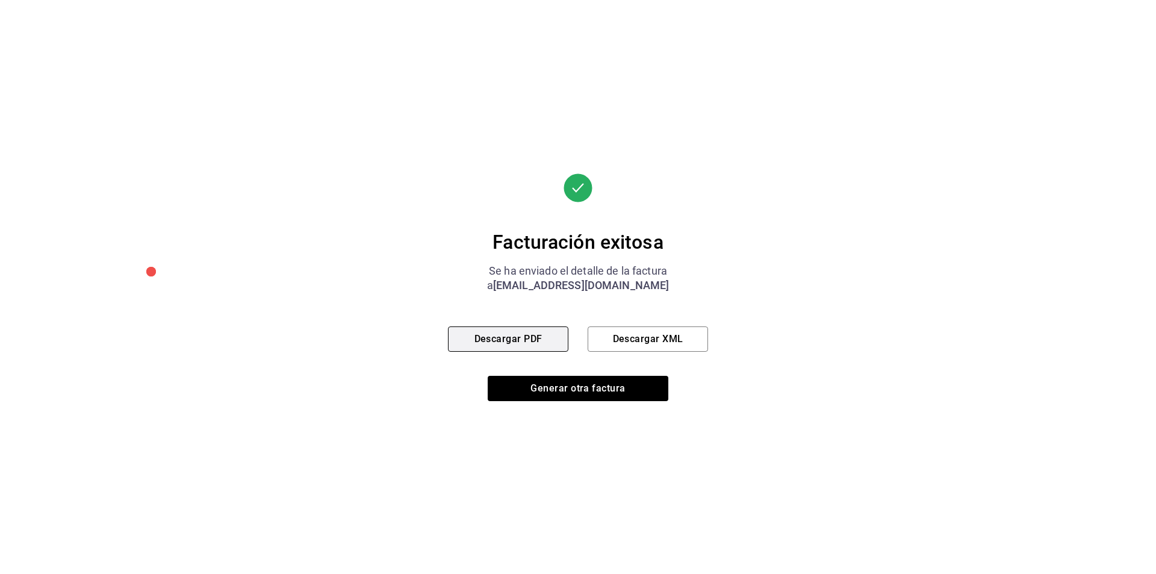
click at [509, 344] on button "Descargar PDF" at bounding box center [508, 338] width 120 height 25
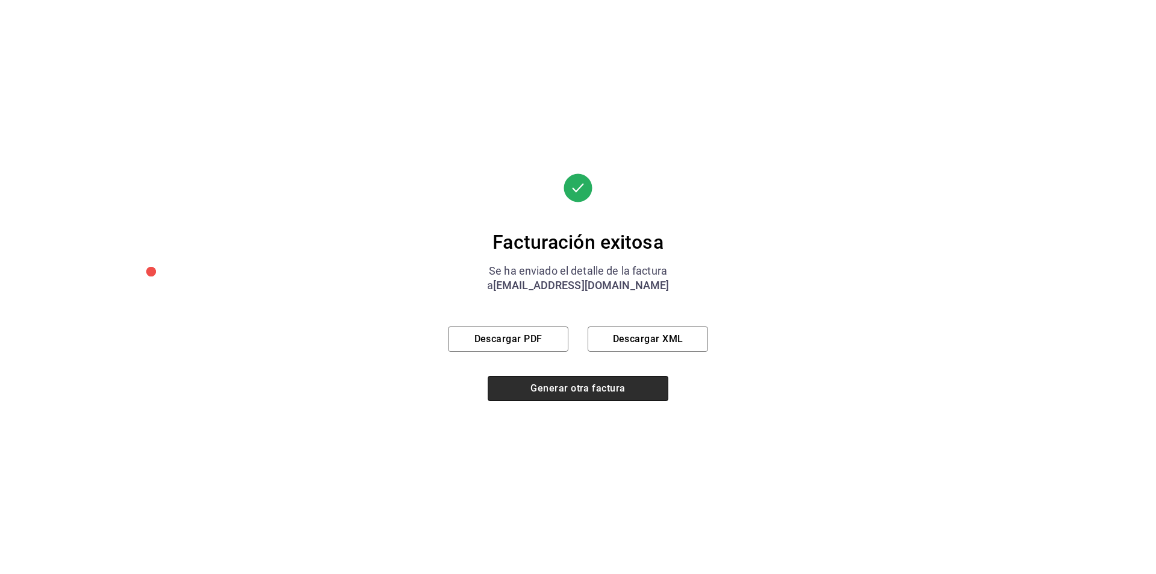
click at [546, 386] on button "Generar otra factura" at bounding box center [578, 388] width 181 height 25
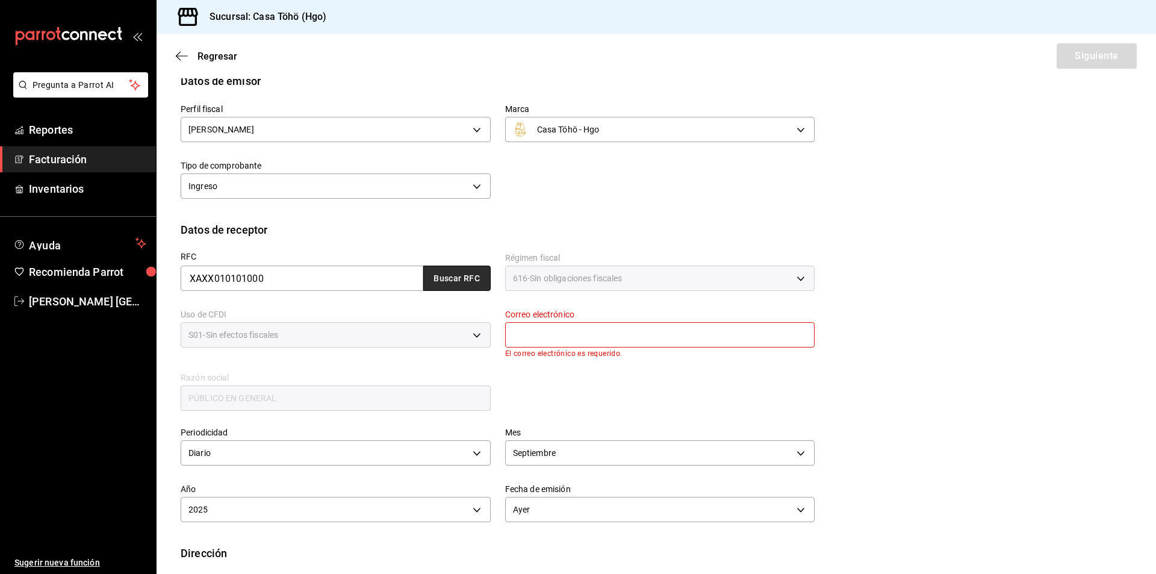
click at [449, 279] on button "Buscar RFC" at bounding box center [456, 278] width 67 height 25
type input "[EMAIL_ADDRESS][DOMAIN_NAME]"
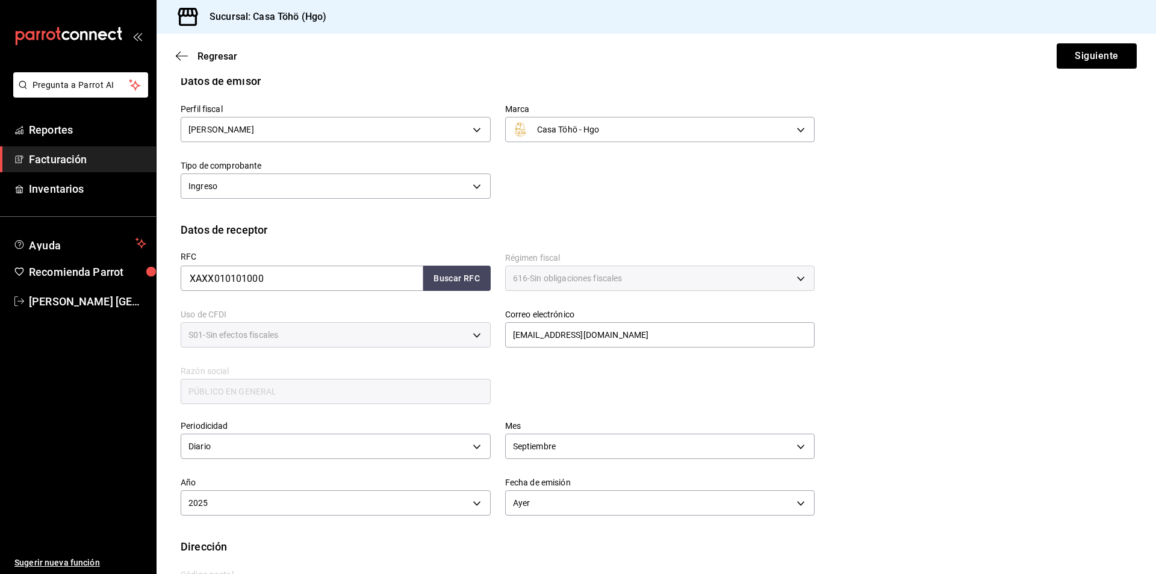
click at [574, 390] on div "RFC XAXX010101000 Buscar RFC Régimen fiscal 616 - Sin obligaciones fiscales 616…" at bounding box center [490, 322] width 648 height 168
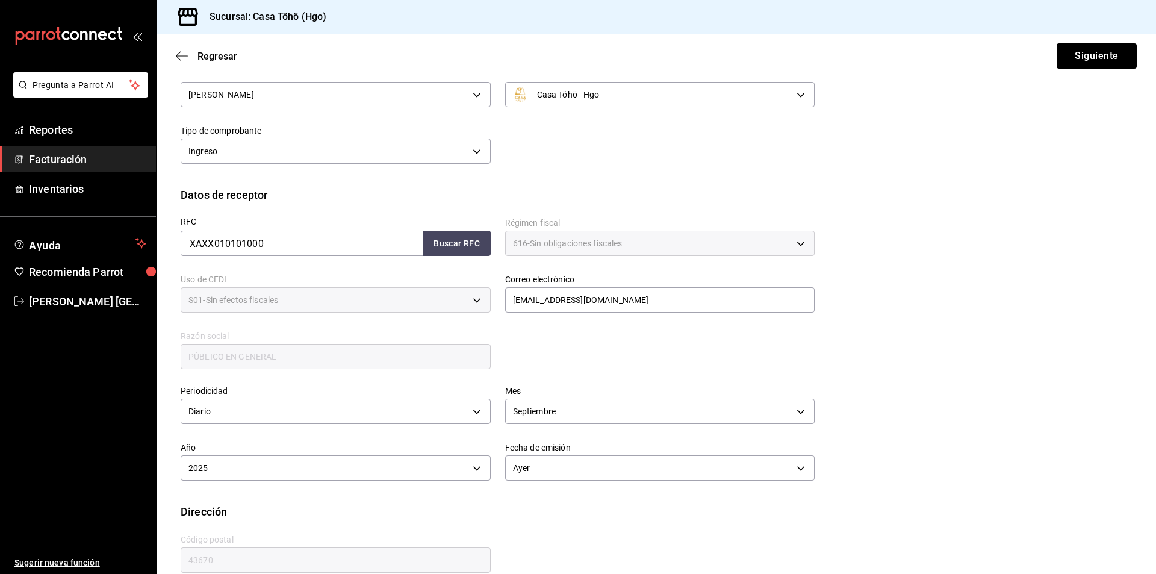
scroll to position [120, 0]
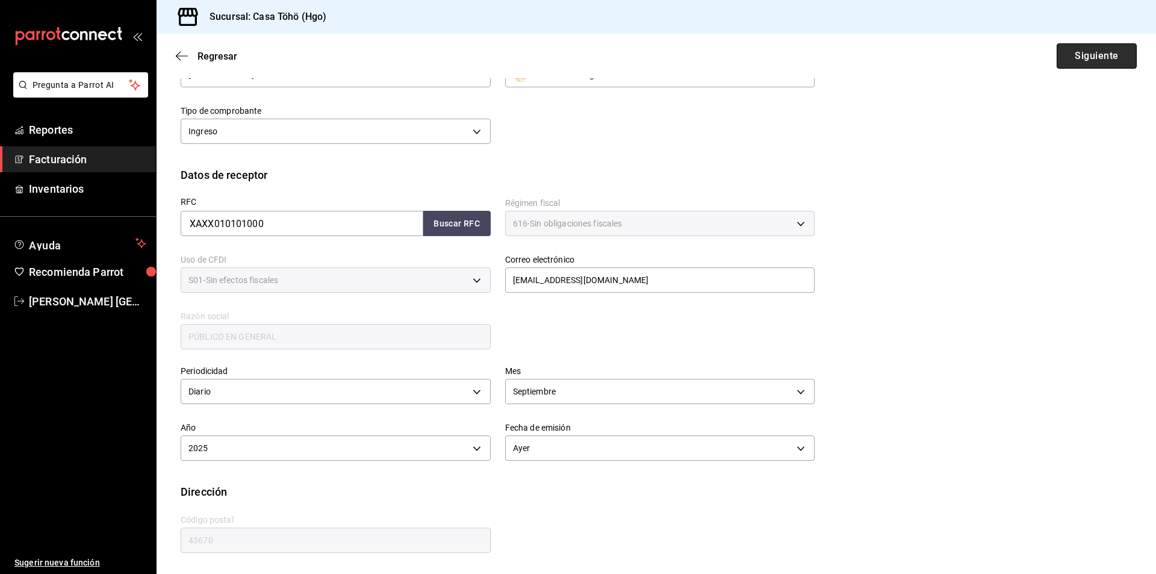
click at [1077, 43] on button "Siguiente" at bounding box center [1097, 55] width 80 height 25
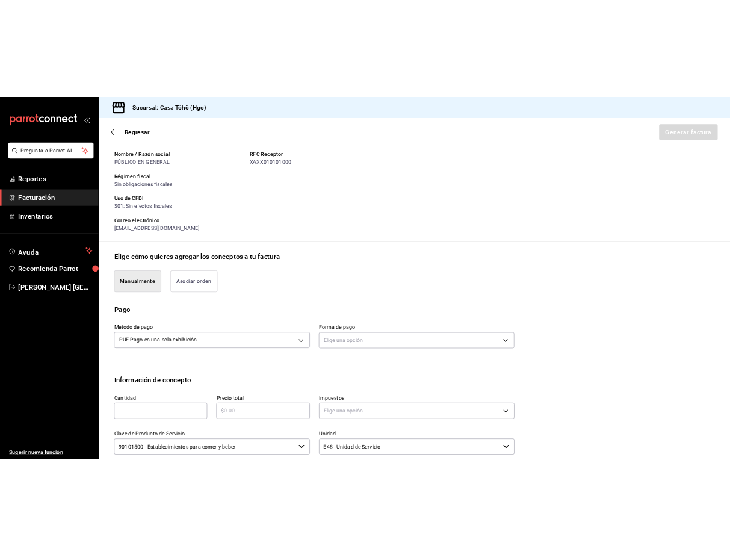
scroll to position [240, 0]
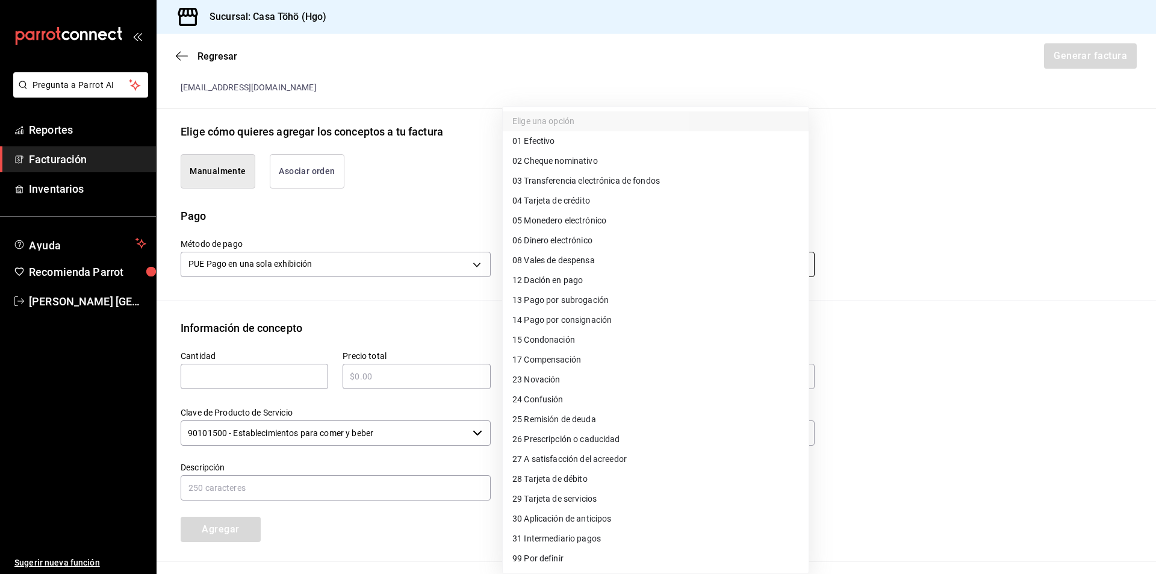
click at [571, 271] on body "Pregunta a Parrot AI Reportes Facturación Inventarios Ayuda Recomienda Parrot […" at bounding box center [578, 287] width 1156 height 574
click at [585, 198] on span "04 Tarjeta de crédito" at bounding box center [551, 200] width 78 height 13
type input "04"
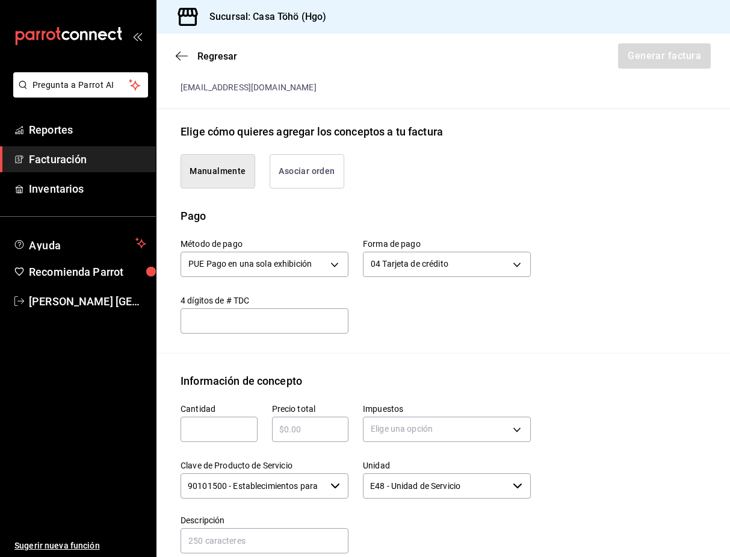
click at [549, 340] on div "Método de pago PUE Pago en una sola exhibición PUE Forma de pago 04 Tarjeta de …" at bounding box center [444, 288] width 526 height 129
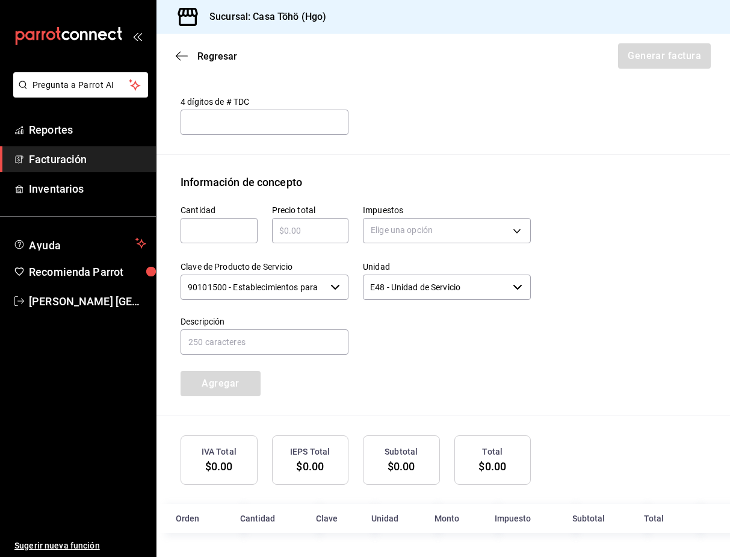
scroll to position [452, 0]
click at [205, 228] on input "text" at bounding box center [219, 230] width 77 height 14
type input "1"
click at [287, 234] on input "text" at bounding box center [310, 230] width 77 height 14
click at [316, 235] on input "text" at bounding box center [310, 230] width 77 height 14
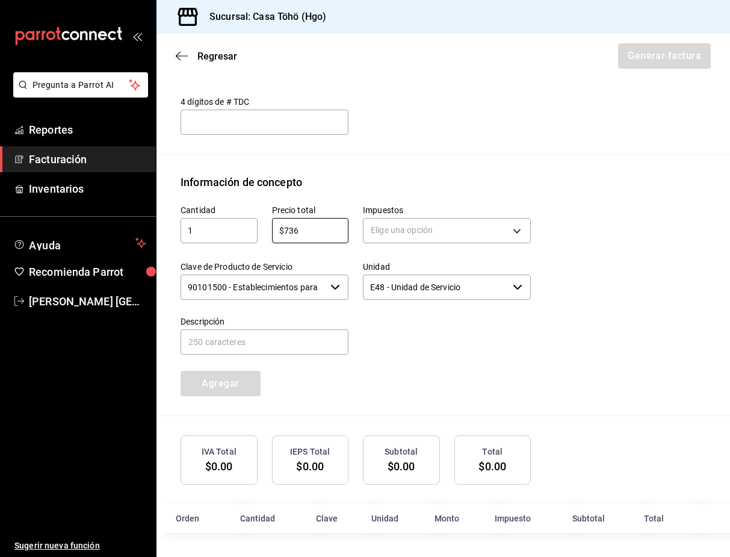
type input "$736"
click at [424, 244] on div "Elige una opción" at bounding box center [447, 229] width 168 height 32
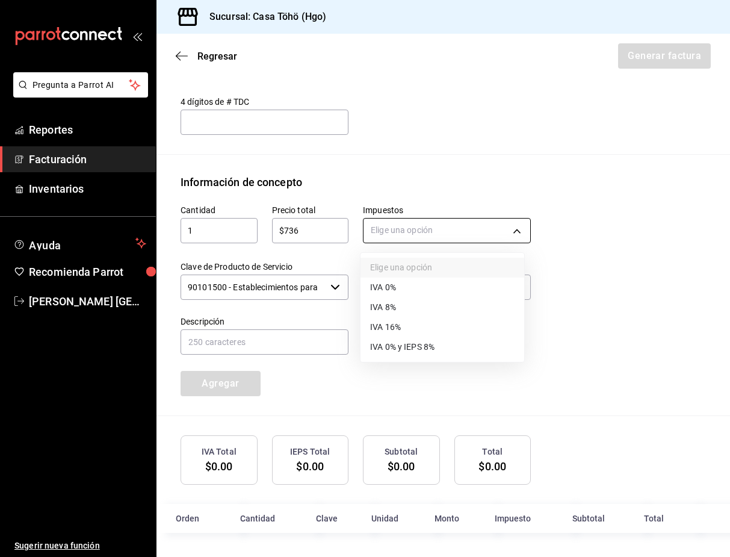
click at [427, 231] on body "Pregunta a Parrot AI Reportes Facturación Inventarios Ayuda Recomienda Parrot […" at bounding box center [365, 278] width 730 height 557
click at [416, 332] on li "IVA 16%" at bounding box center [443, 327] width 164 height 20
type input "IVA_16"
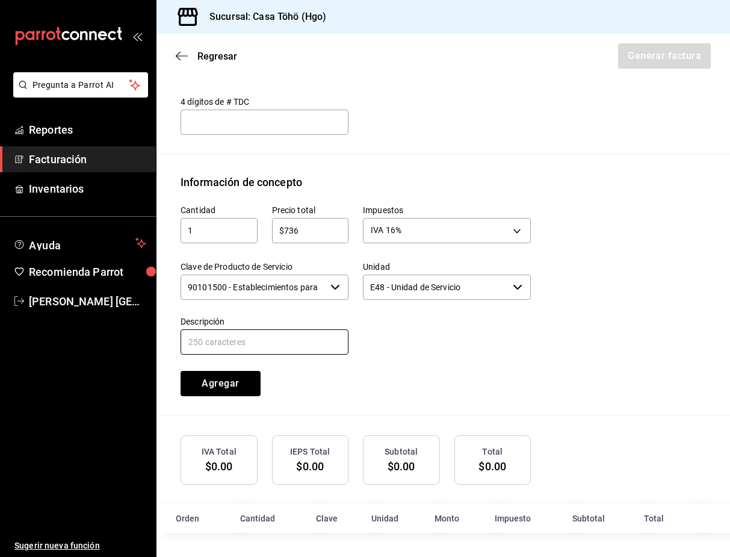
click at [230, 346] on input "text" at bounding box center [265, 341] width 168 height 25
drag, startPoint x: 302, startPoint y: 341, endPoint x: 375, endPoint y: 338, distance: 72.9
click at [375, 338] on div "Cantidad 1 ​ Precio total $736 ​ Impuestos IVA 16% IVA_16 Clave de Producto de …" at bounding box center [348, 293] width 365 height 206
click at [253, 340] on input "VENTA PUBLICO EN GENERAL [DATE][PERSON_NAME]" at bounding box center [265, 341] width 168 height 25
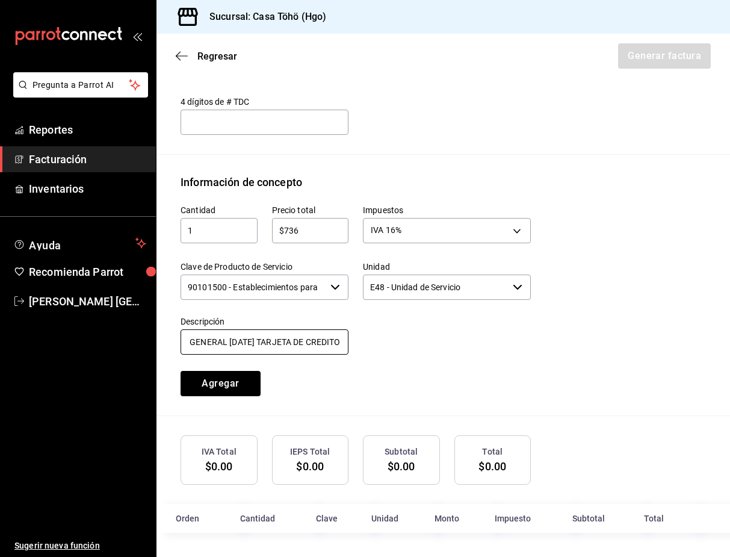
scroll to position [0, 164]
type input "VENTA PUBLICO EN GENERAL [DATE] TARJETA DE CREDITO"
click at [454, 336] on div at bounding box center [440, 329] width 182 height 55
drag, startPoint x: 296, startPoint y: 341, endPoint x: 505, endPoint y: 341, distance: 208.3
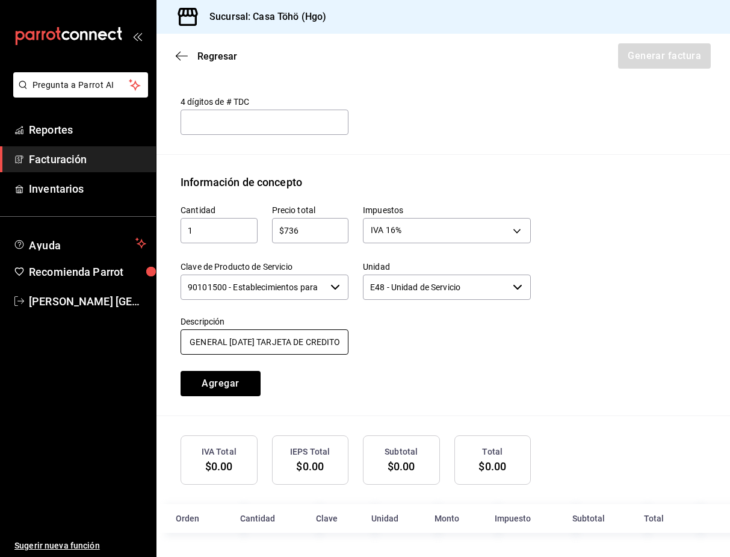
click at [505, 341] on div "Cantidad 1 ​ Precio total $736 ​ Impuestos IVA 16% IVA_16 Clave de Producto de …" at bounding box center [348, 293] width 365 height 206
click at [470, 348] on div at bounding box center [440, 329] width 182 height 55
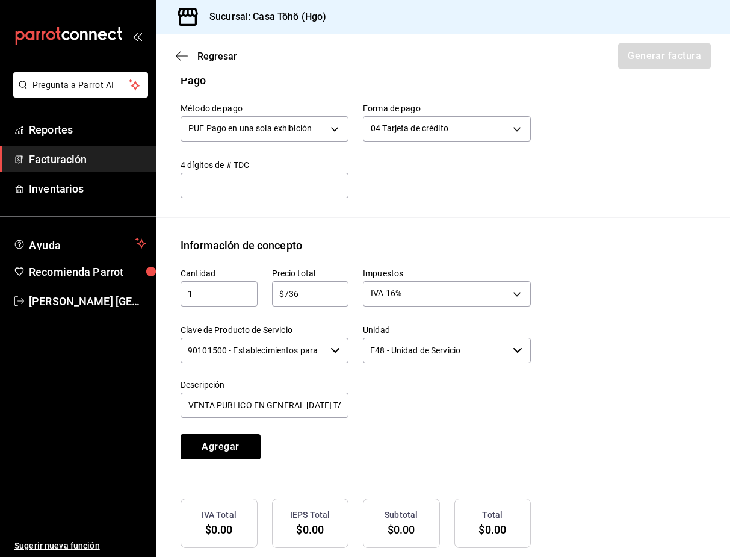
scroll to position [452, 0]
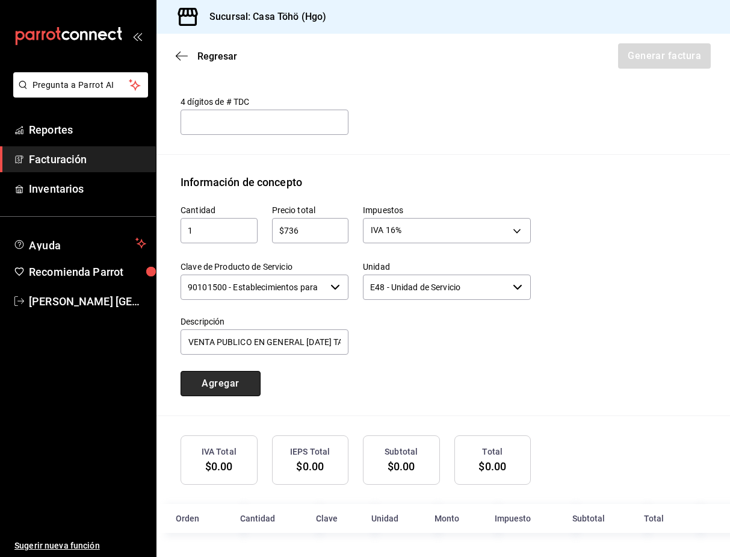
drag, startPoint x: 221, startPoint y: 382, endPoint x: 234, endPoint y: 389, distance: 14.3
click at [221, 383] on button "Agregar" at bounding box center [221, 383] width 80 height 25
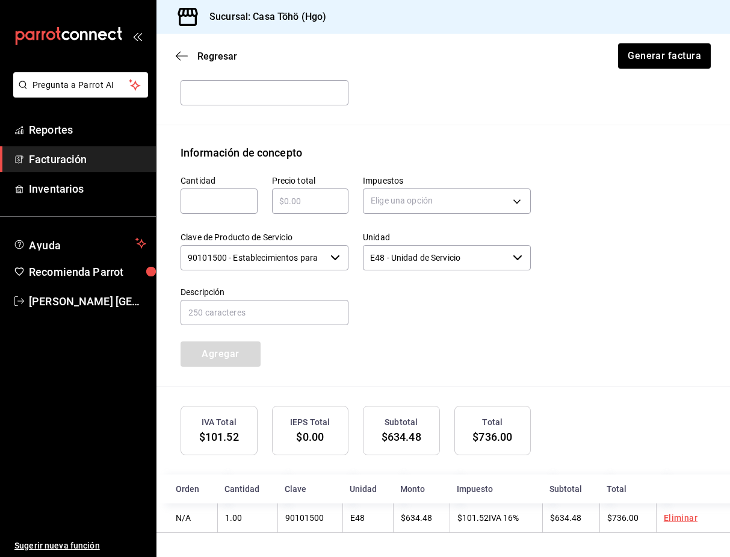
scroll to position [482, 0]
click at [647, 51] on button "Generar factura" at bounding box center [664, 55] width 94 height 25
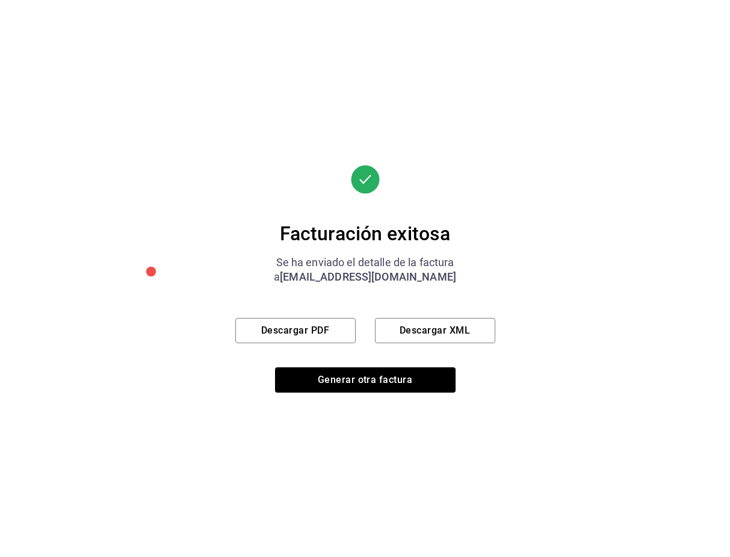
click at [531, 380] on div "Facturación exitosa Se ha enviado el detalle de la factura a [EMAIL_ADDRESS][DO…" at bounding box center [365, 278] width 730 height 557
click at [317, 329] on button "Descargar PDF" at bounding box center [295, 330] width 120 height 25
click at [340, 382] on button "Generar otra factura" at bounding box center [365, 379] width 181 height 25
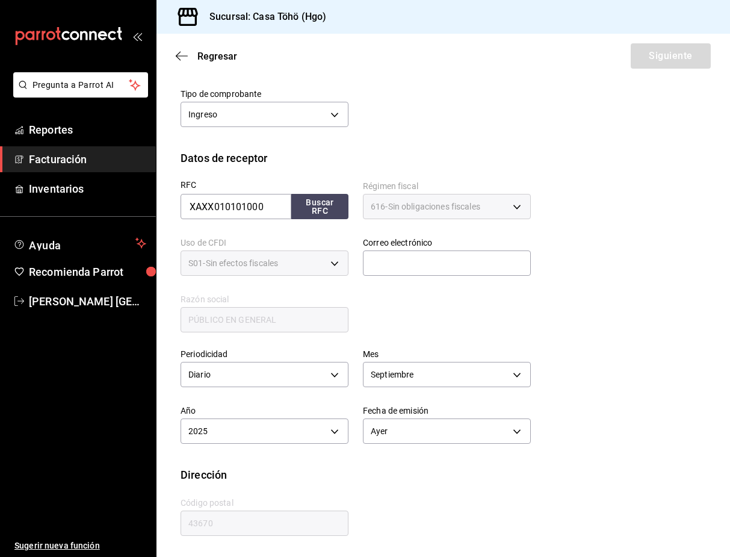
scroll to position [95, 0]
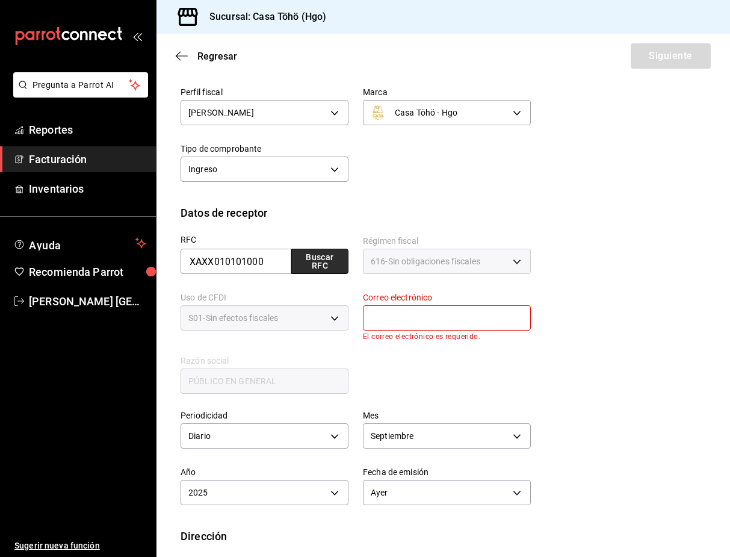
click at [314, 265] on button "Buscar RFC" at bounding box center [319, 261] width 57 height 25
type input "[EMAIL_ADDRESS][DOMAIN_NAME]"
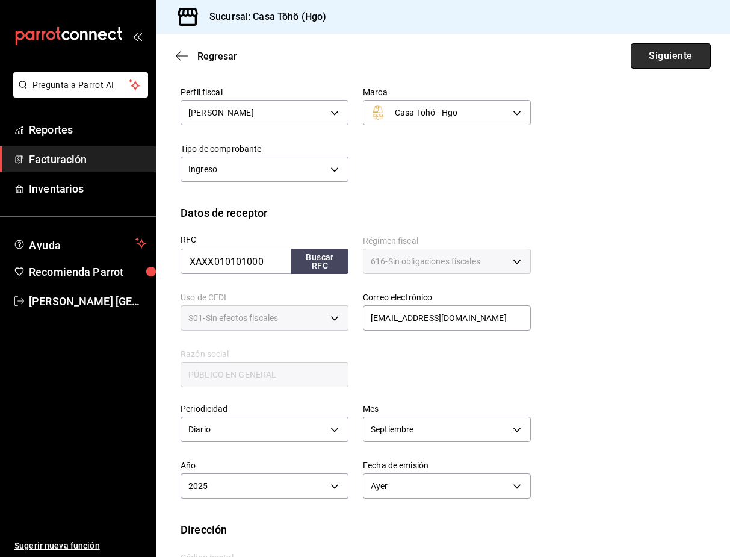
click at [670, 53] on button "Siguiente" at bounding box center [671, 55] width 80 height 25
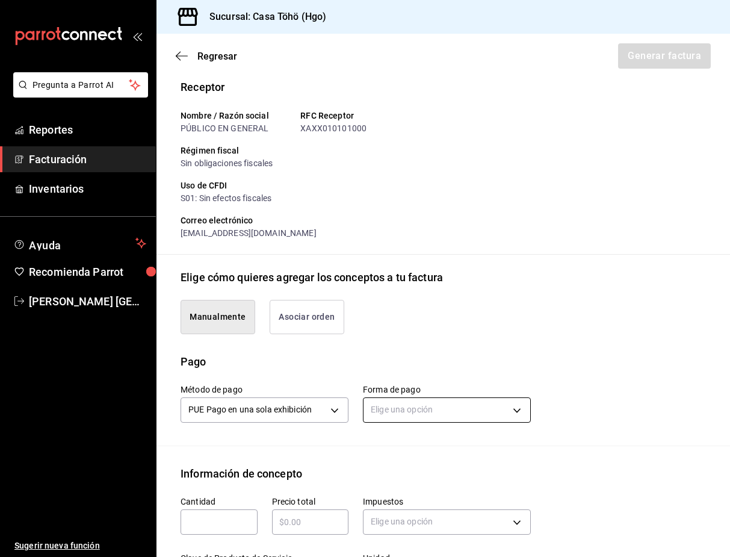
scroll to position [275, 0]
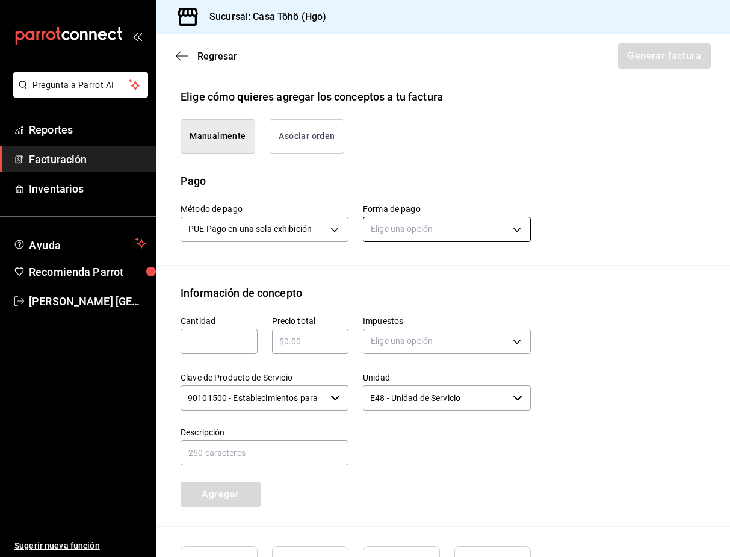
click at [415, 237] on body "Pregunta a Parrot AI Reportes Facturación Inventarios Ayuda Recomienda Parrot […" at bounding box center [365, 278] width 730 height 557
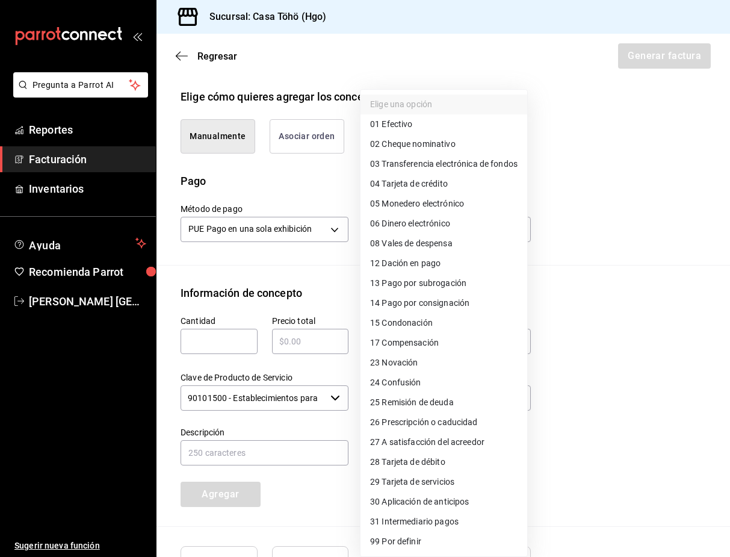
click at [443, 467] on span "28 Tarjeta de débito" at bounding box center [407, 462] width 75 height 13
type input "28"
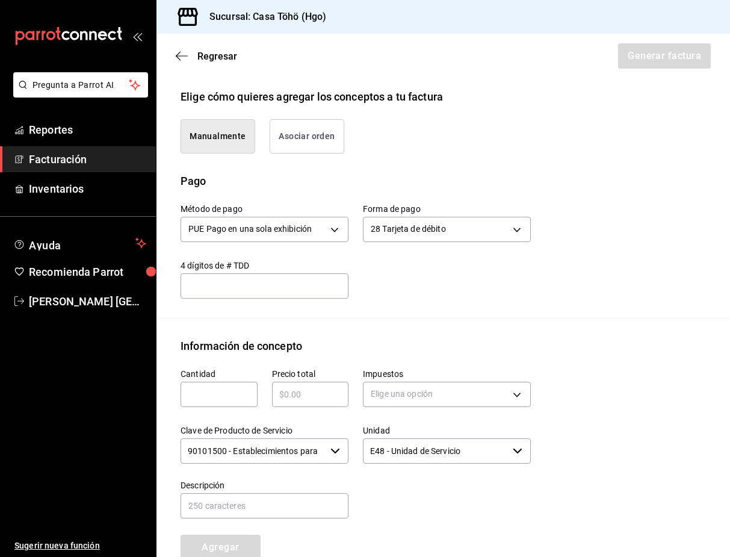
click at [547, 318] on div "Método de pago PUE Pago en una sola exhibición PUE Forma de pago 28 Tarjeta de …" at bounding box center [444, 253] width 526 height 129
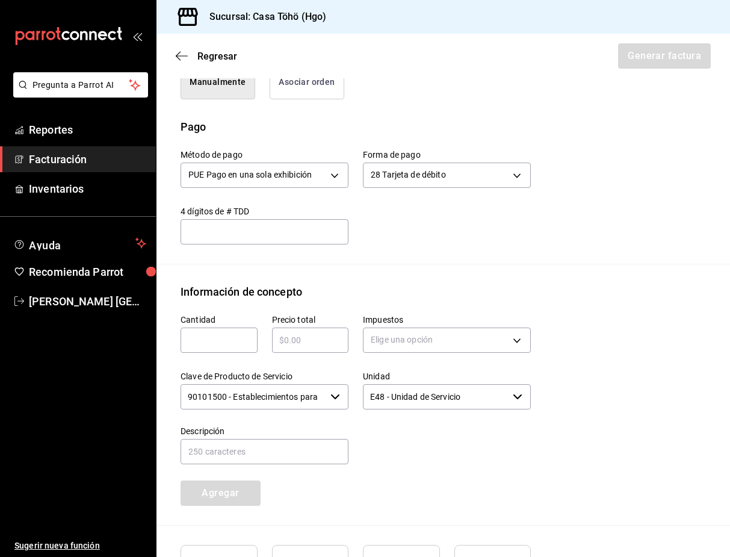
scroll to position [396, 0]
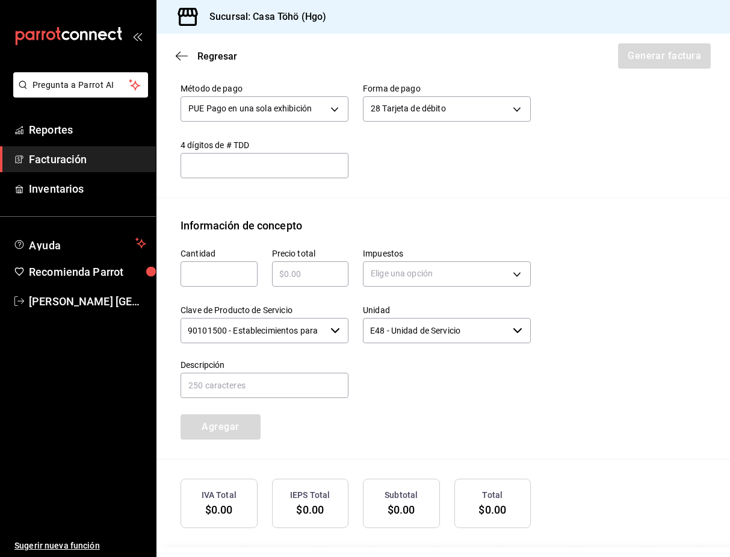
drag, startPoint x: 201, startPoint y: 292, endPoint x: 211, endPoint y: 294, distance: 9.8
click at [201, 281] on input "text" at bounding box center [219, 274] width 77 height 14
type input "1"
click at [282, 281] on input "text" at bounding box center [310, 274] width 77 height 14
type input "$587.30"
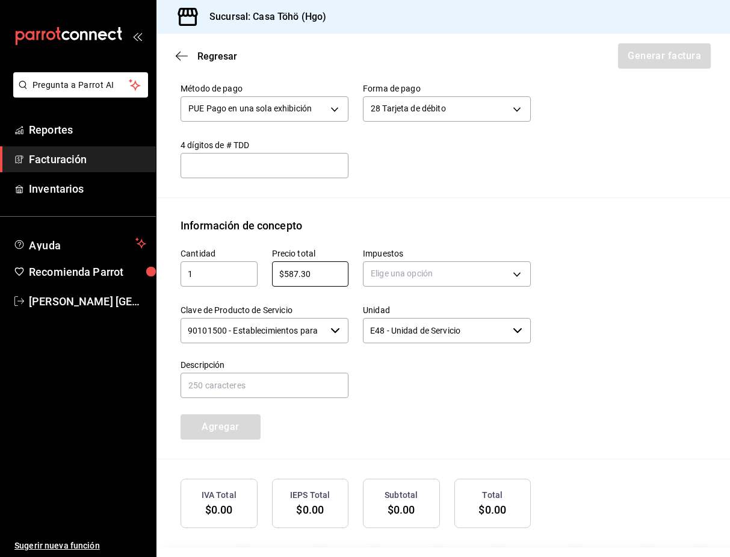
click at [351, 284] on div "Impuestos Elige una opción" at bounding box center [440, 262] width 182 height 57
click at [390, 281] on body "Pregunta a Parrot AI Reportes Facturación Inventarios Ayuda Recomienda Parrot […" at bounding box center [365, 278] width 730 height 557
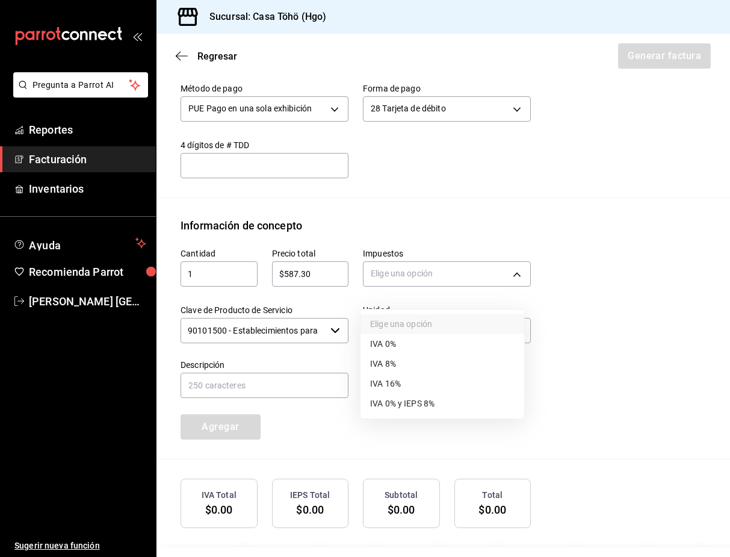
click at [402, 384] on li "IVA 16%" at bounding box center [443, 384] width 164 height 20
type input "IVA_16"
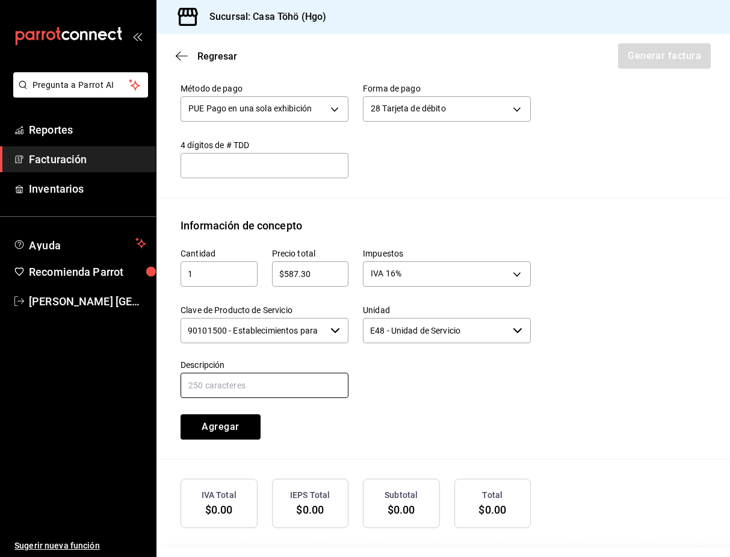
click at [305, 398] on input "text" at bounding box center [265, 385] width 168 height 25
drag, startPoint x: 308, startPoint y: 398, endPoint x: 317, endPoint y: 397, distance: 9.1
click at [317, 397] on input "VENTA PUBLICO EN GENERAL [DATE][PERSON_NAME]" at bounding box center [265, 385] width 168 height 25
type input "VENTA PUBLICO EN GENERAL [DATE] TARJETA DE DEBITO"
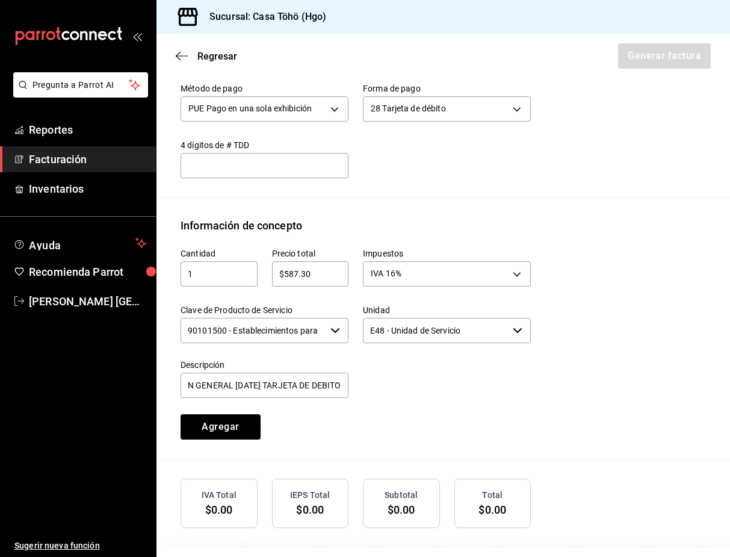
click at [413, 400] on div at bounding box center [440, 372] width 182 height 55
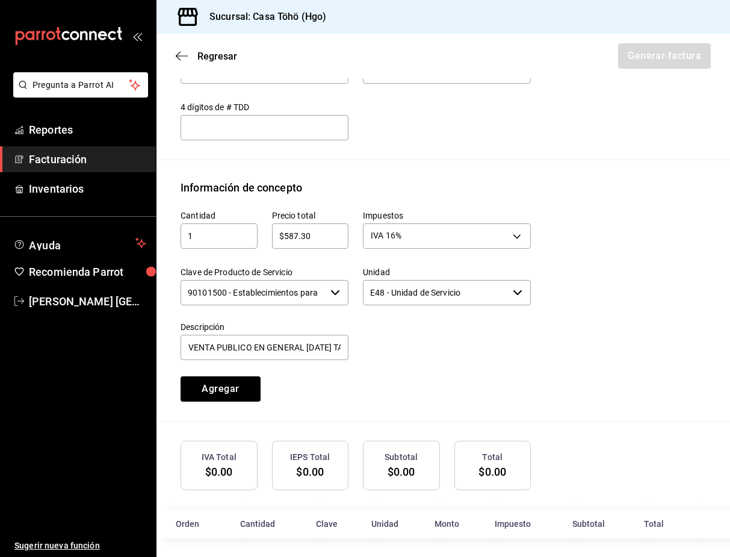
scroll to position [452, 0]
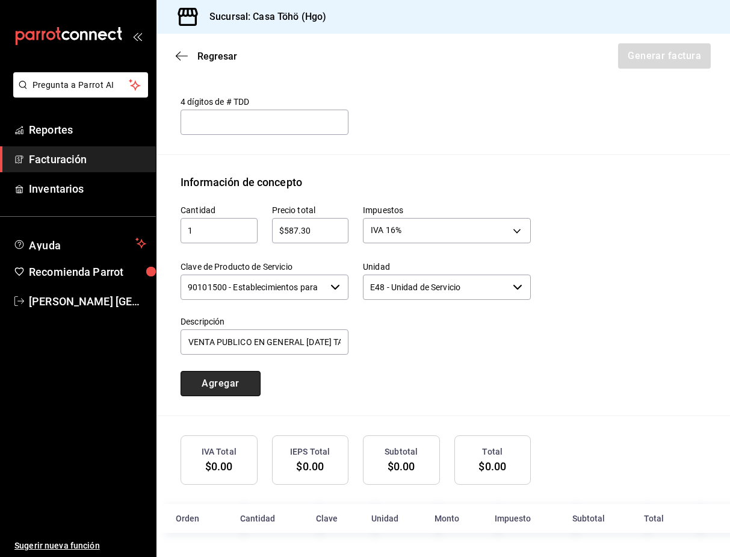
click at [202, 379] on button "Agregar" at bounding box center [221, 383] width 80 height 25
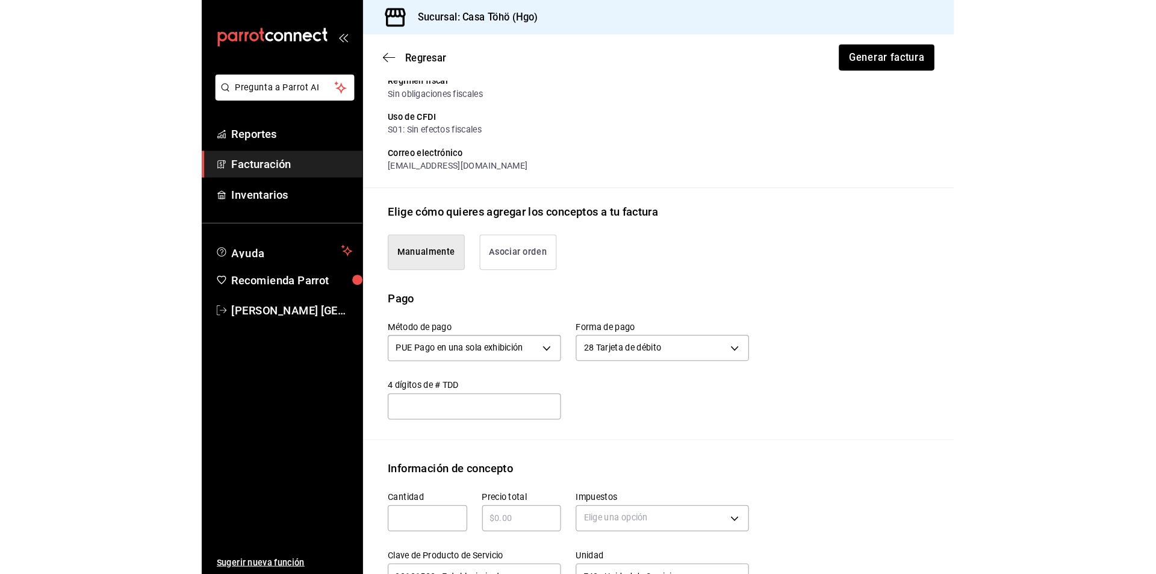
scroll to position [1, 0]
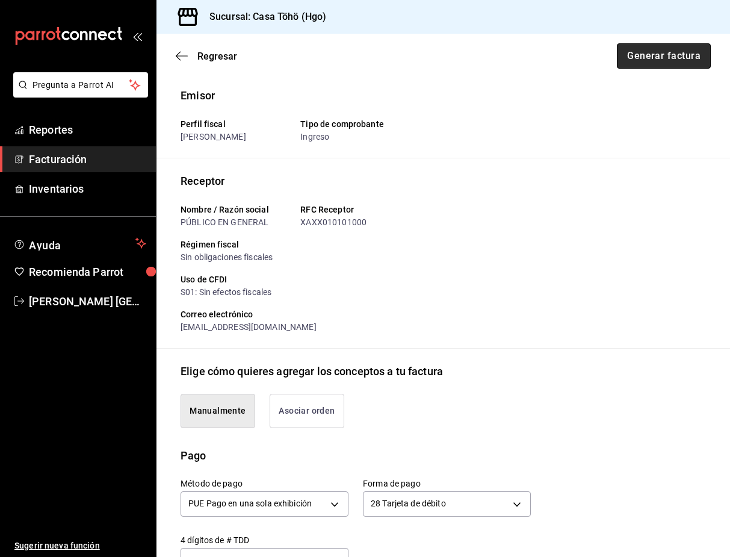
click at [651, 54] on button "Generar factura" at bounding box center [664, 55] width 94 height 25
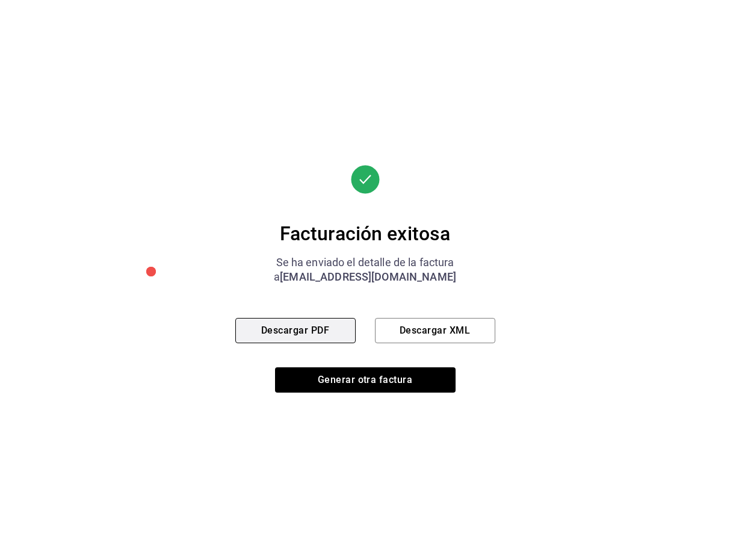
click at [269, 331] on button "Descargar PDF" at bounding box center [295, 330] width 120 height 25
drag, startPoint x: 657, startPoint y: 268, endPoint x: 688, endPoint y: 275, distance: 31.0
click at [655, 266] on div "Facturación exitosa Se ha enviado el detalle de la factura a [EMAIL_ADDRESS][DO…" at bounding box center [365, 278] width 730 height 557
click at [501, 151] on div "Facturación exitosa Se ha enviado el detalle de la factura a [EMAIL_ADDRESS][DO…" at bounding box center [365, 278] width 730 height 557
